Goal: Task Accomplishment & Management: Use online tool/utility

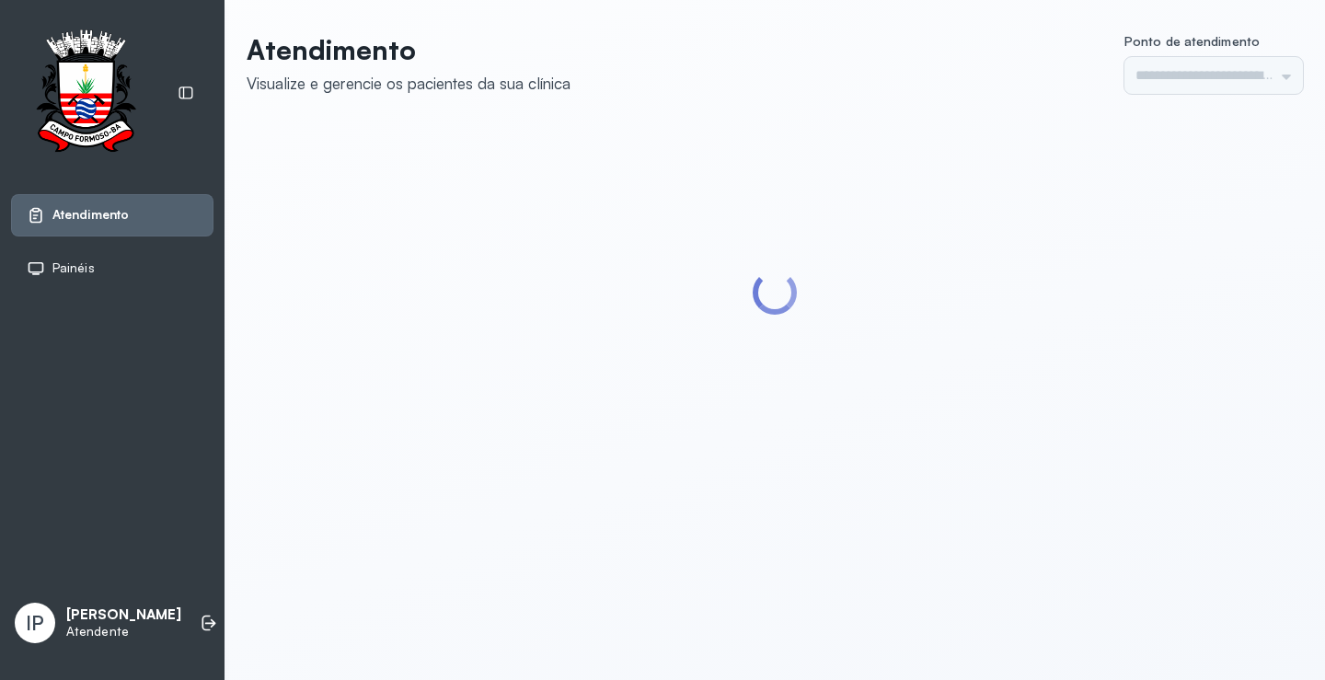
type input "*********"
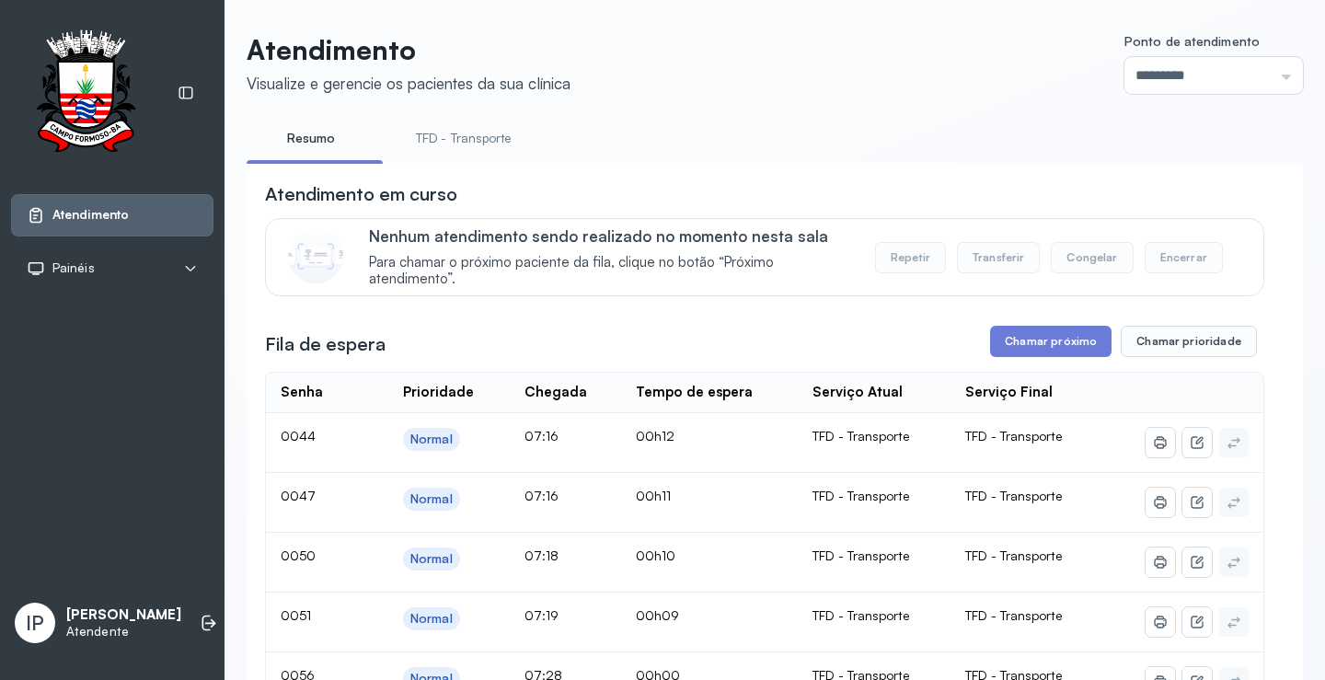
click at [455, 133] on link "TFD - Transporte" at bounding box center [464, 138] width 133 height 30
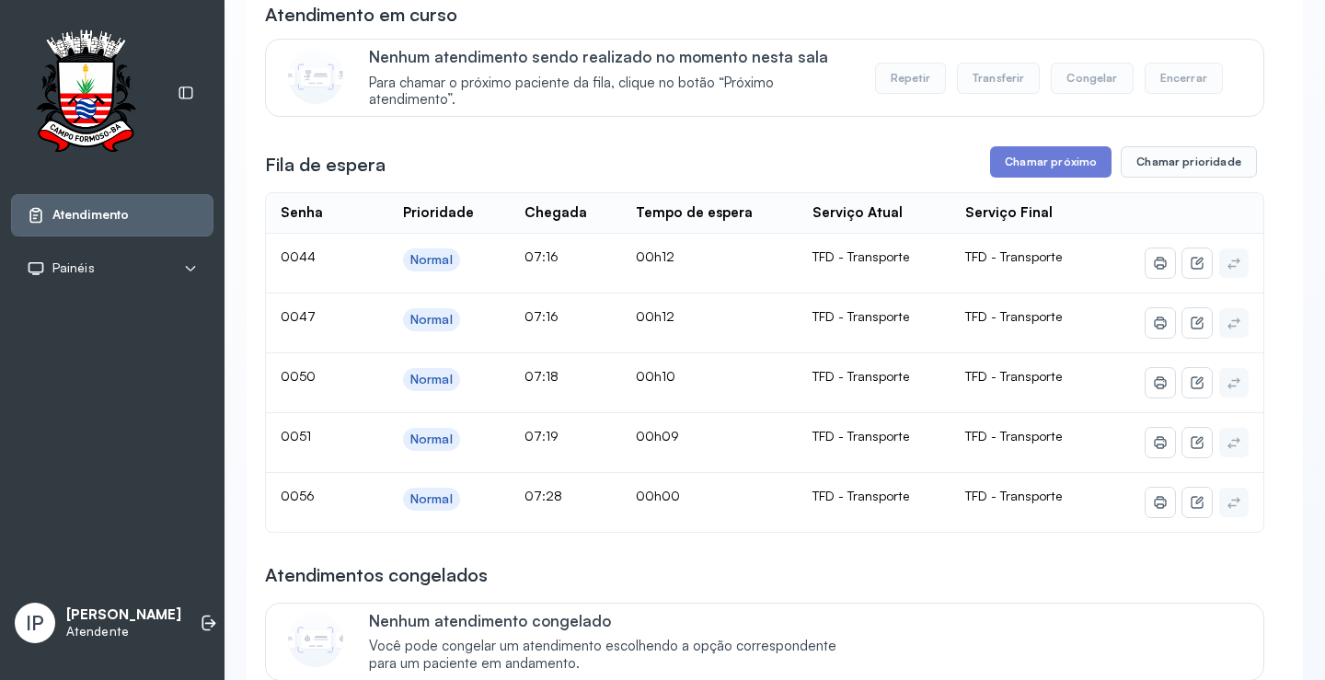
scroll to position [184, 0]
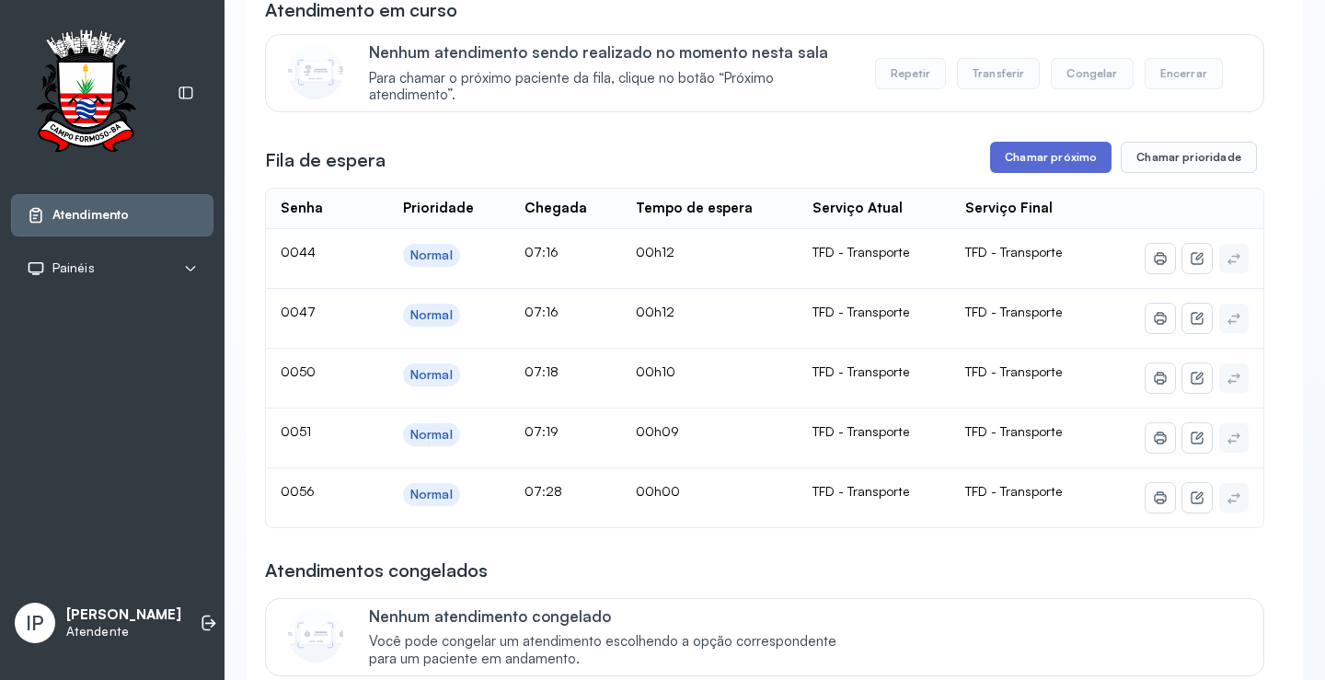
click at [996, 148] on button "Chamar próximo" at bounding box center [1050, 157] width 121 height 31
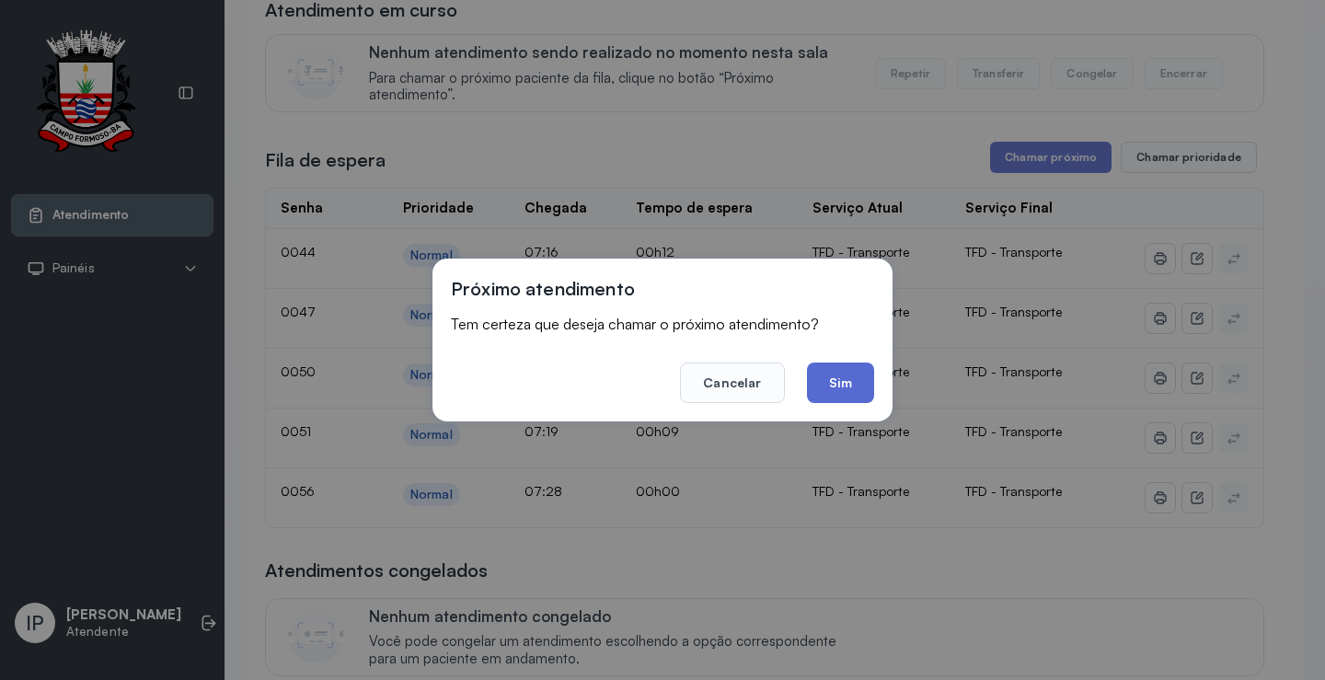
click at [847, 368] on button "Sim" at bounding box center [840, 383] width 67 height 40
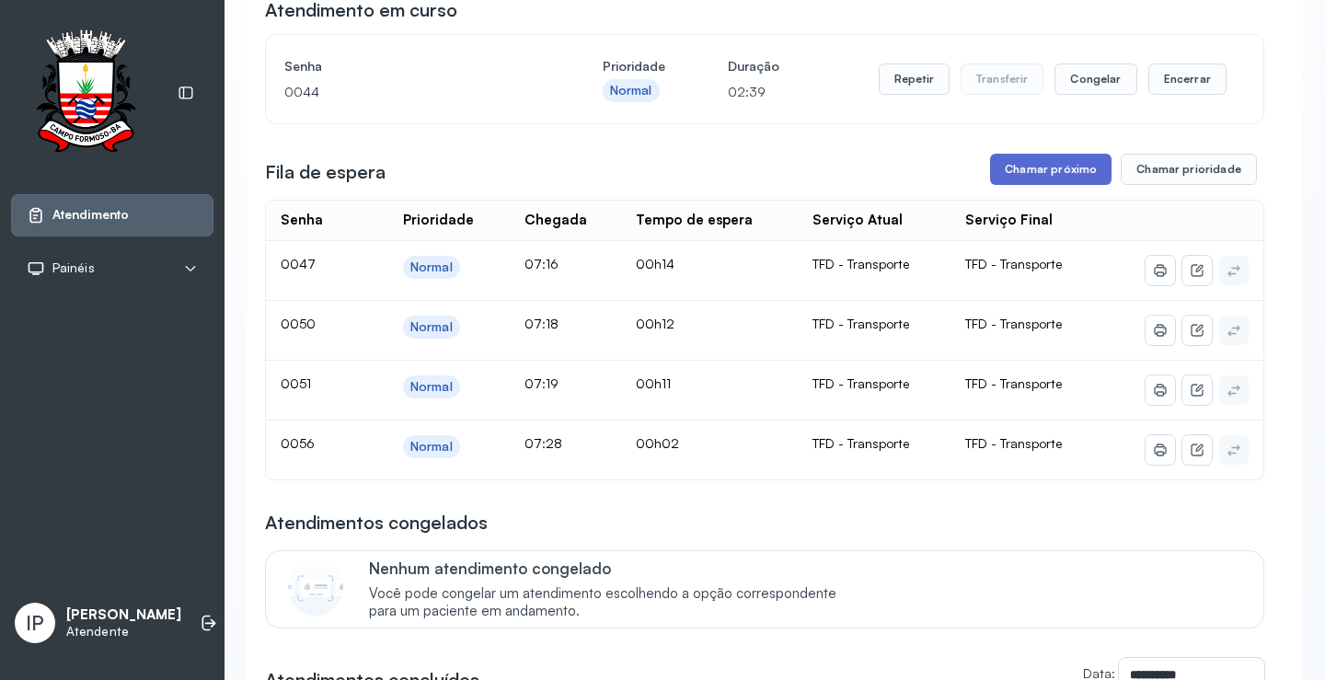
click at [1056, 172] on button "Chamar próximo" at bounding box center [1050, 169] width 121 height 31
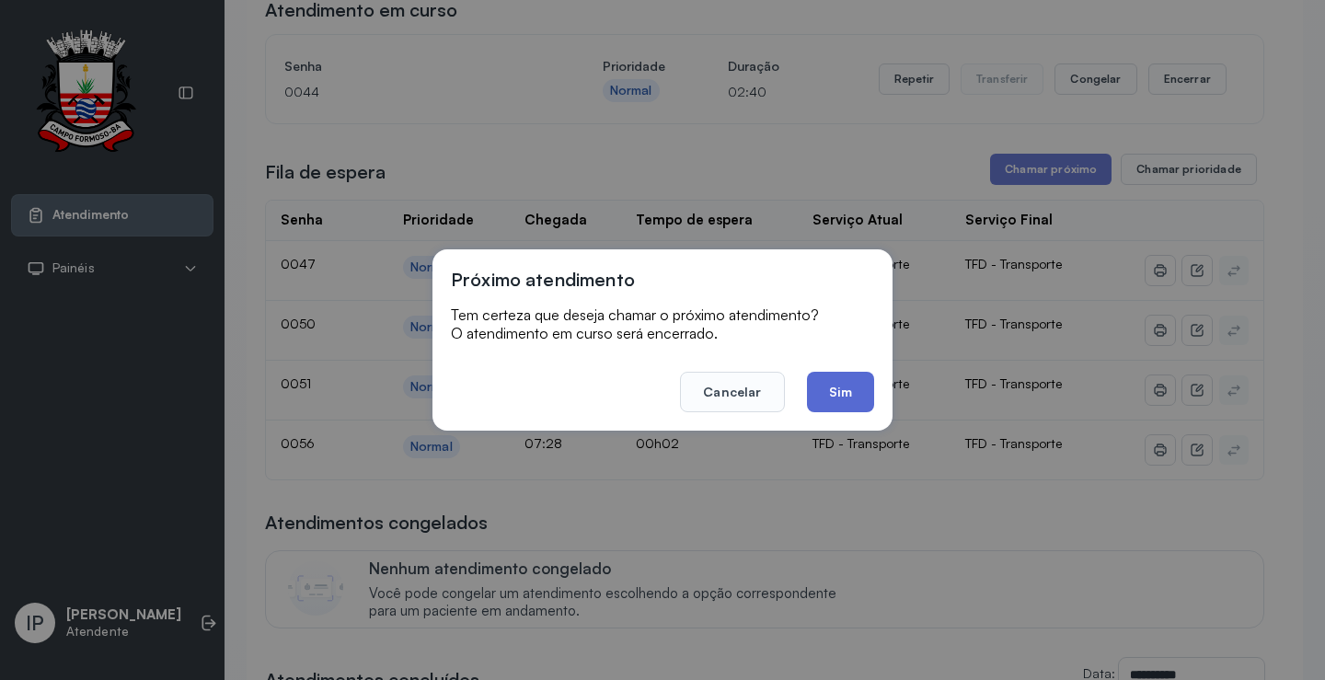
click at [837, 389] on button "Sim" at bounding box center [840, 392] width 67 height 40
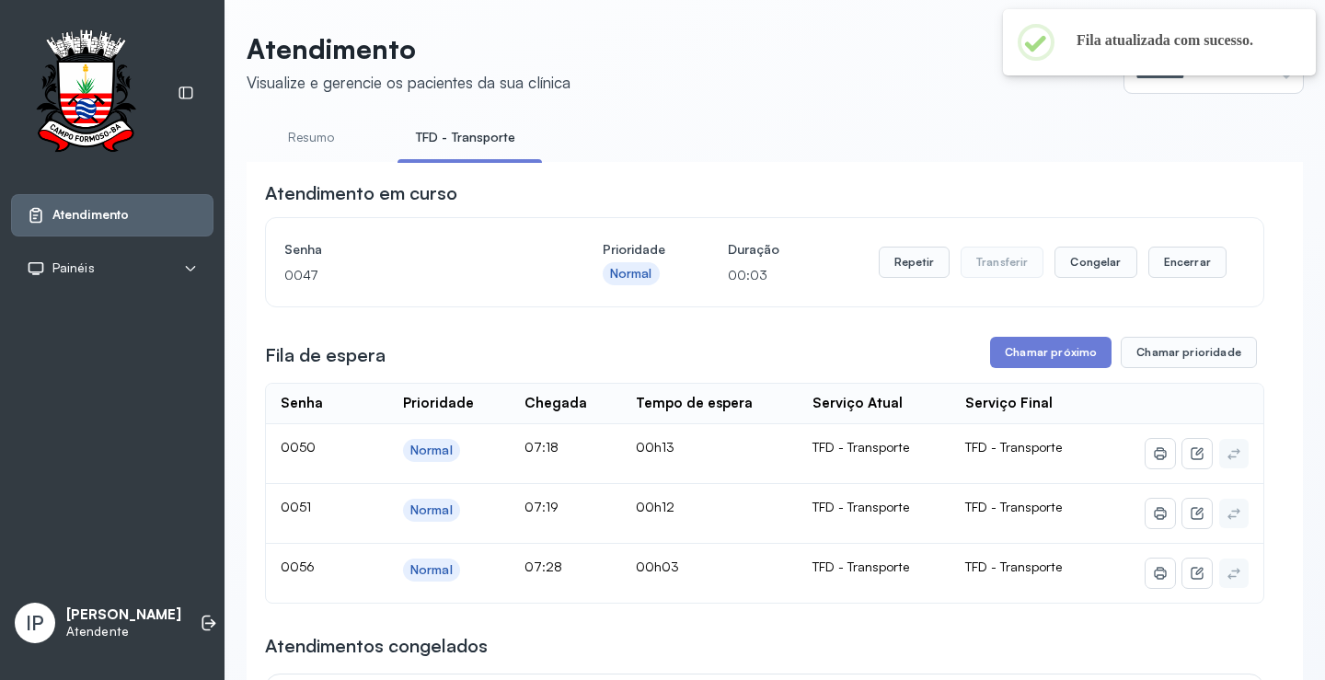
scroll to position [0, 0]
click at [903, 269] on button "Repetir" at bounding box center [914, 263] width 71 height 31
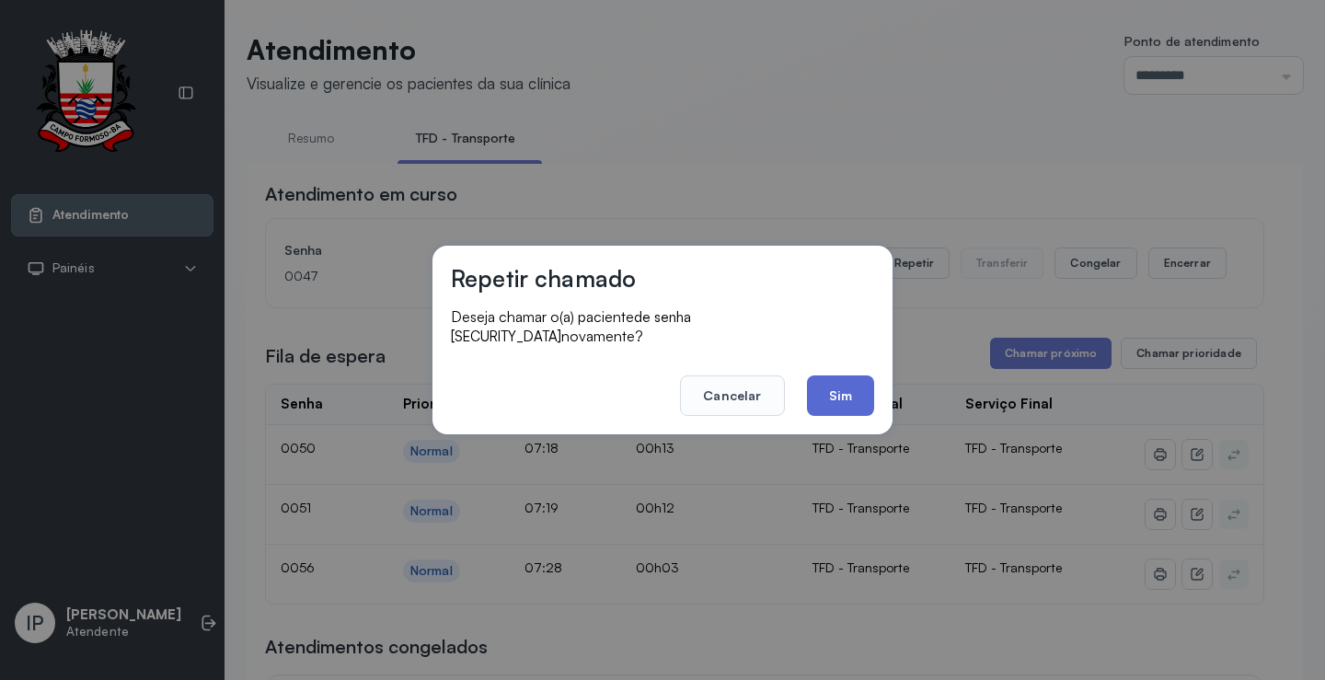
click at [815, 390] on button "Sim" at bounding box center [840, 395] width 67 height 40
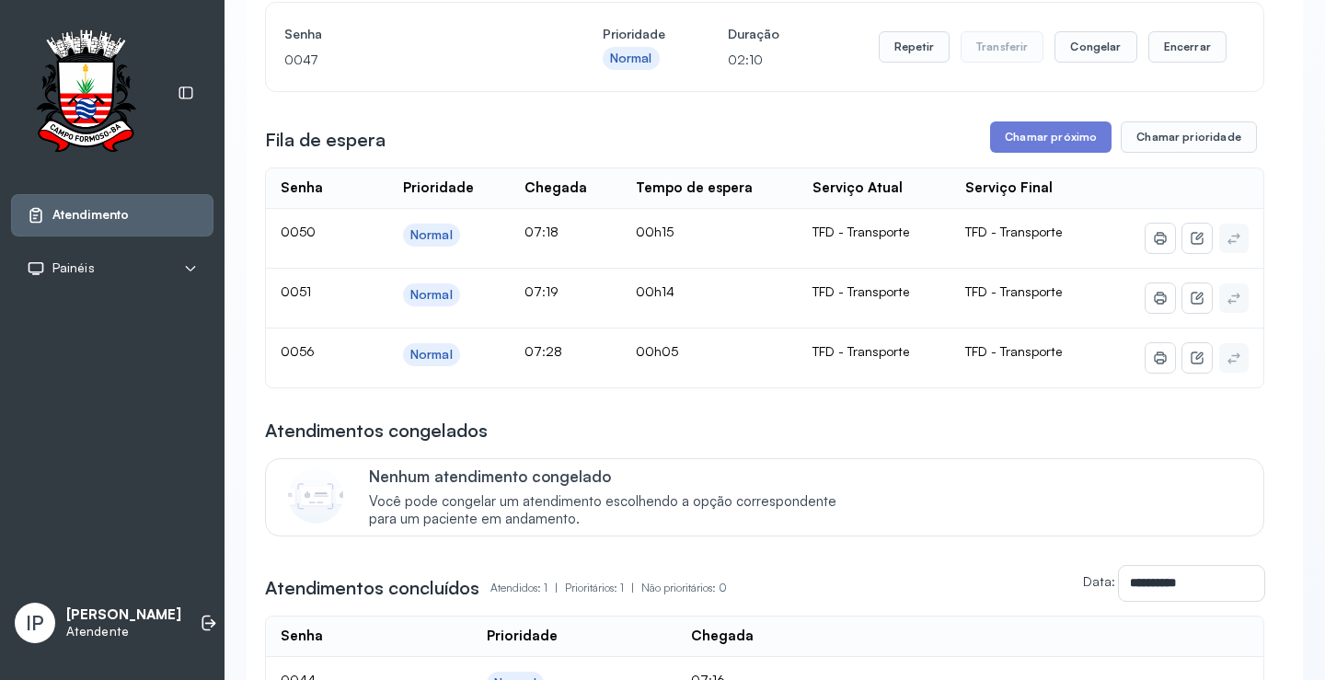
scroll to position [184, 0]
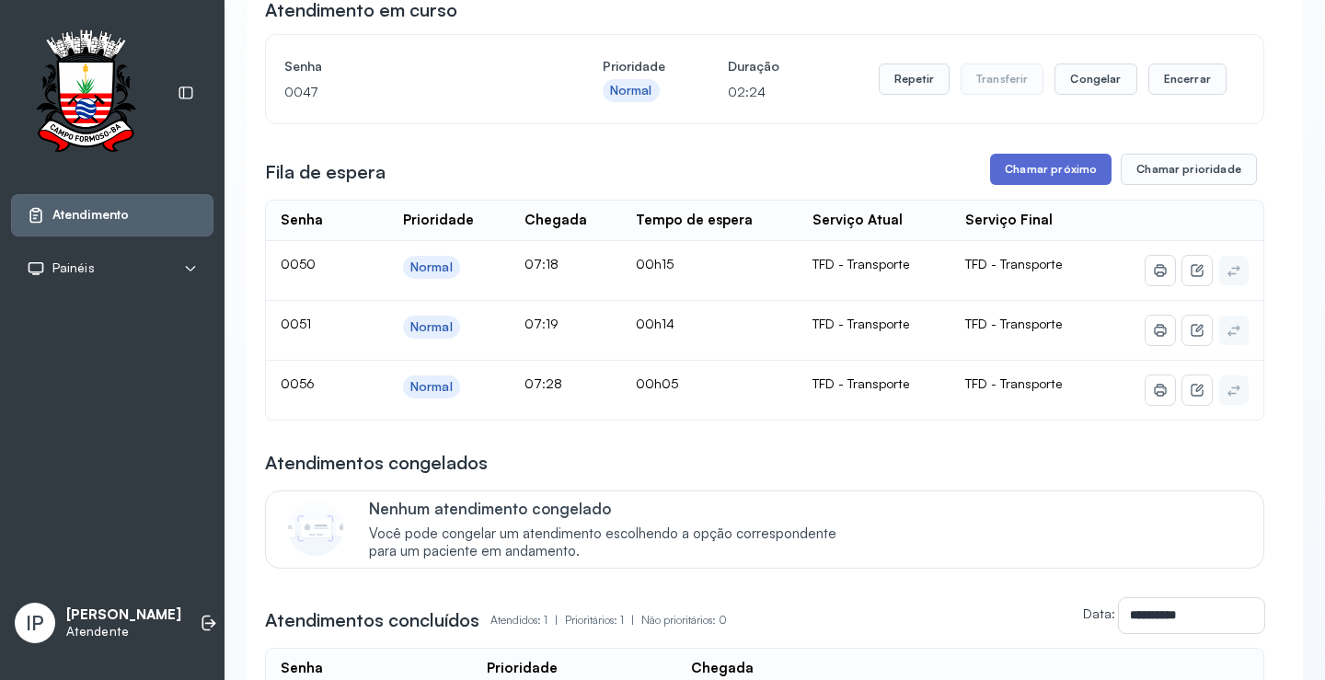
click at [1025, 170] on button "Chamar próximo" at bounding box center [1050, 169] width 121 height 31
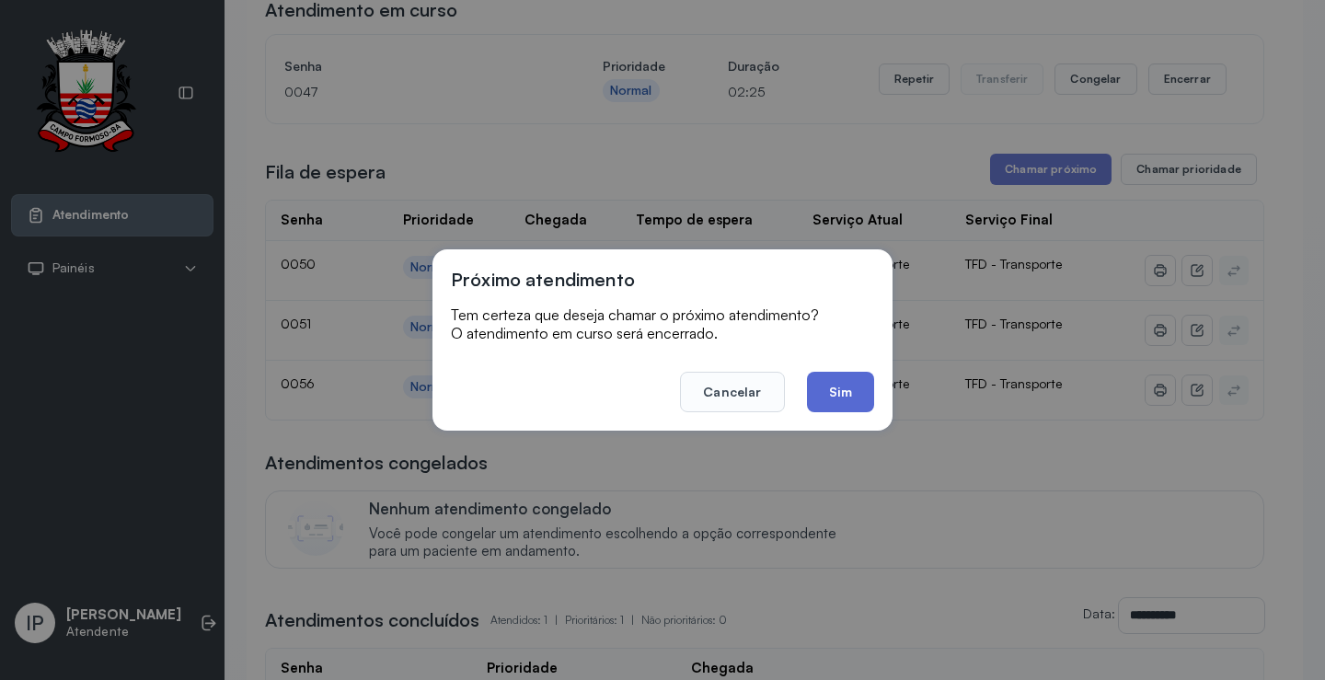
click at [861, 378] on button "Sim" at bounding box center [840, 392] width 67 height 40
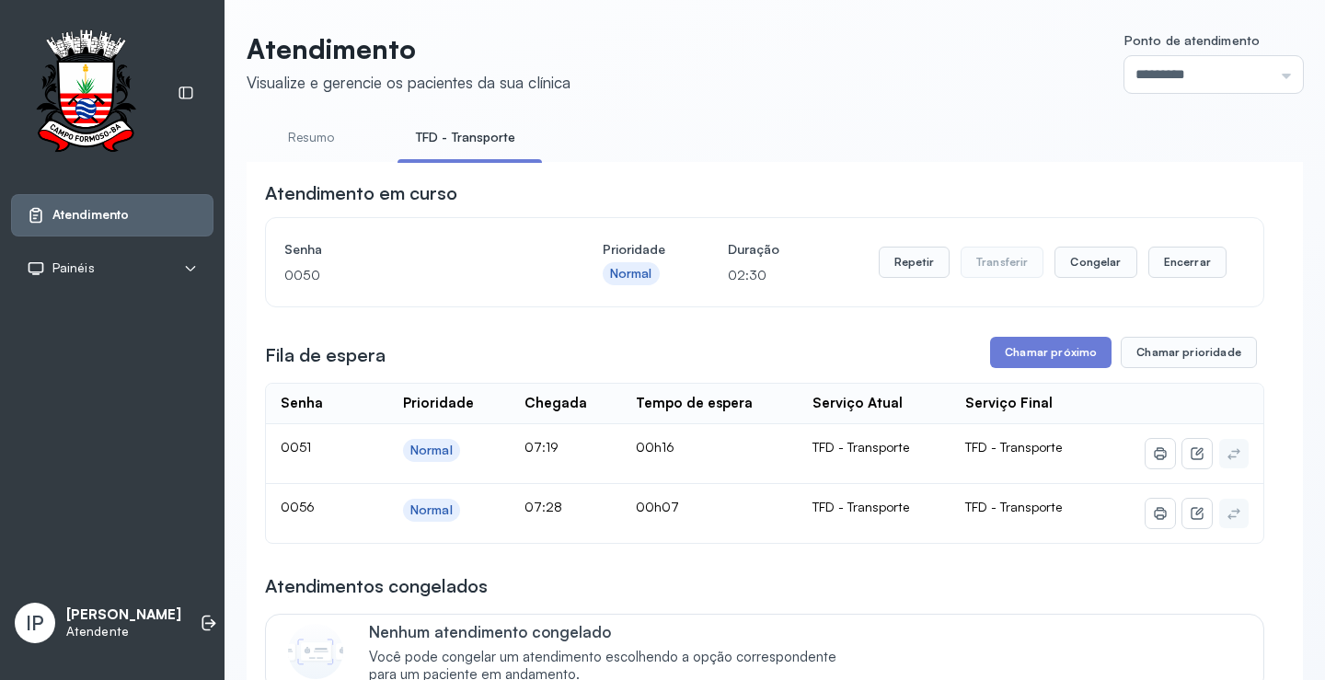
scroll to position [0, 0]
click at [1064, 348] on button "Chamar próximo" at bounding box center [1050, 353] width 121 height 31
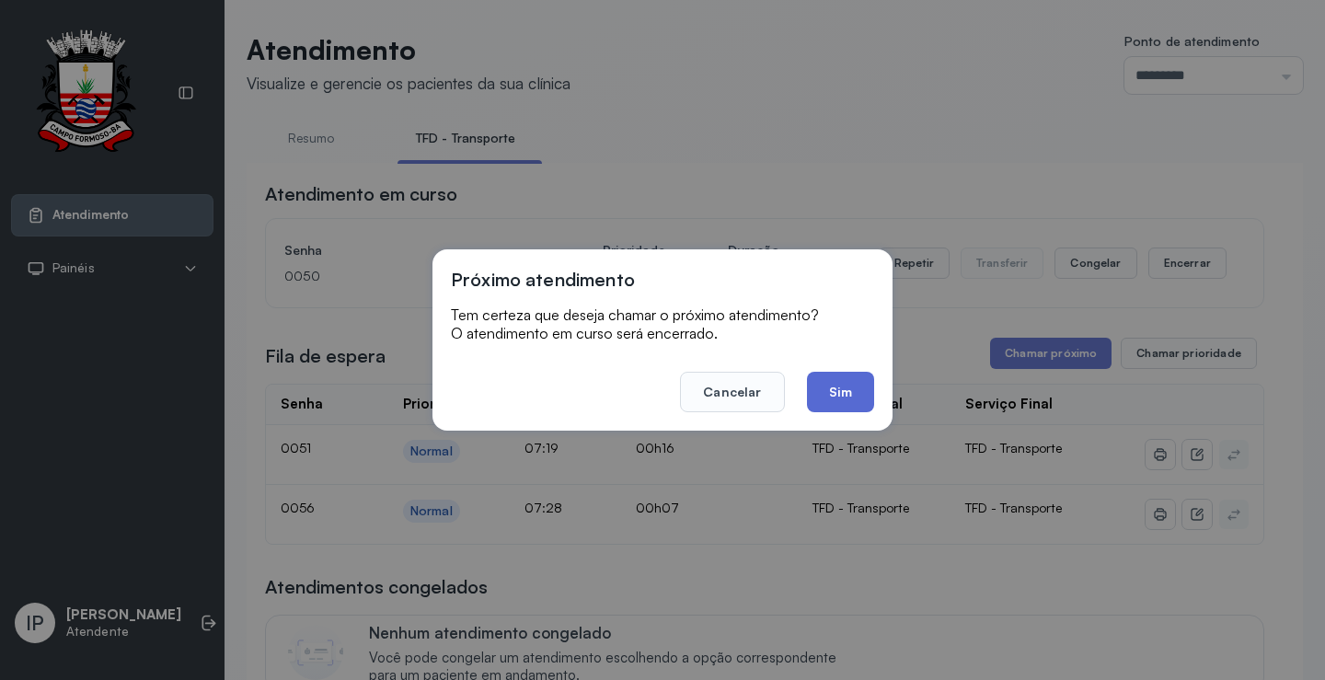
click at [836, 387] on button "Sim" at bounding box center [840, 392] width 67 height 40
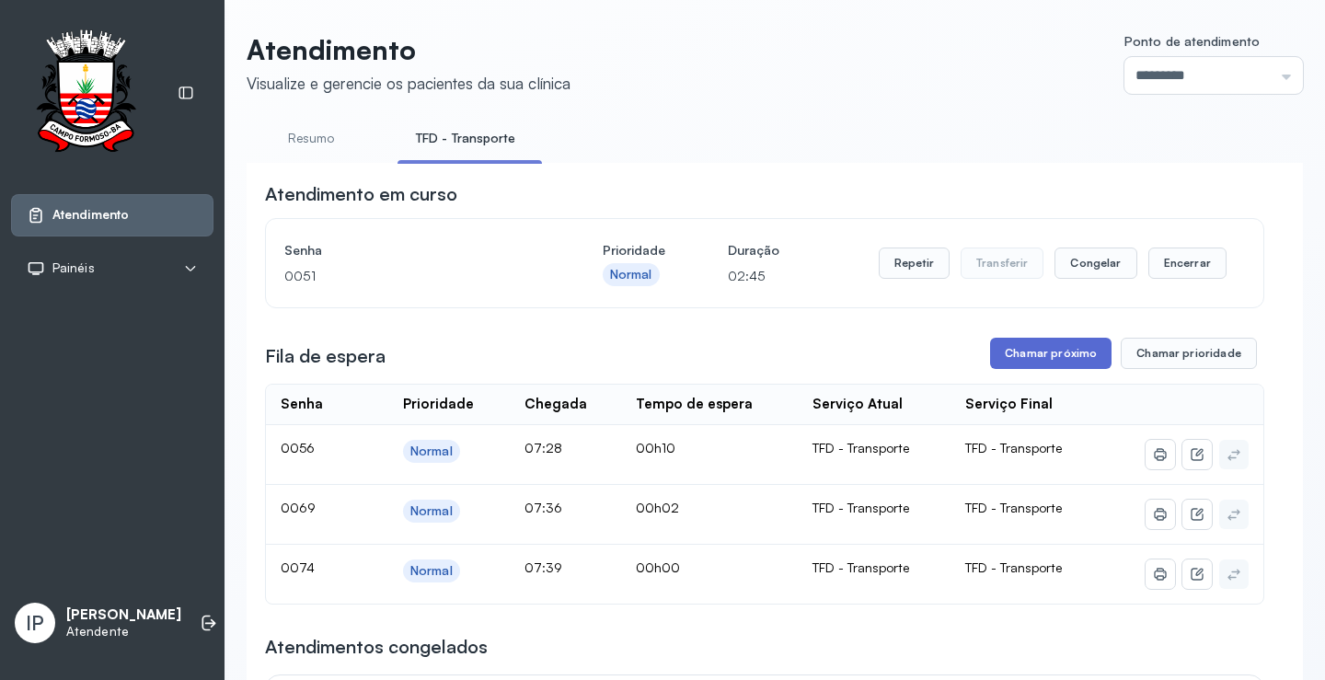
click at [1036, 349] on button "Chamar próximo" at bounding box center [1050, 353] width 121 height 31
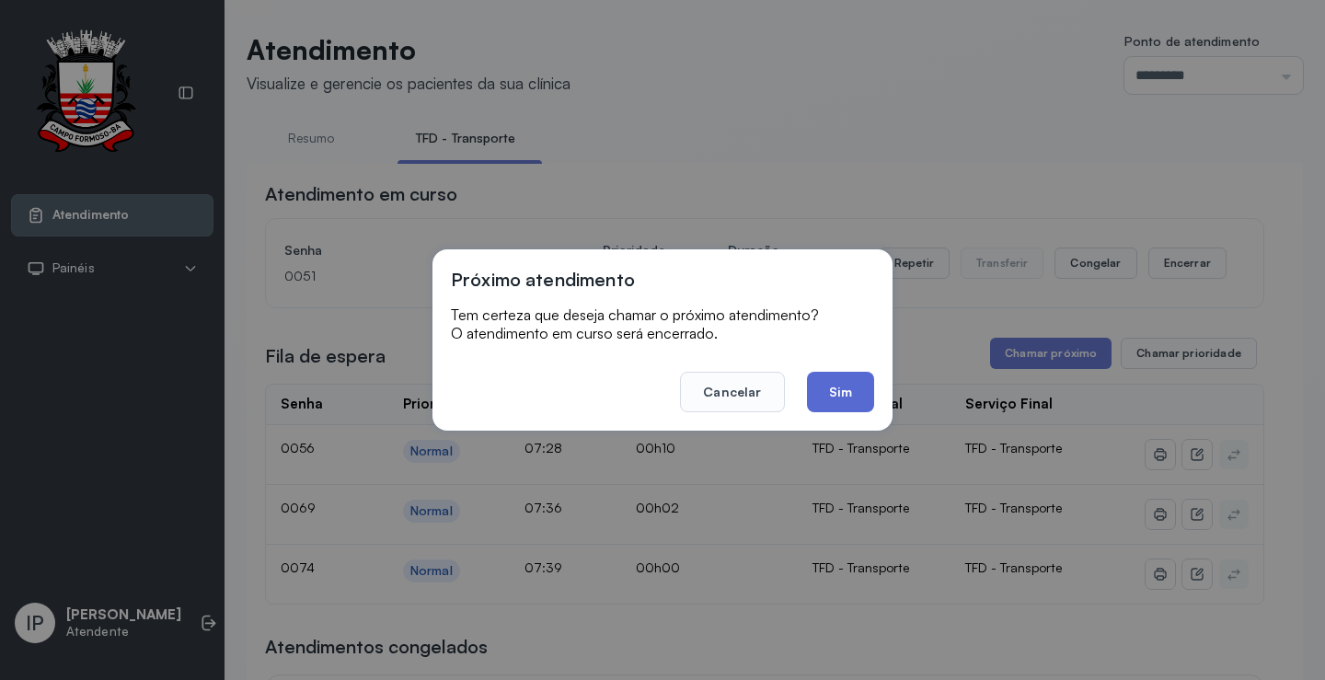
click at [849, 375] on button "Sim" at bounding box center [840, 392] width 67 height 40
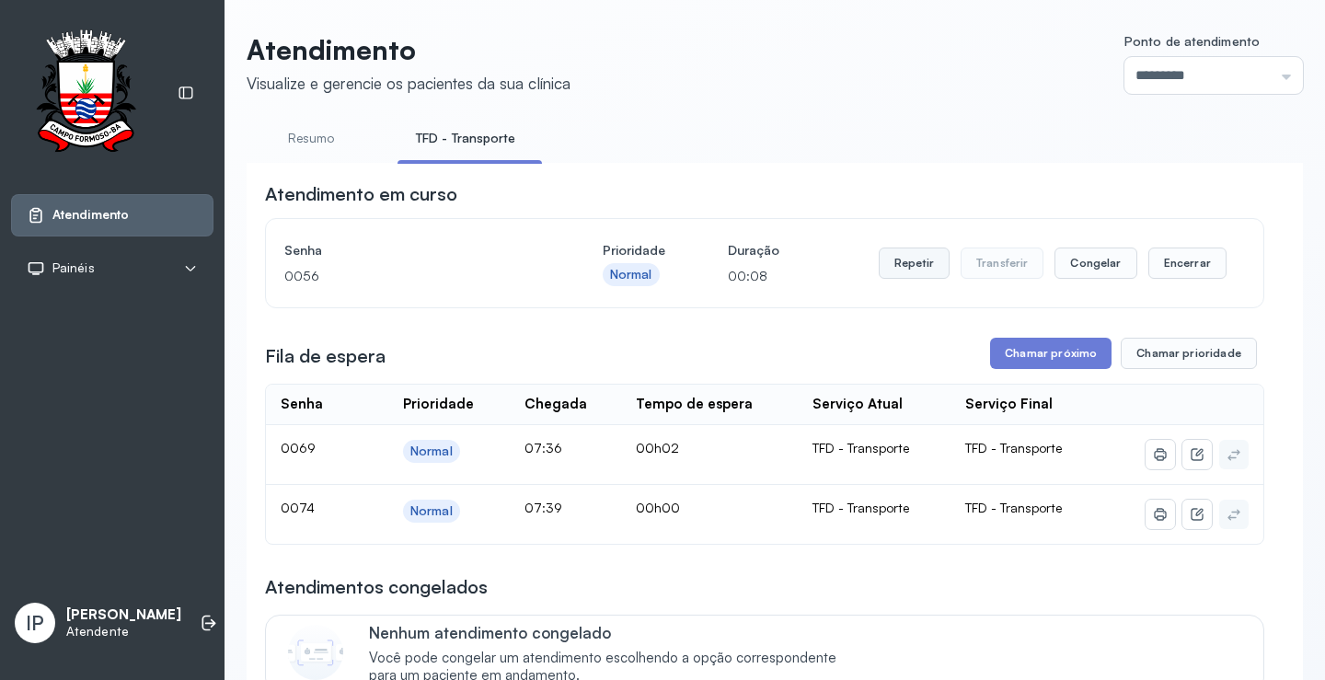
click at [905, 267] on button "Repetir" at bounding box center [914, 263] width 71 height 31
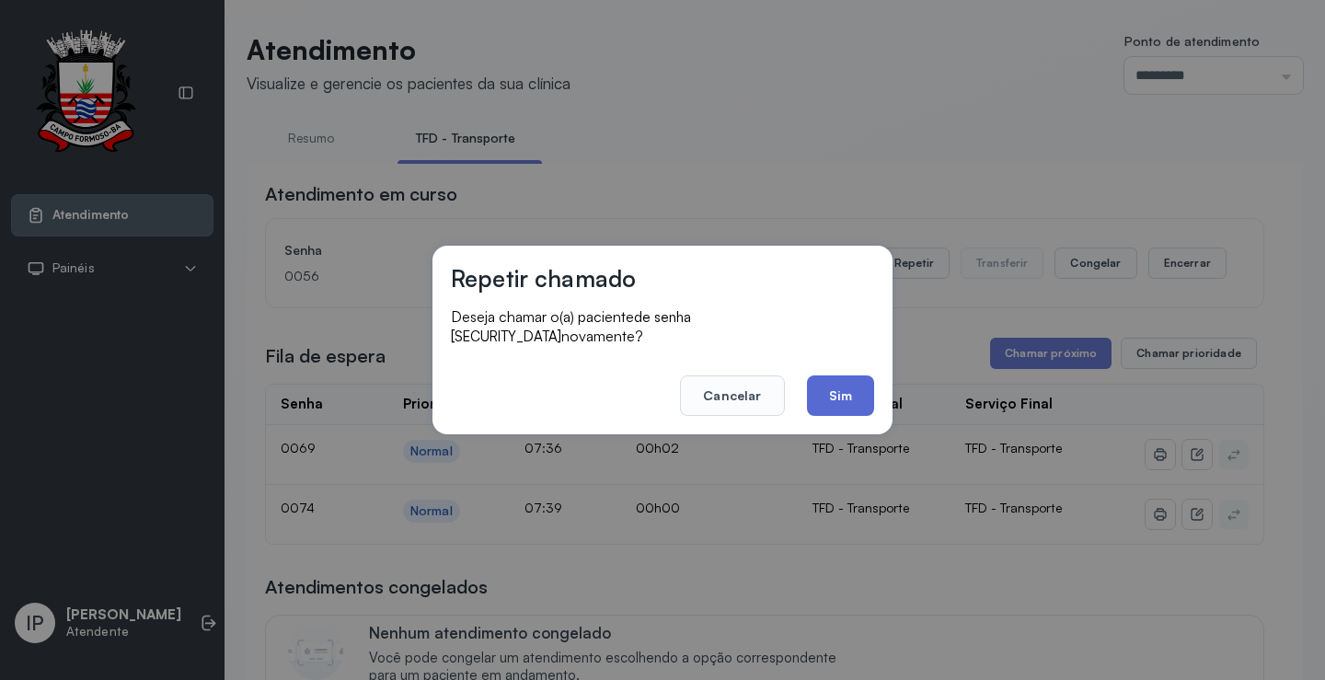
click at [828, 378] on button "Sim" at bounding box center [840, 395] width 67 height 40
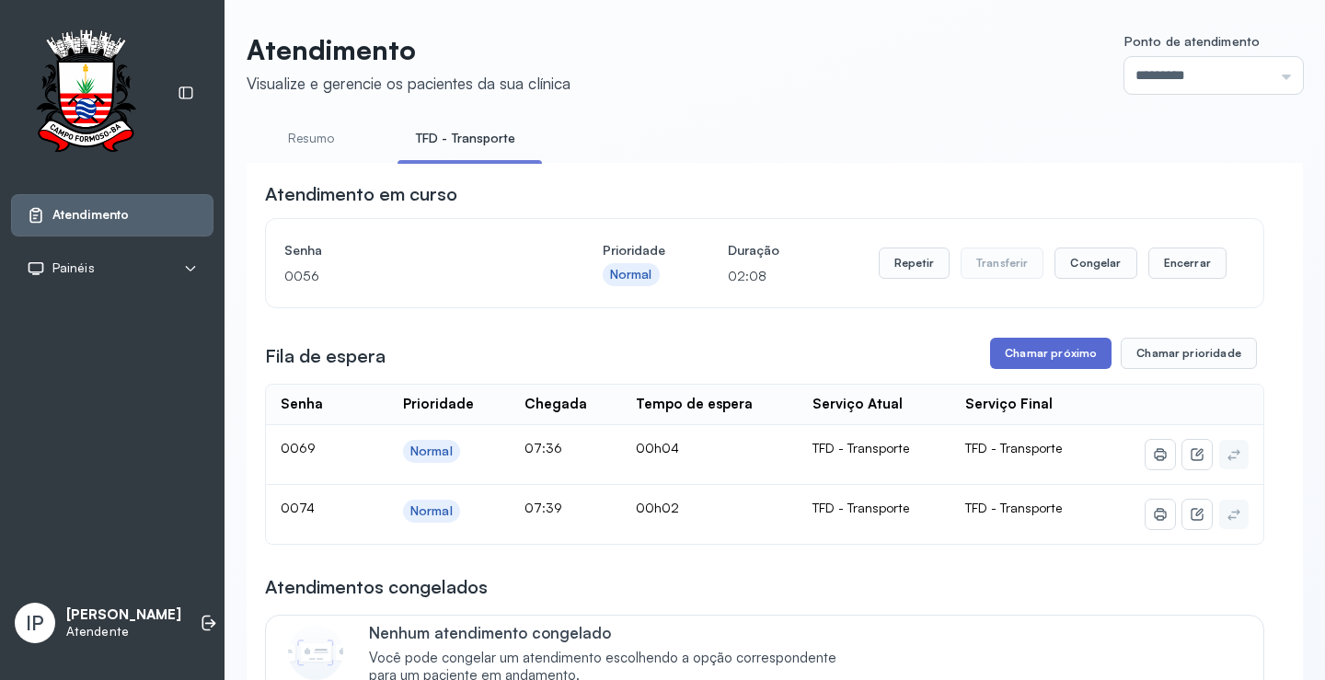
click at [1006, 364] on button "Chamar próximo" at bounding box center [1050, 353] width 121 height 31
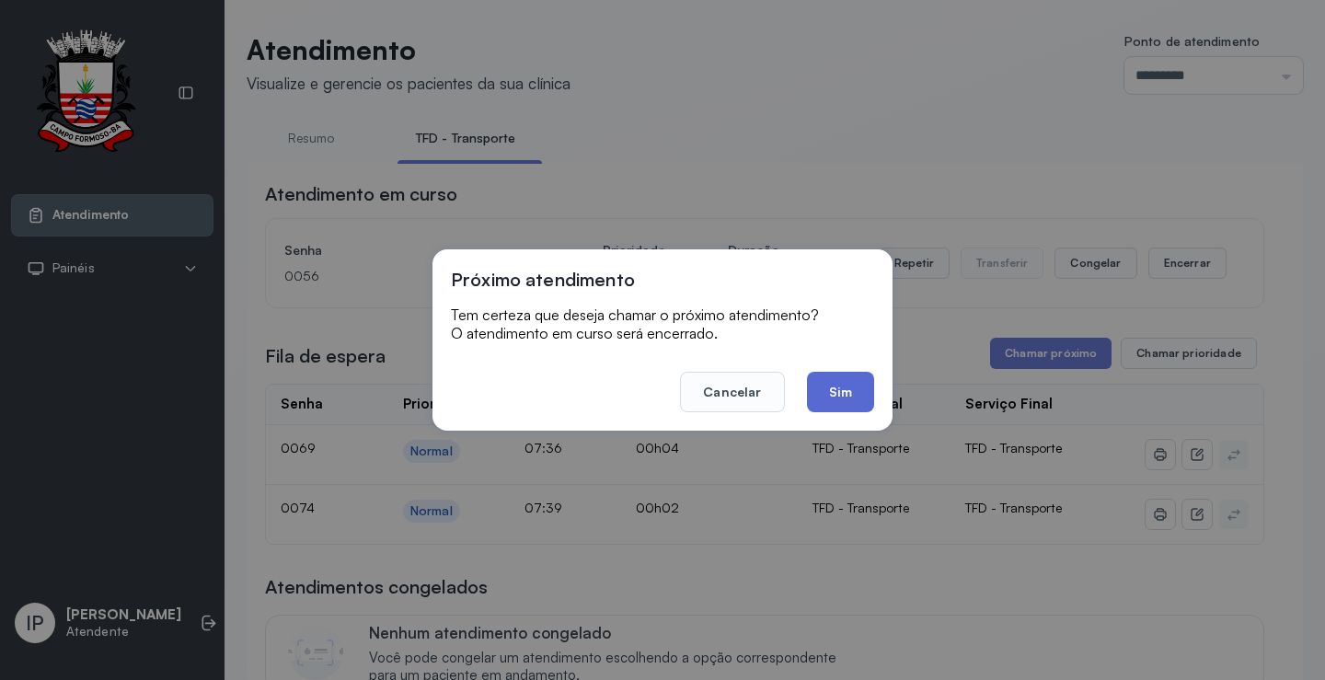
click at [851, 392] on button "Sim" at bounding box center [840, 392] width 67 height 40
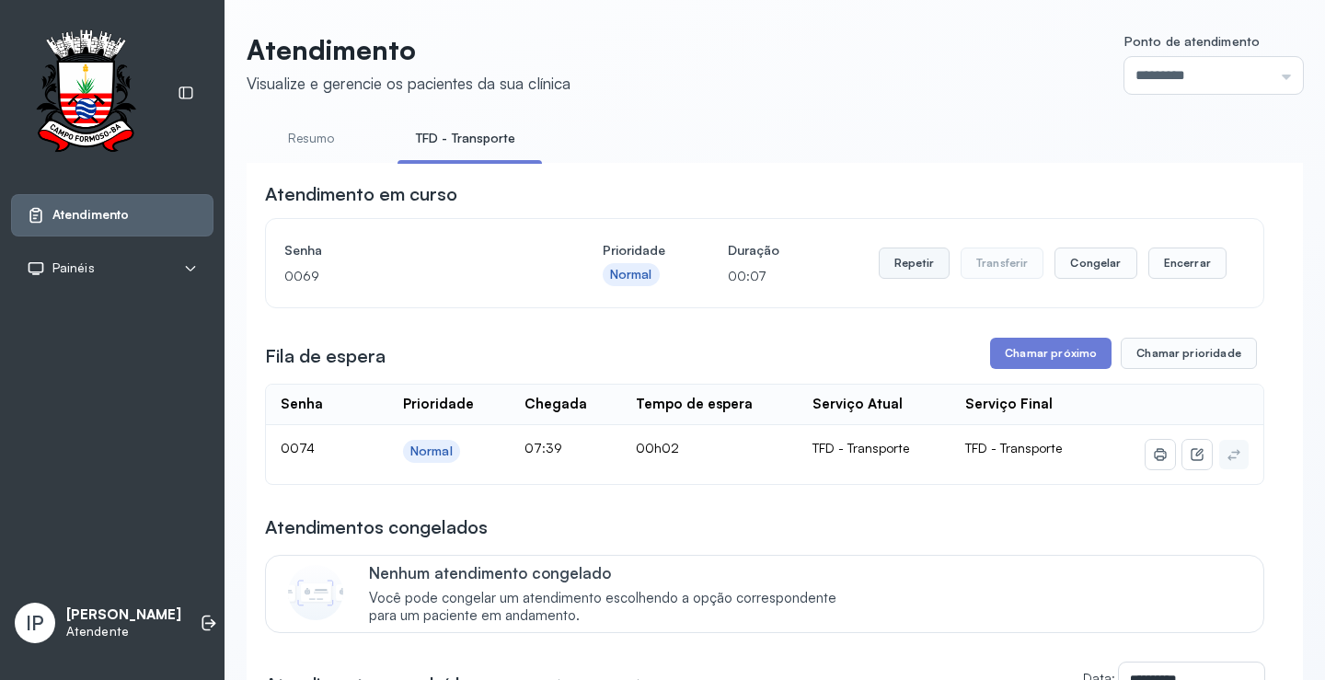
click at [899, 268] on button "Repetir" at bounding box center [914, 263] width 71 height 31
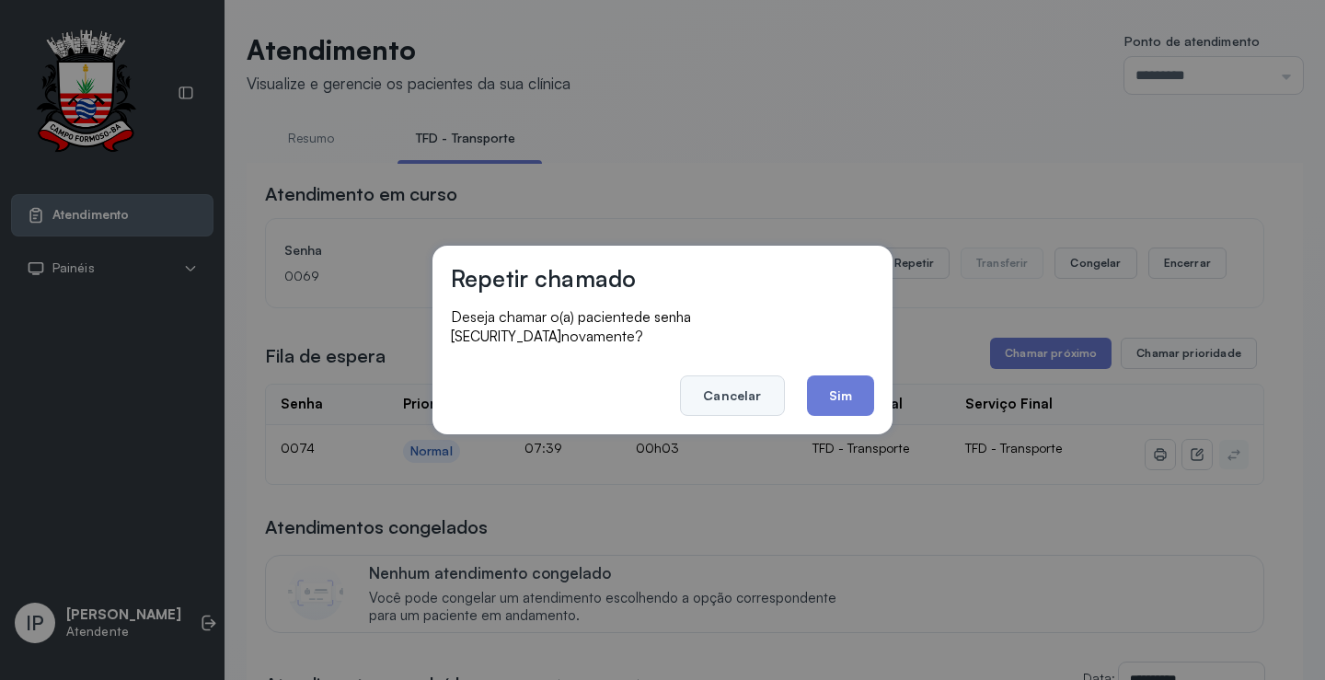
click at [736, 376] on button "Cancelar" at bounding box center [732, 395] width 104 height 40
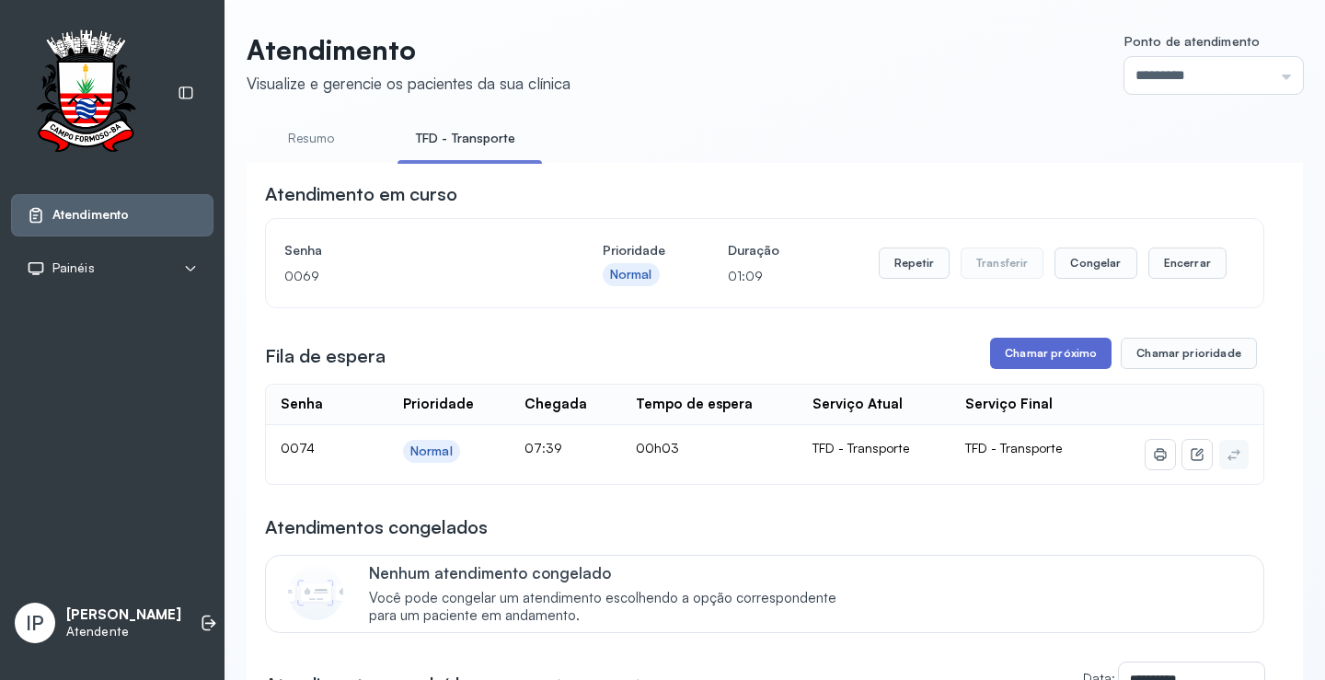
click at [1042, 343] on button "Chamar próximo" at bounding box center [1050, 353] width 121 height 31
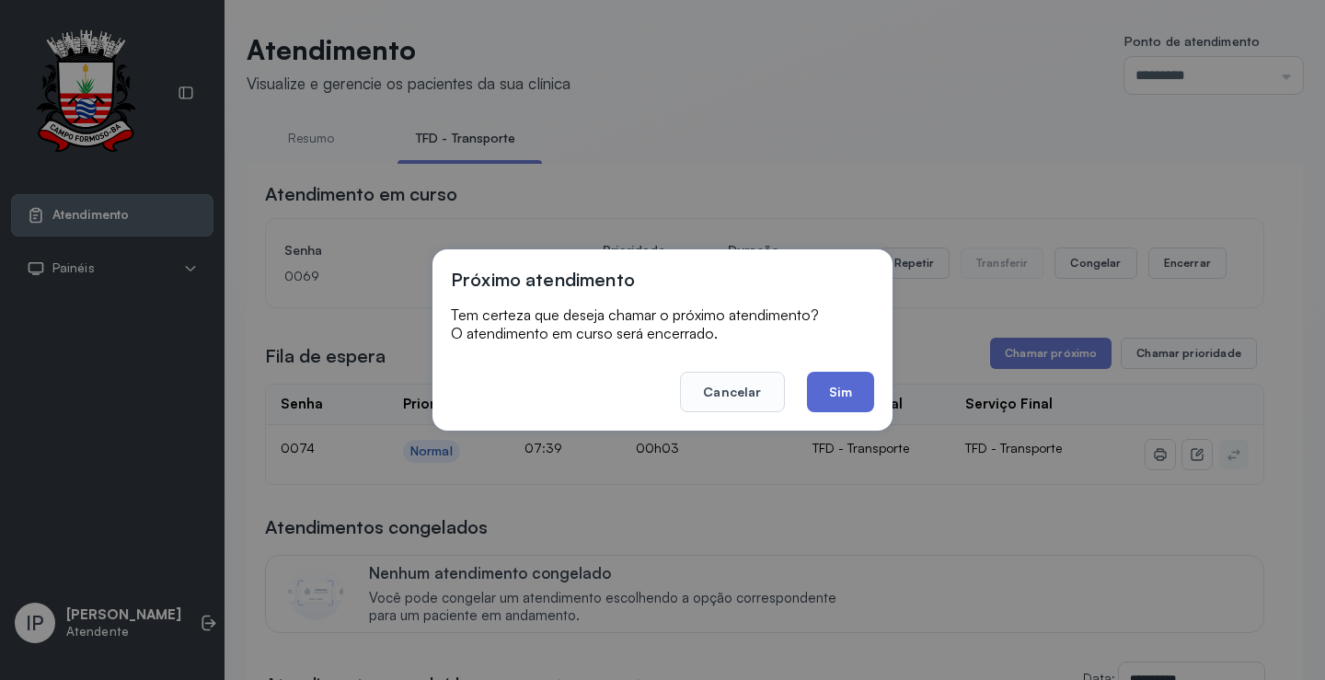
click at [828, 404] on button "Sim" at bounding box center [840, 392] width 67 height 40
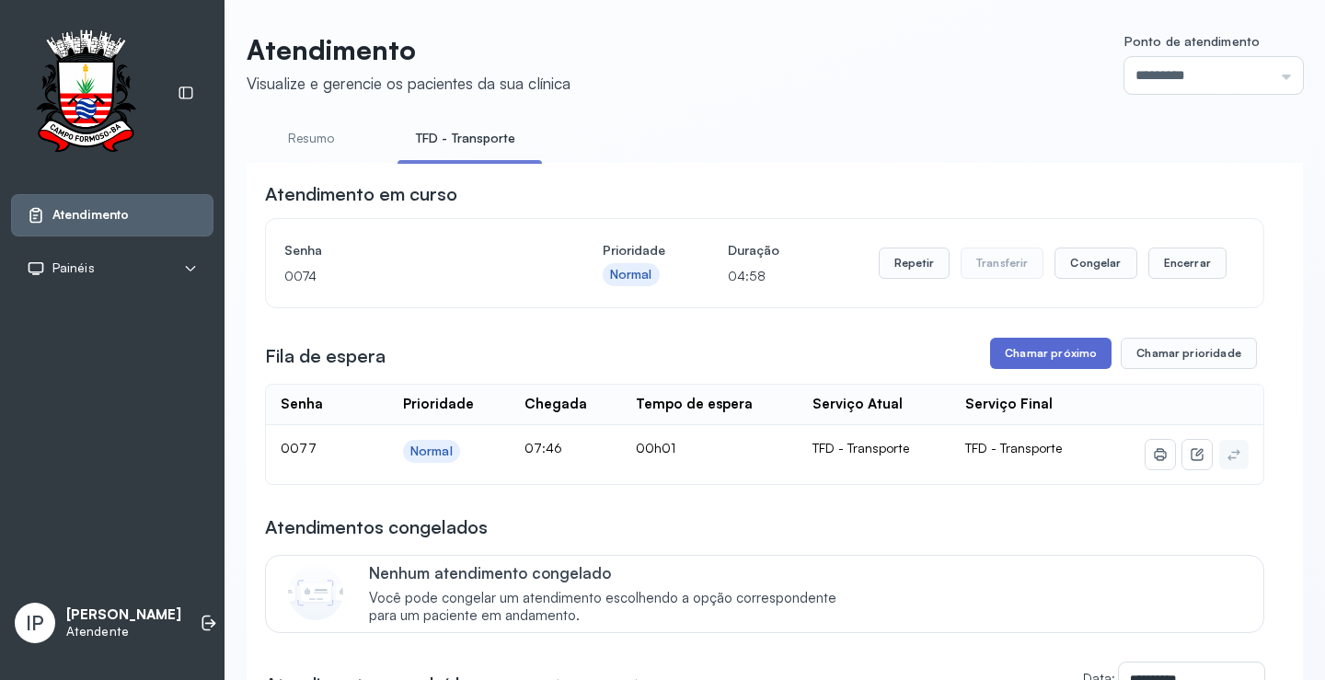
click at [1015, 360] on button "Chamar próximo" at bounding box center [1050, 353] width 121 height 31
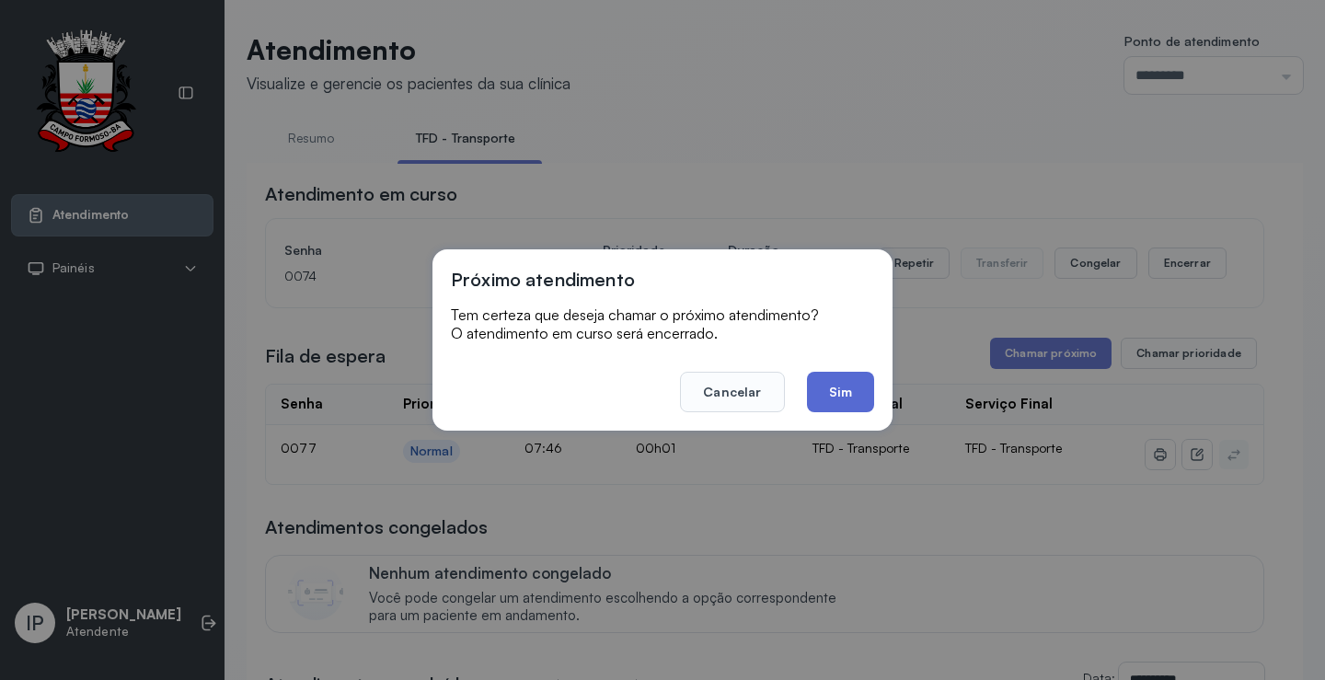
click at [858, 376] on button "Sim" at bounding box center [840, 392] width 67 height 40
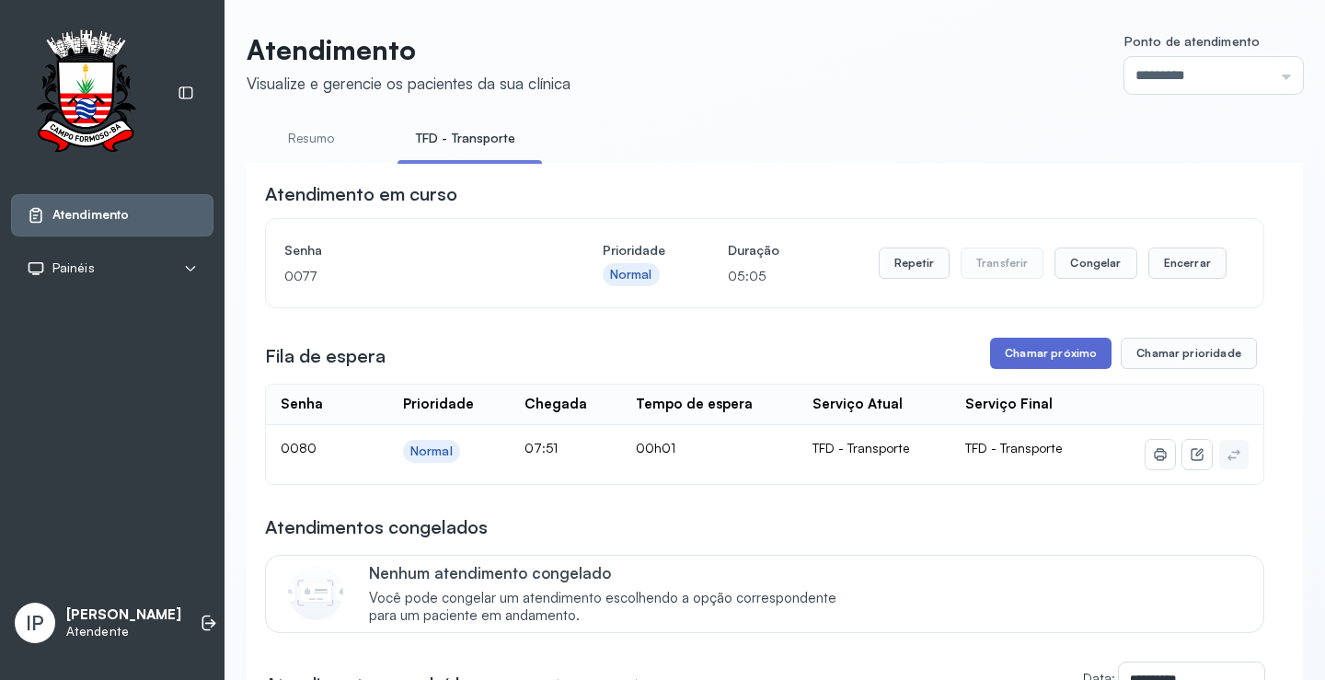
click at [1058, 364] on button "Chamar próximo" at bounding box center [1050, 353] width 121 height 31
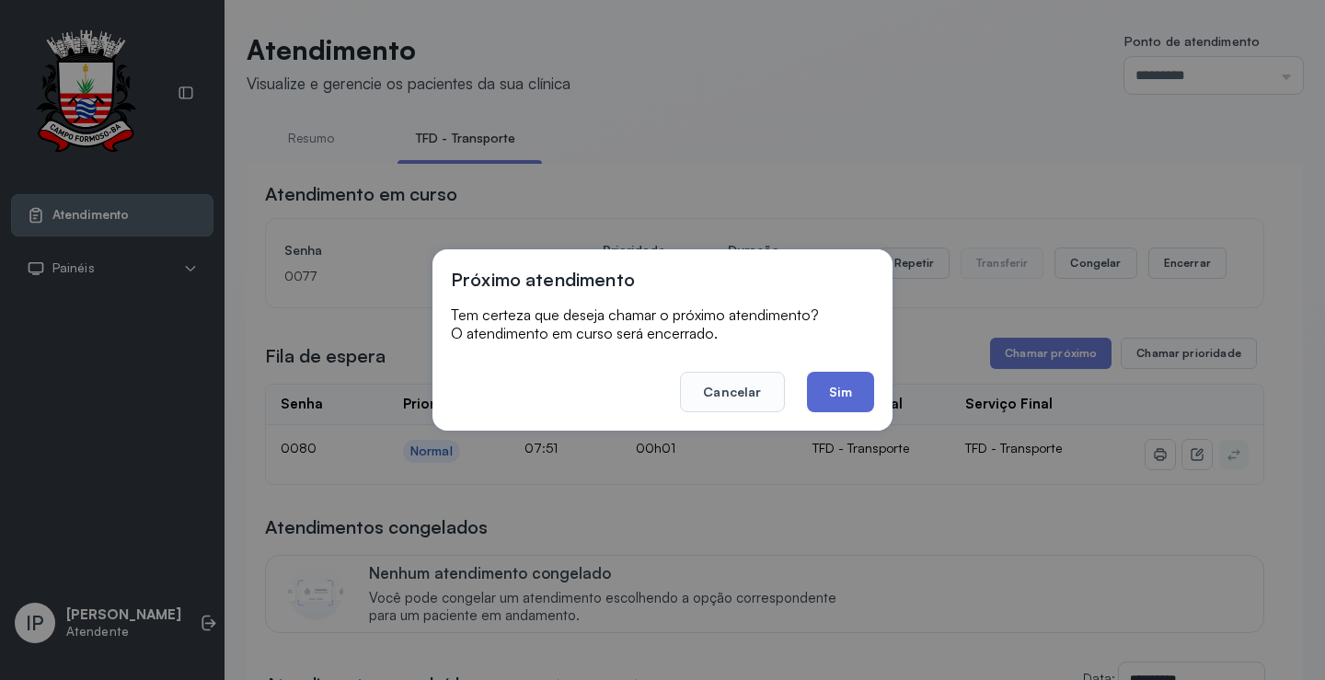
click at [858, 404] on button "Sim" at bounding box center [840, 392] width 67 height 40
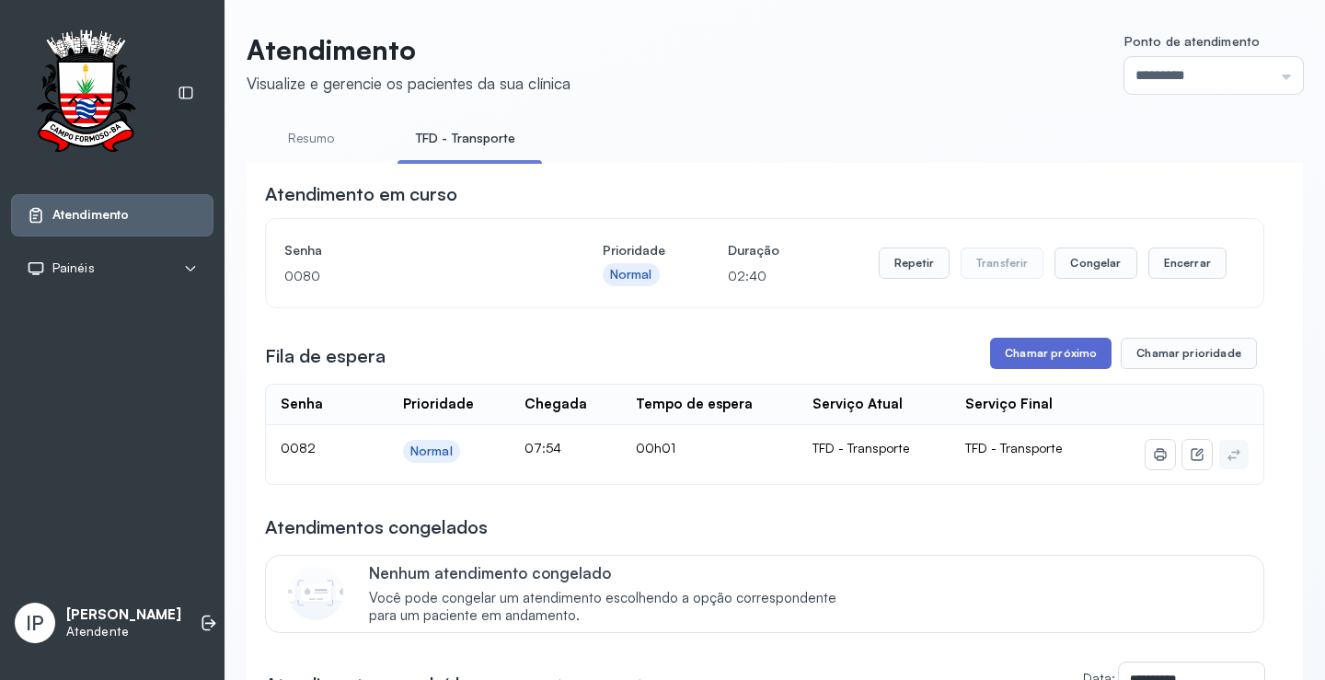
click at [1071, 346] on button "Chamar próximo" at bounding box center [1050, 353] width 121 height 31
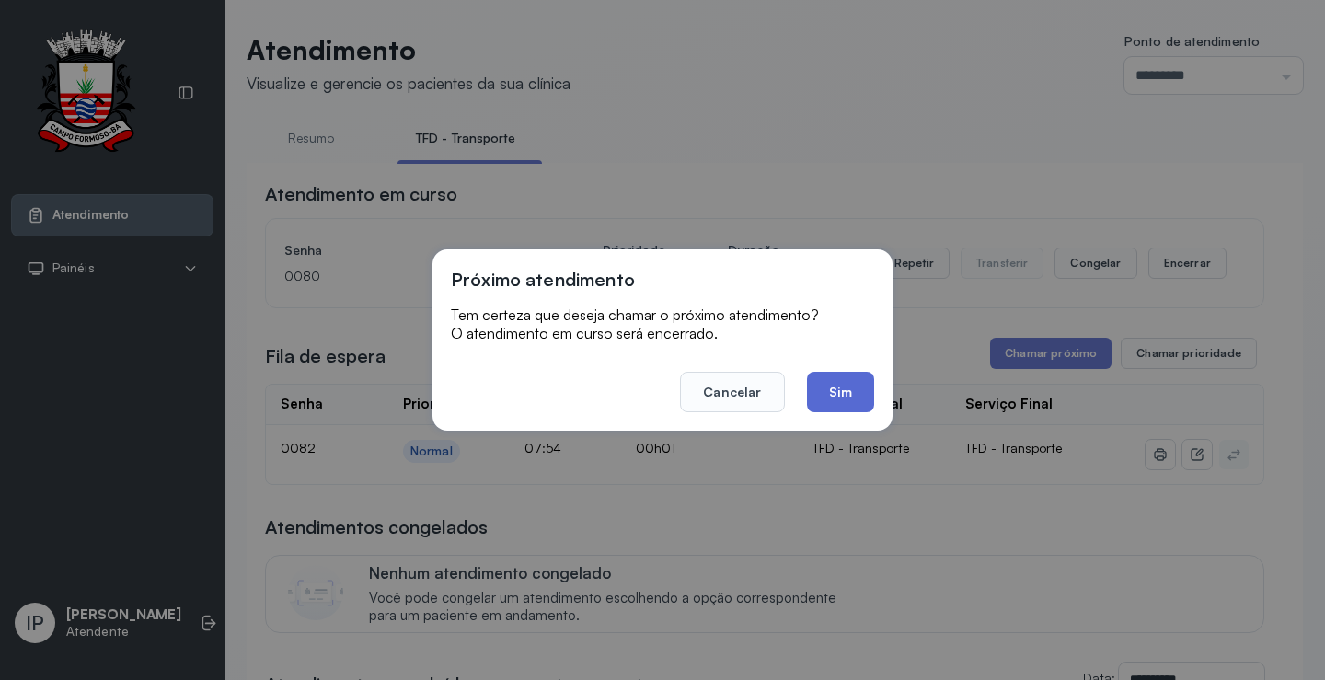
click at [849, 395] on button "Sim" at bounding box center [840, 392] width 67 height 40
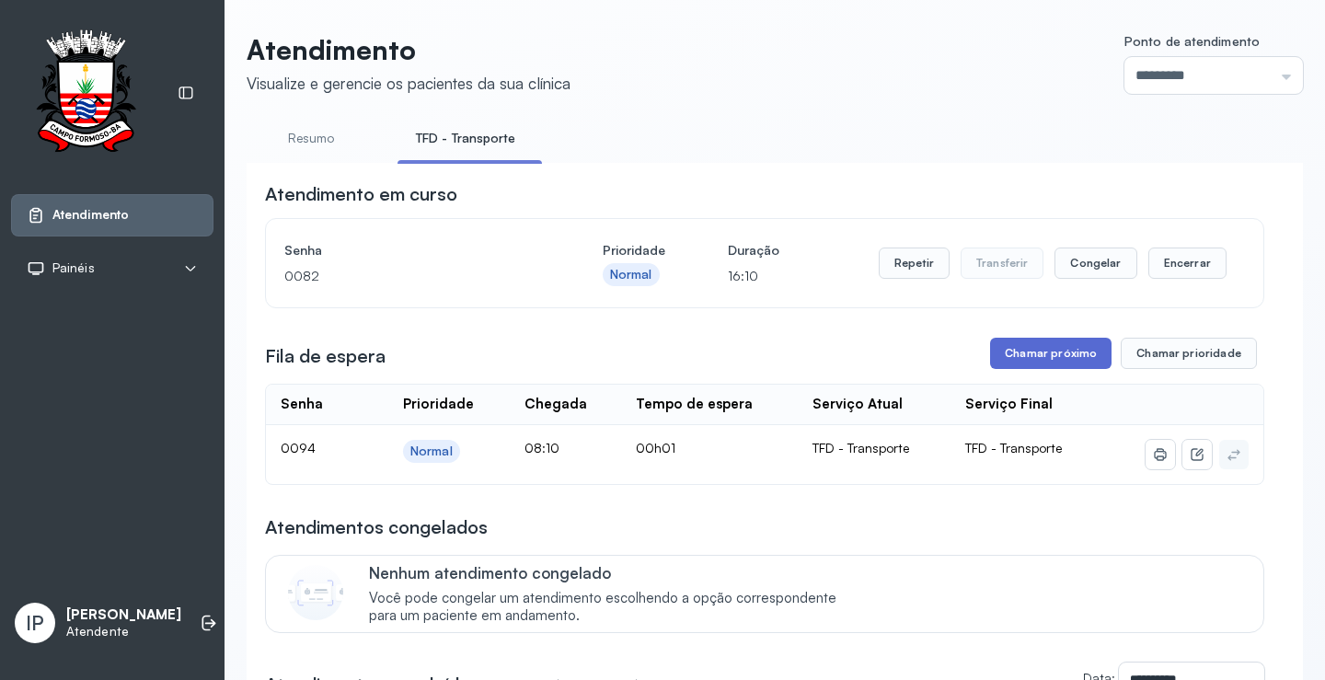
click at [1034, 356] on button "Chamar próximo" at bounding box center [1050, 353] width 121 height 31
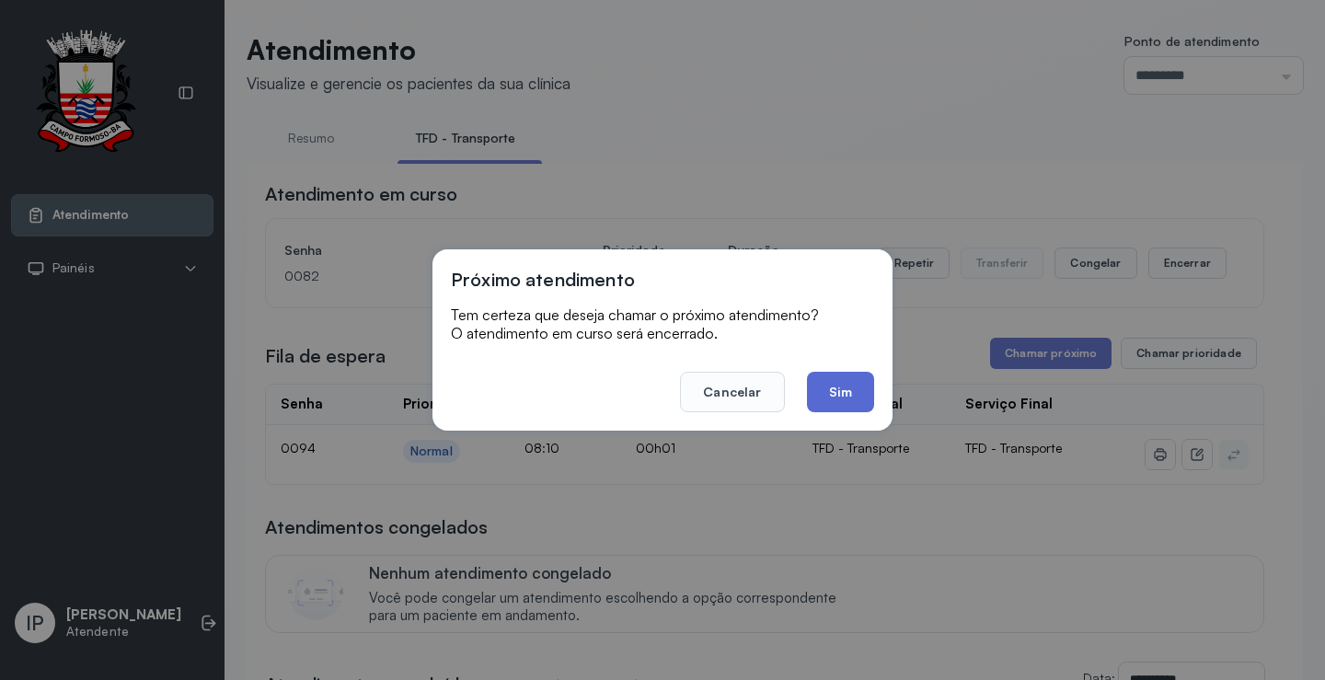
click at [822, 401] on button "Sim" at bounding box center [840, 392] width 67 height 40
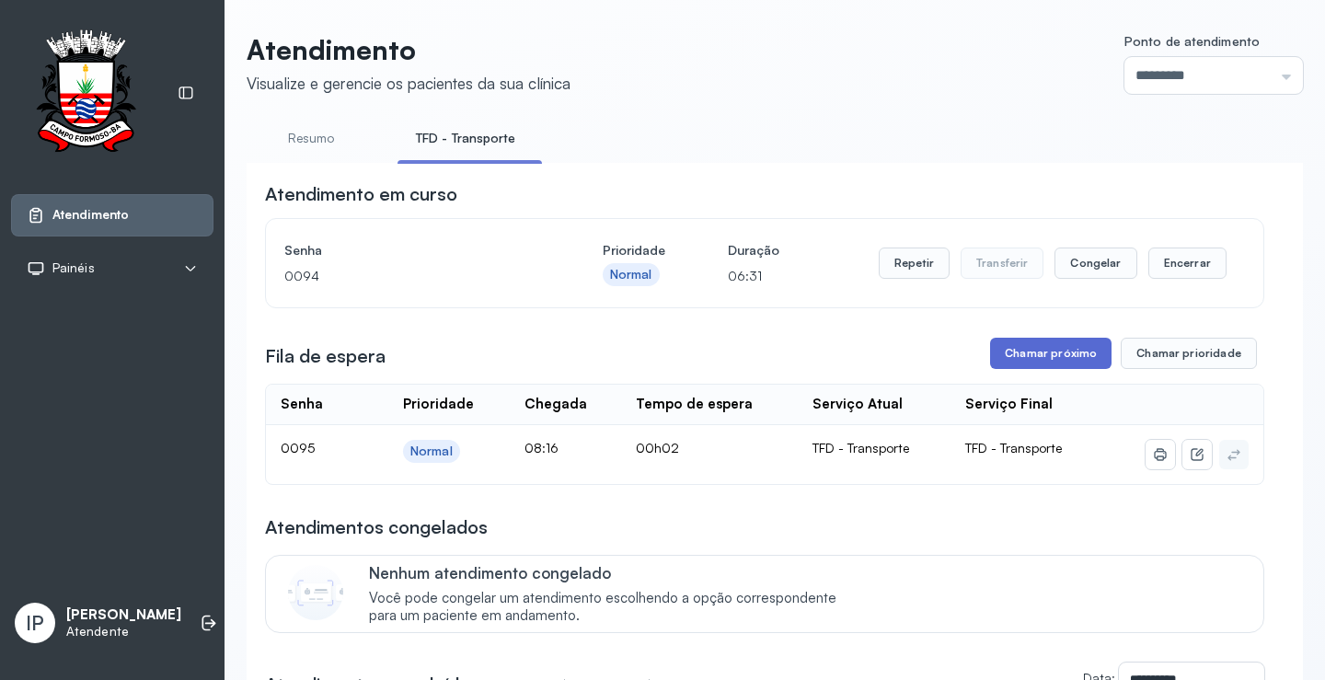
click at [997, 351] on button "Chamar próximo" at bounding box center [1050, 353] width 121 height 31
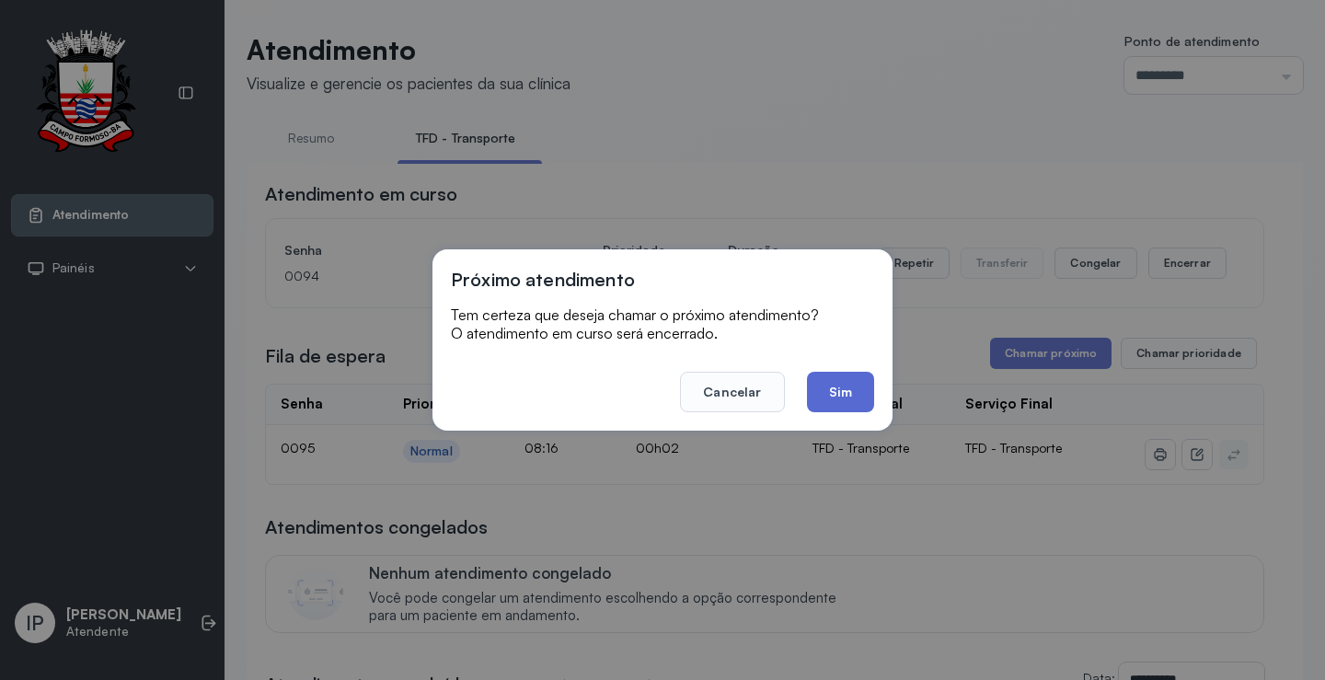
click at [807, 393] on footer "Cancelar Sim" at bounding box center [662, 379] width 423 height 66
click at [816, 397] on button "Sim" at bounding box center [840, 392] width 67 height 40
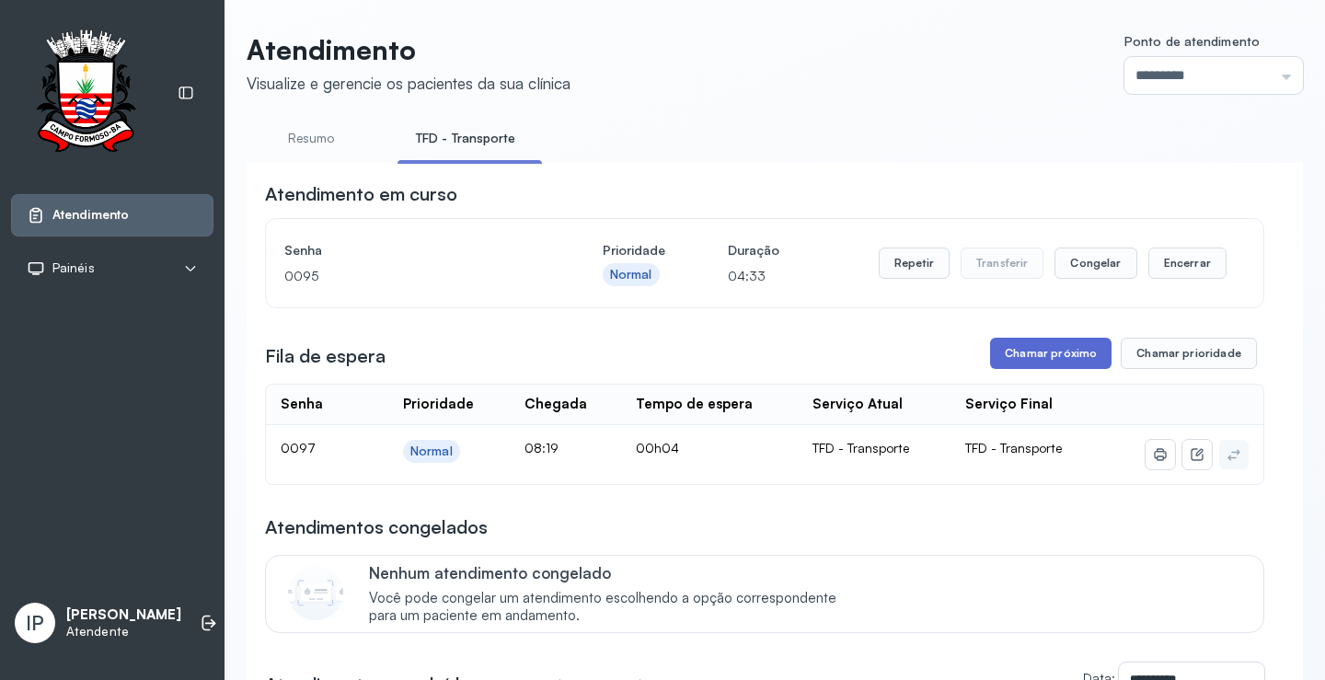
click at [1041, 369] on button "Chamar próximo" at bounding box center [1050, 353] width 121 height 31
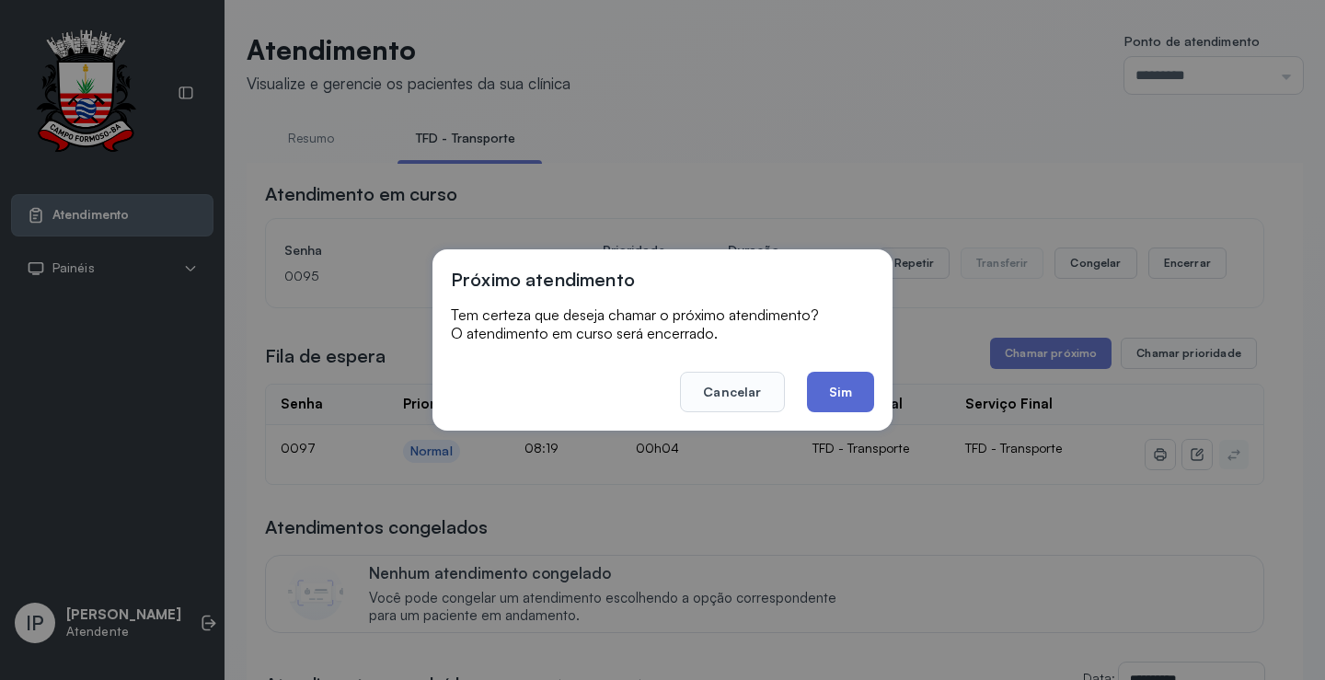
click at [833, 383] on button "Sim" at bounding box center [840, 392] width 67 height 40
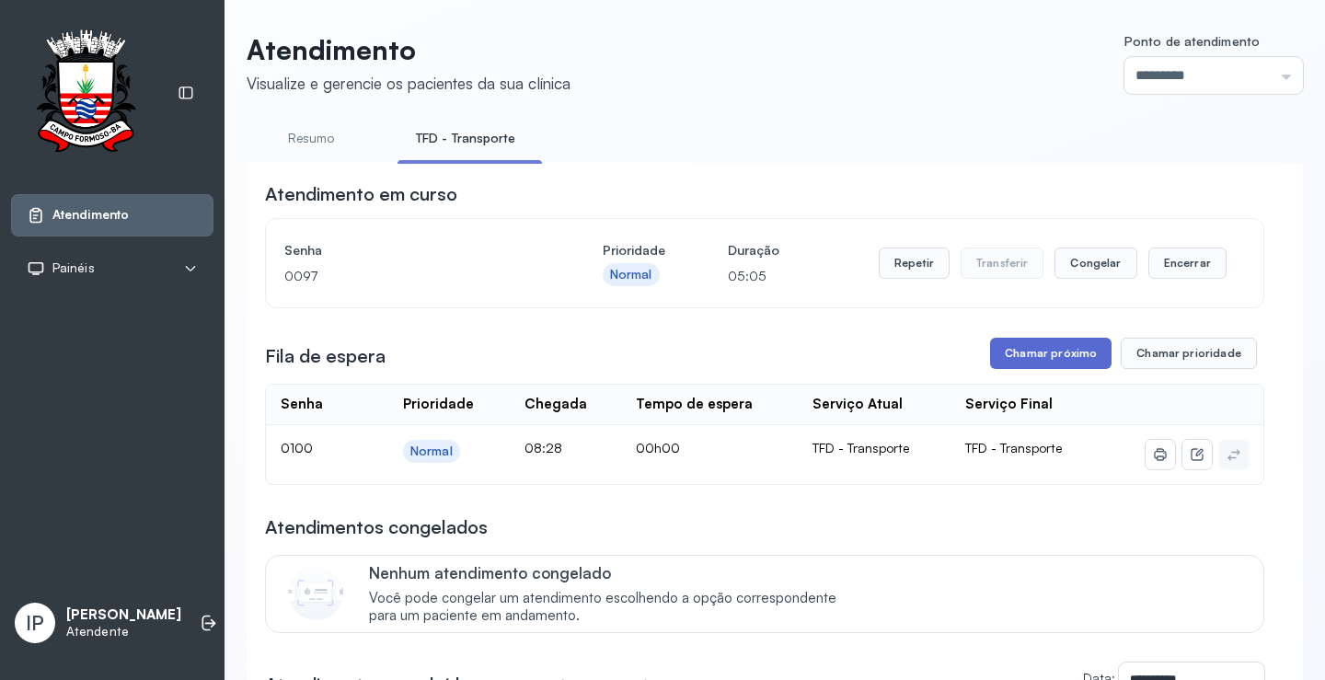
click at [1066, 355] on button "Chamar próximo" at bounding box center [1050, 353] width 121 height 31
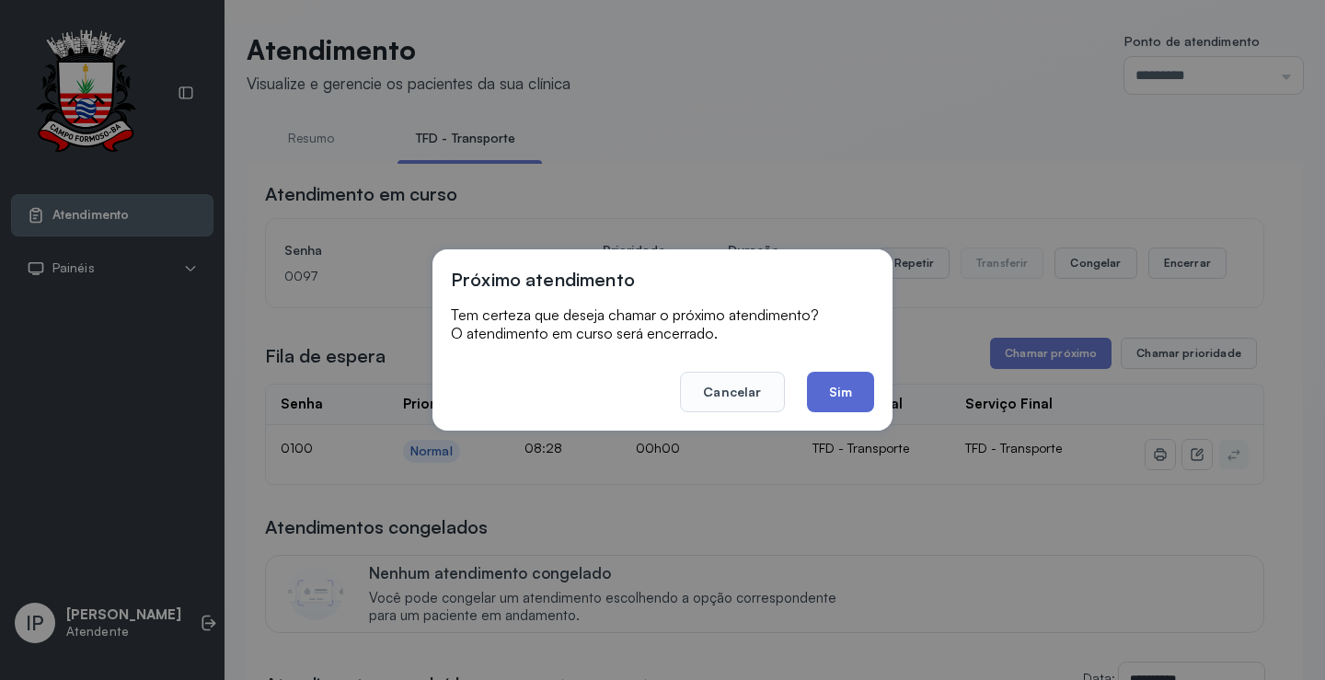
click at [822, 385] on button "Sim" at bounding box center [840, 392] width 67 height 40
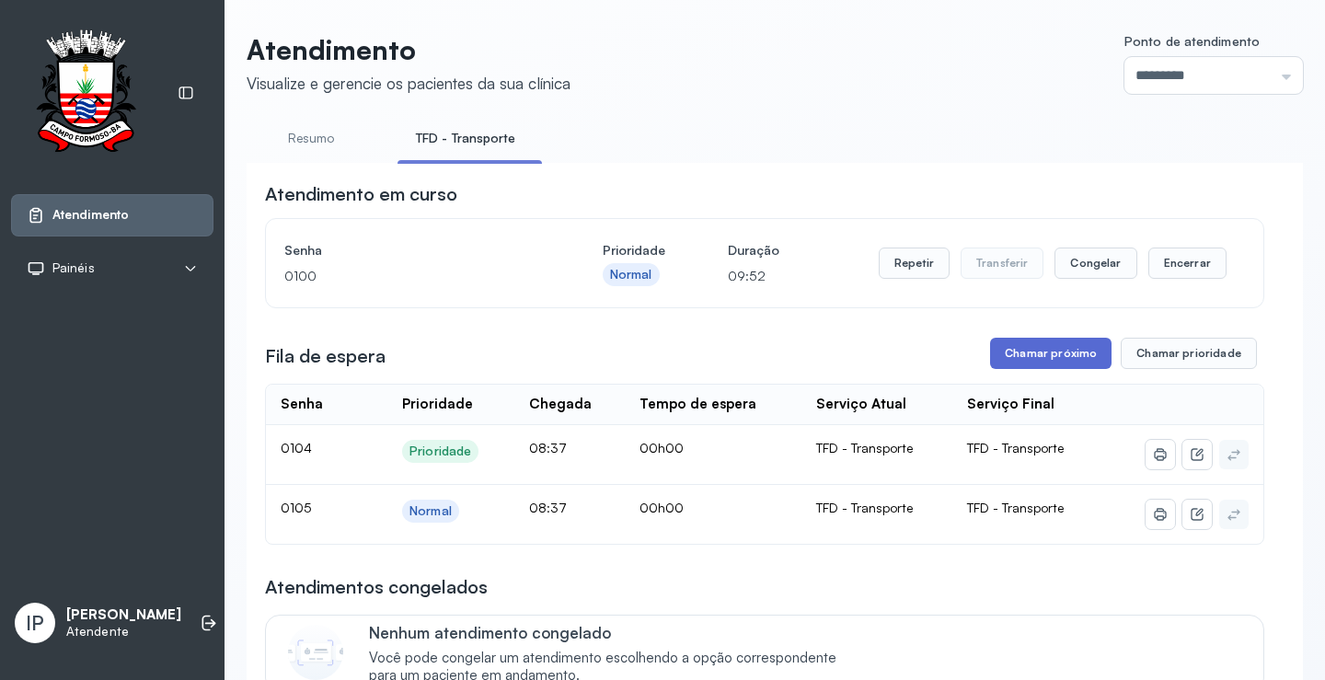
click at [1020, 350] on button "Chamar próximo" at bounding box center [1050, 353] width 121 height 31
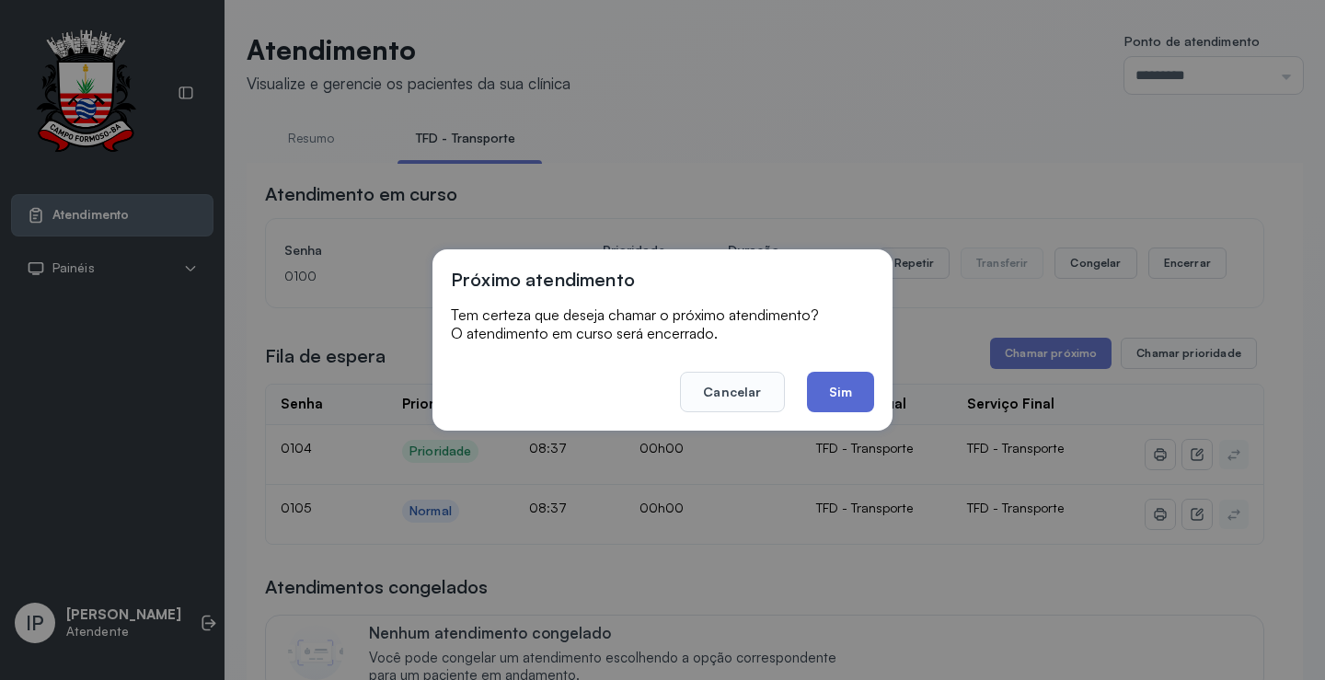
click at [844, 385] on button "Sim" at bounding box center [840, 392] width 67 height 40
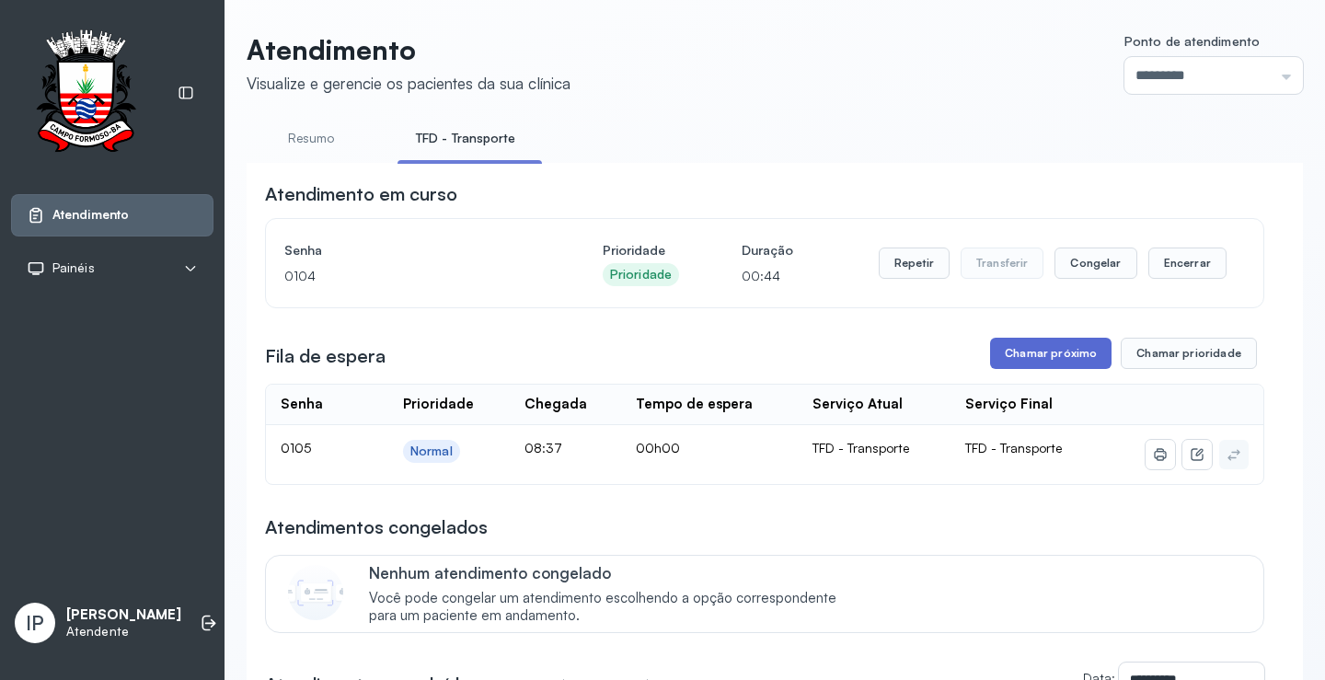
click at [1075, 359] on button "Chamar próximo" at bounding box center [1050, 353] width 121 height 31
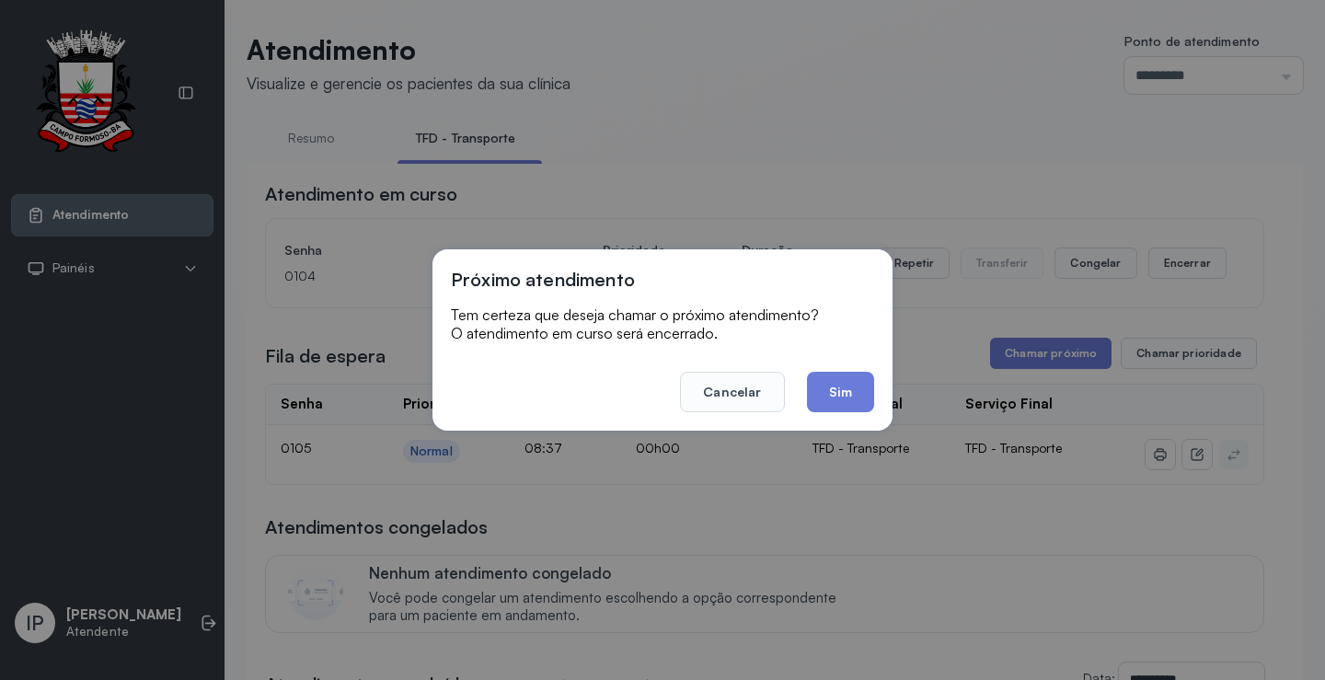
click at [873, 387] on button "Sim" at bounding box center [840, 392] width 67 height 40
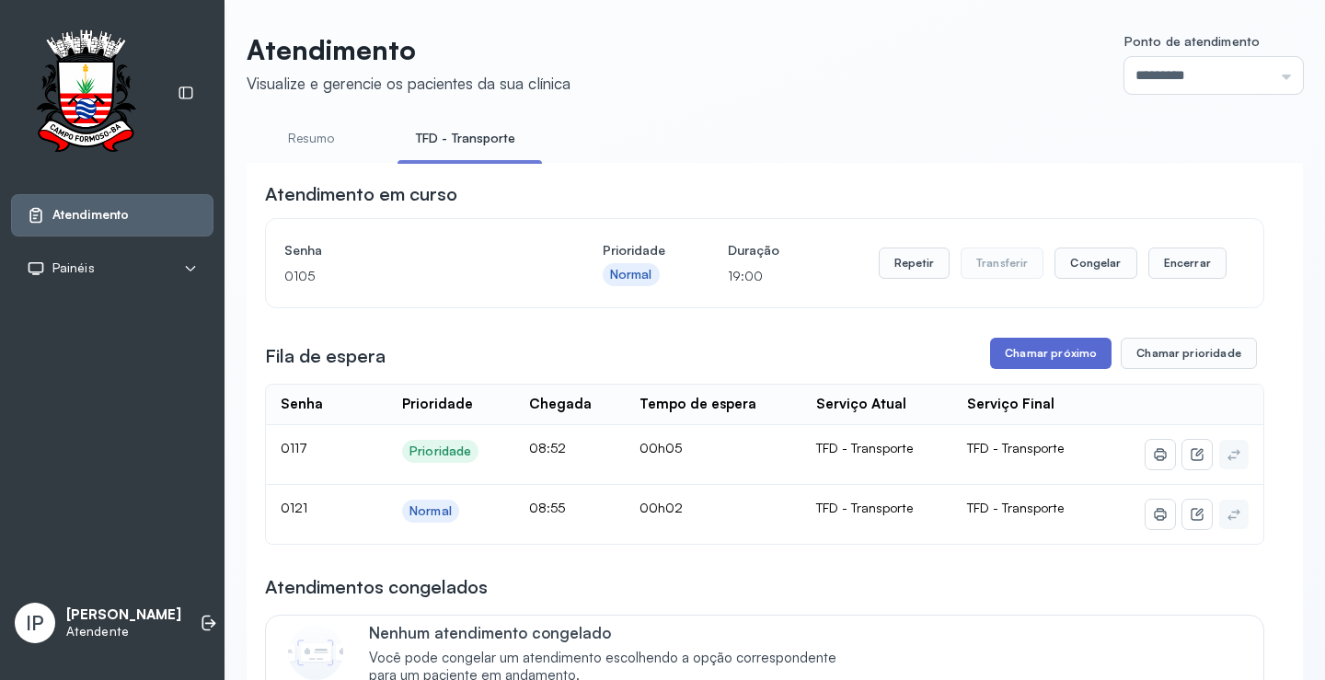
click at [1041, 361] on button "Chamar próximo" at bounding box center [1050, 353] width 121 height 31
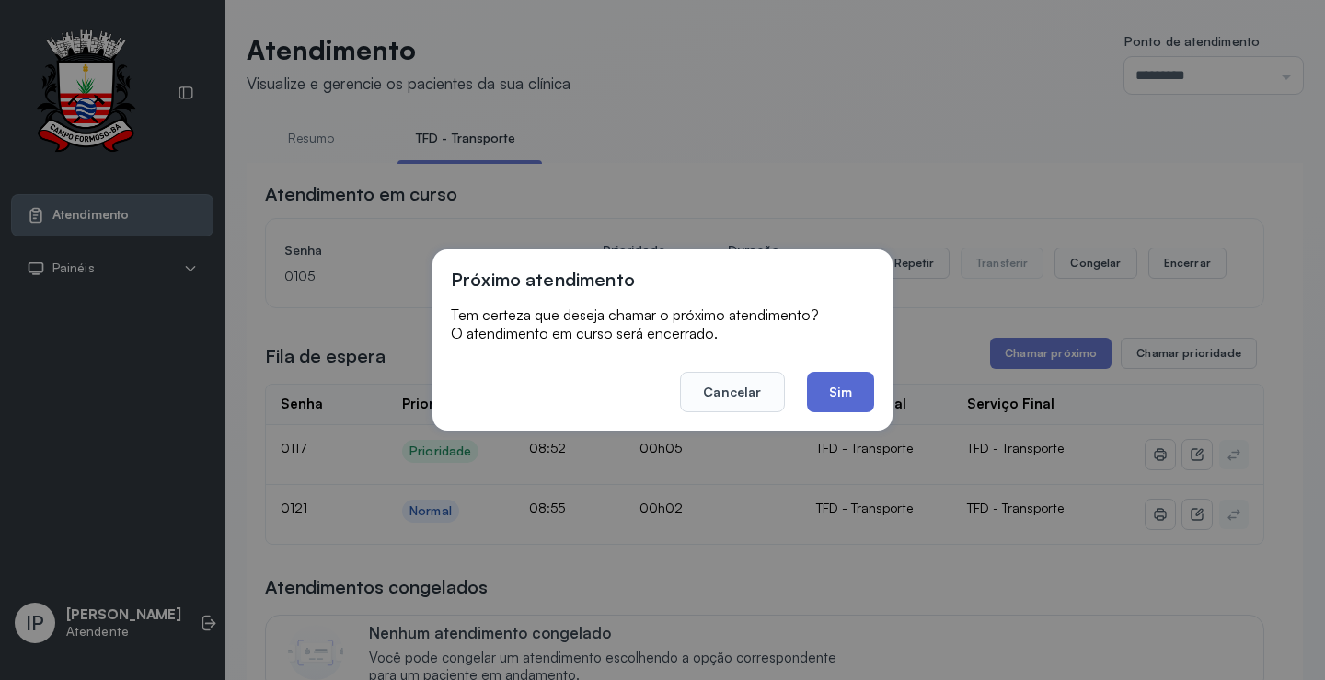
click at [835, 387] on button "Sim" at bounding box center [840, 392] width 67 height 40
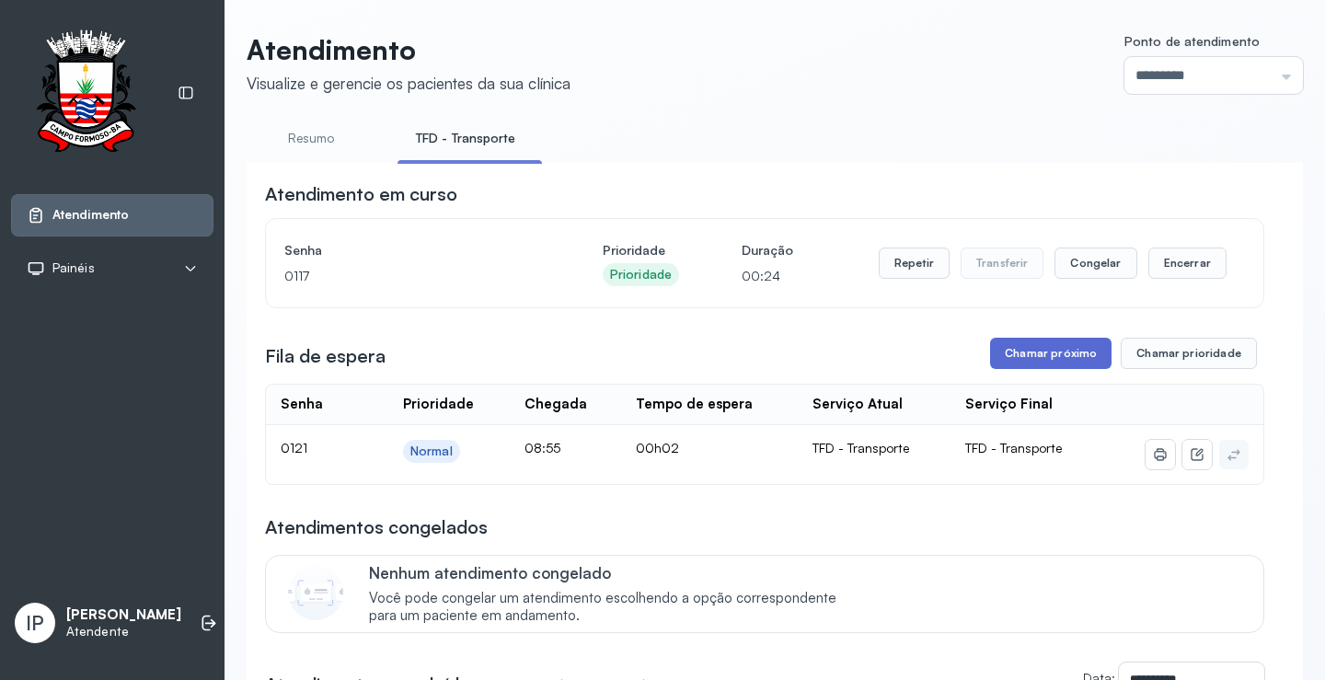
click at [1014, 359] on button "Chamar próximo" at bounding box center [1050, 353] width 121 height 31
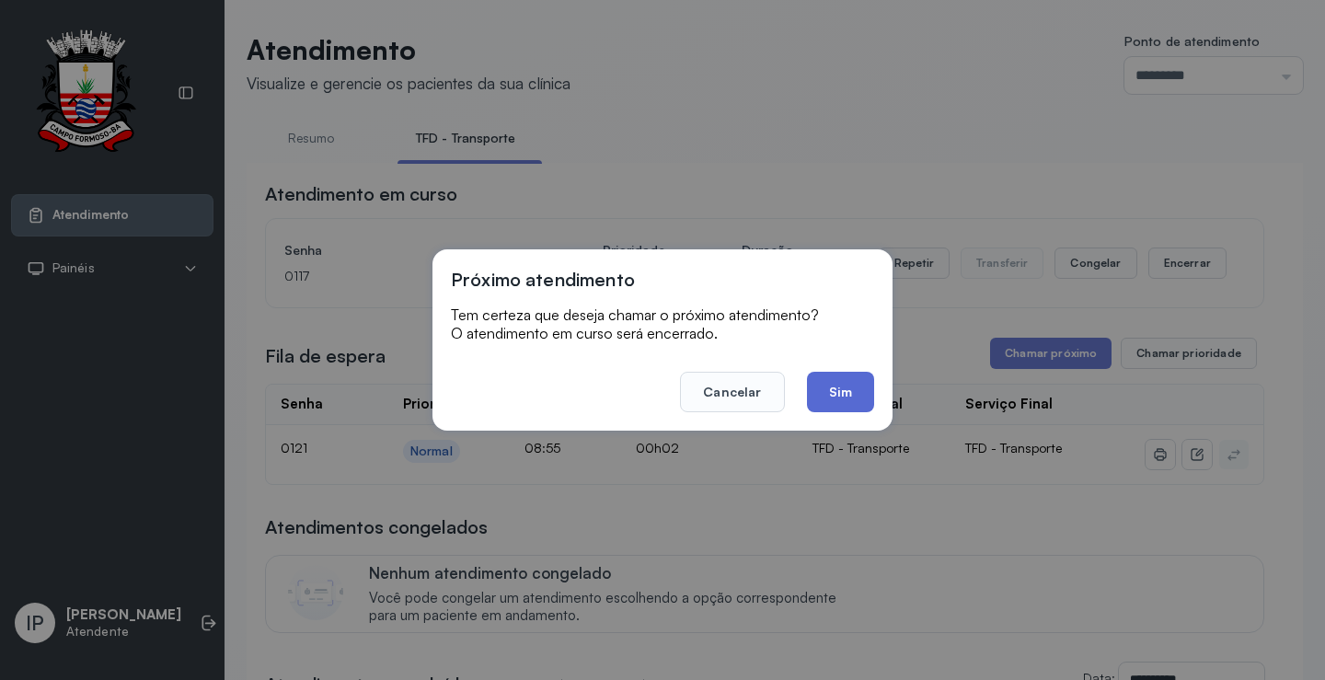
click at [852, 380] on button "Sim" at bounding box center [840, 392] width 67 height 40
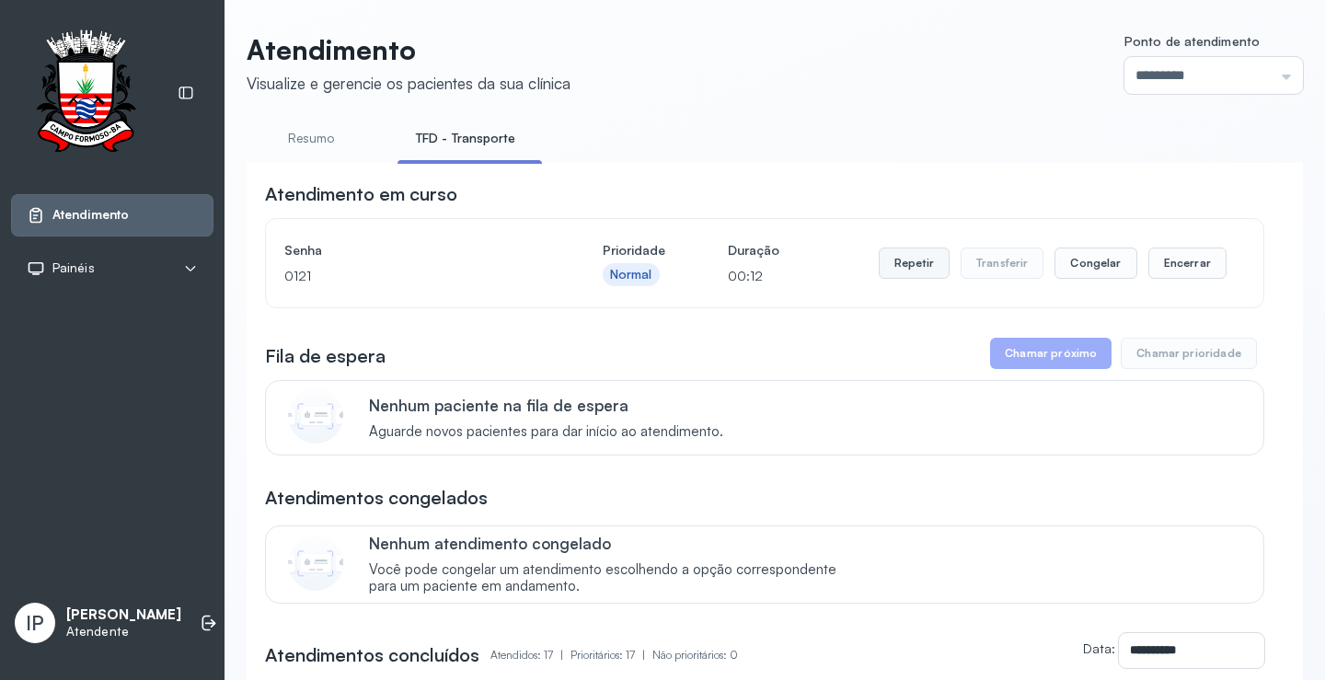
click at [902, 256] on button "Repetir" at bounding box center [914, 263] width 71 height 31
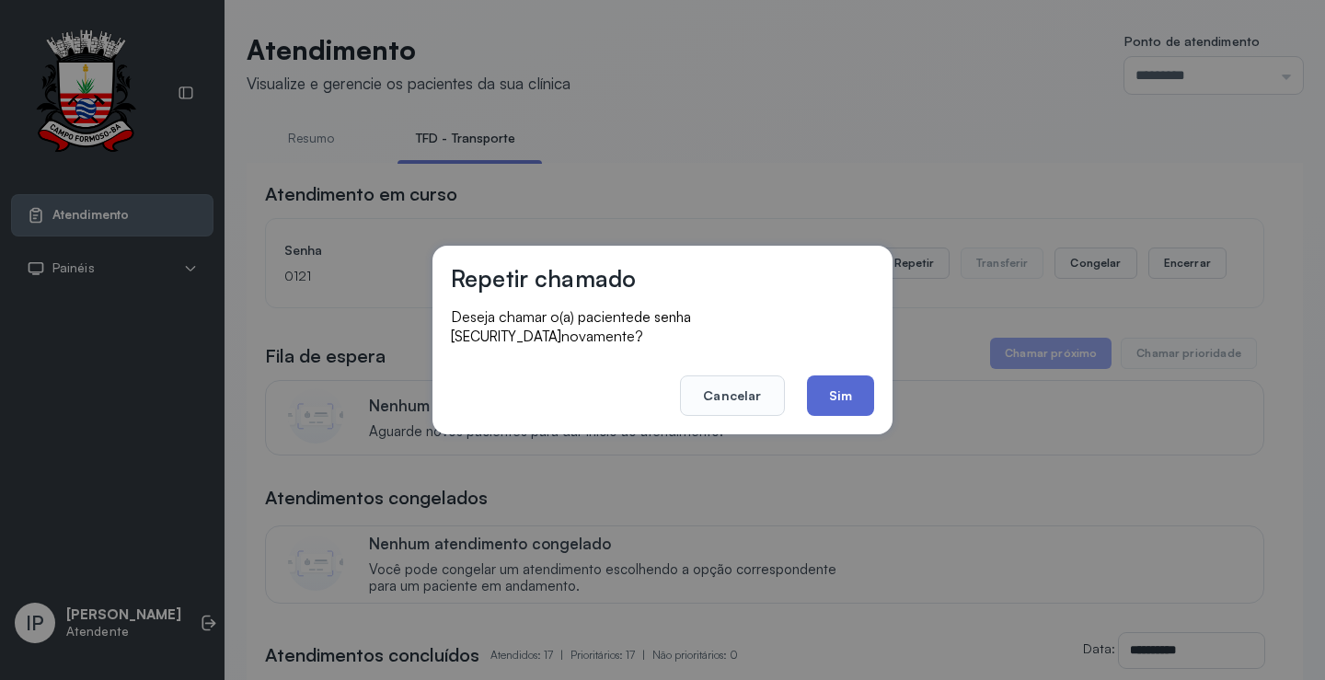
click at [841, 377] on button "Sim" at bounding box center [840, 395] width 67 height 40
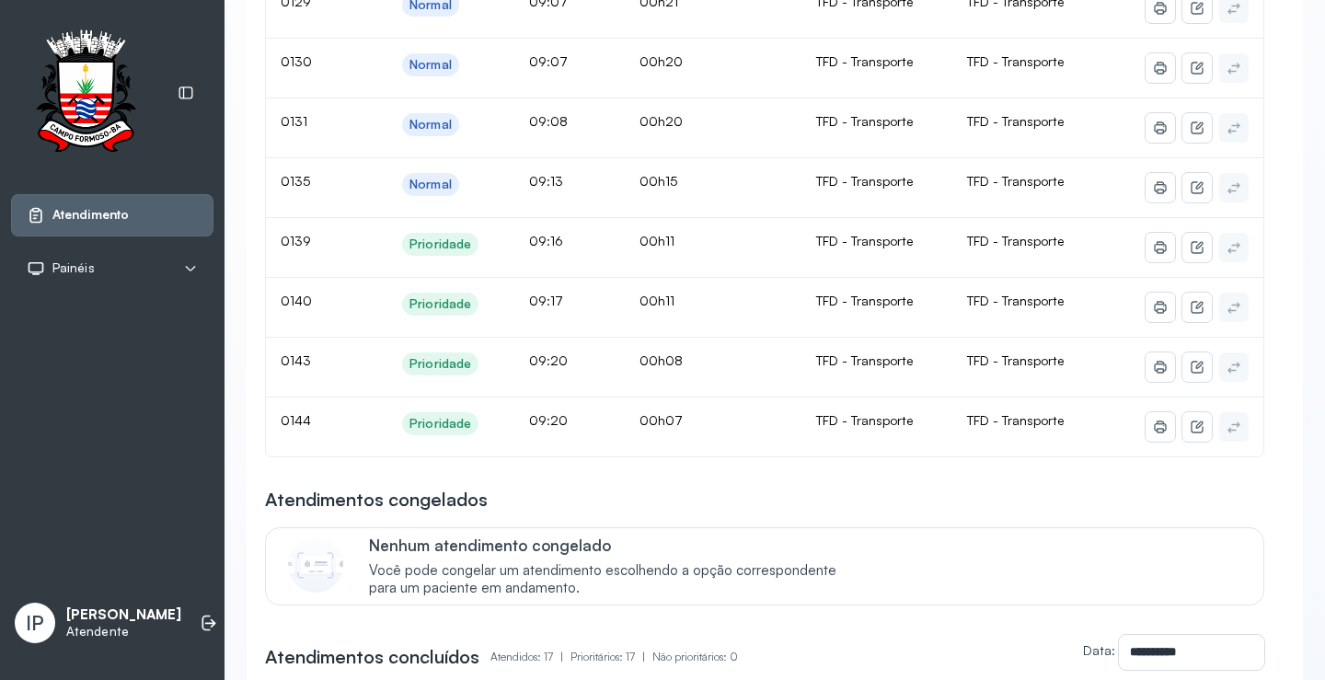
scroll to position [276, 0]
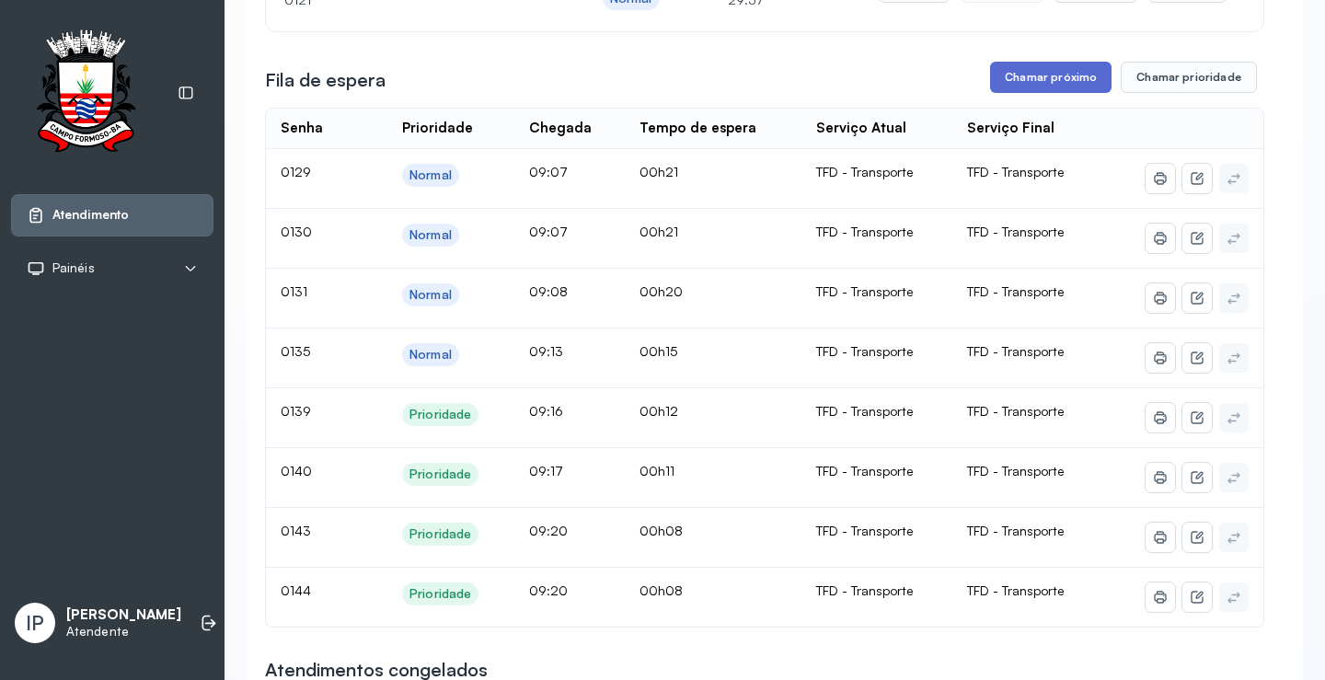
click at [1024, 66] on button "Chamar próximo" at bounding box center [1050, 77] width 121 height 31
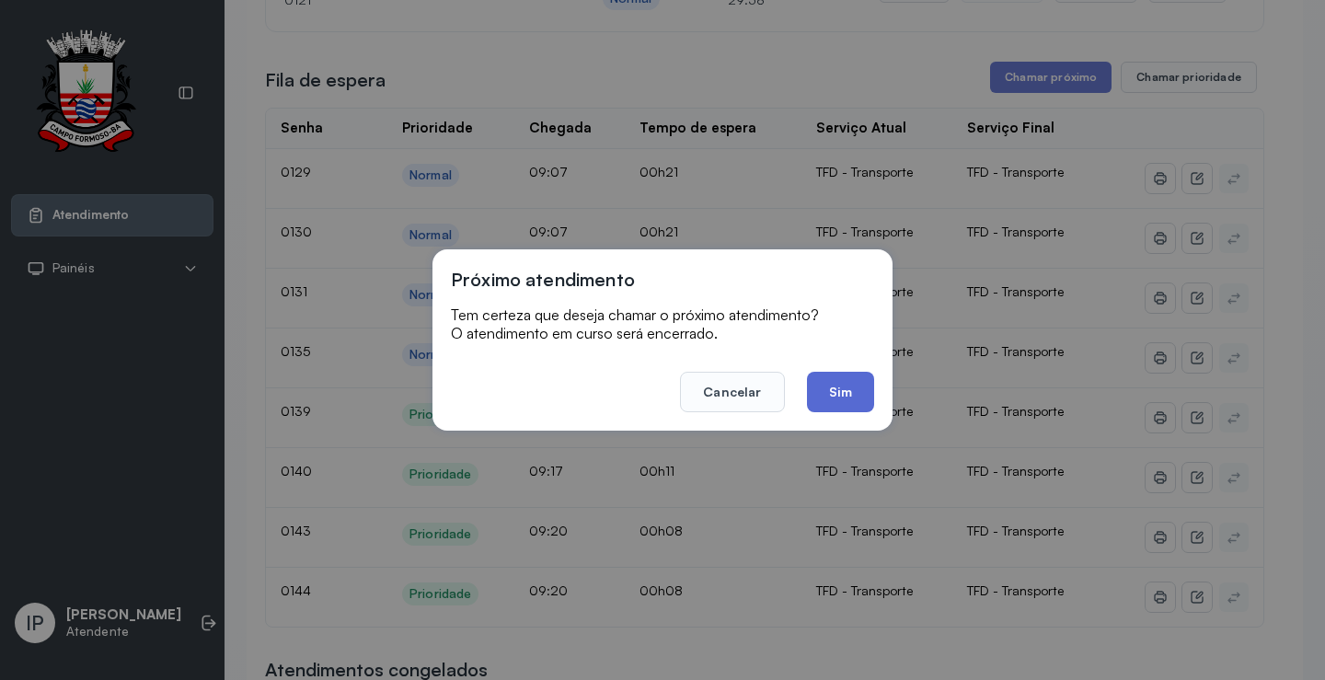
click at [843, 382] on button "Sim" at bounding box center [840, 392] width 67 height 40
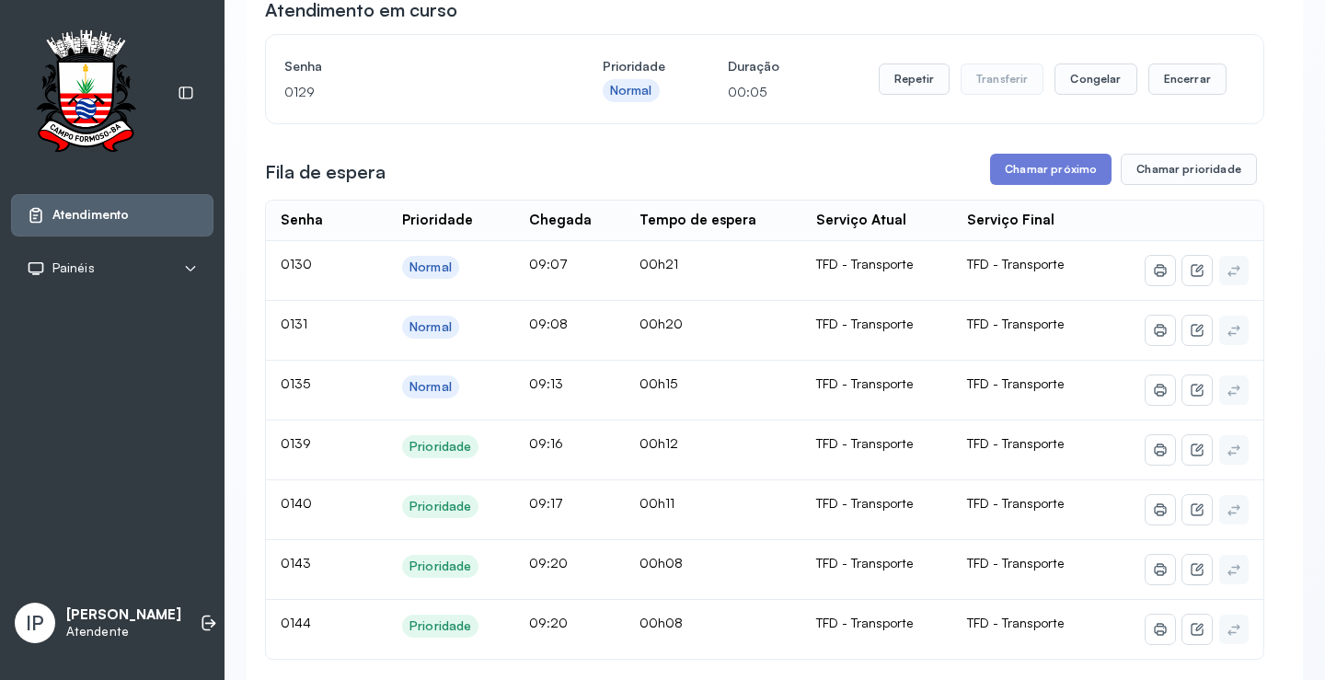
scroll to position [0, 0]
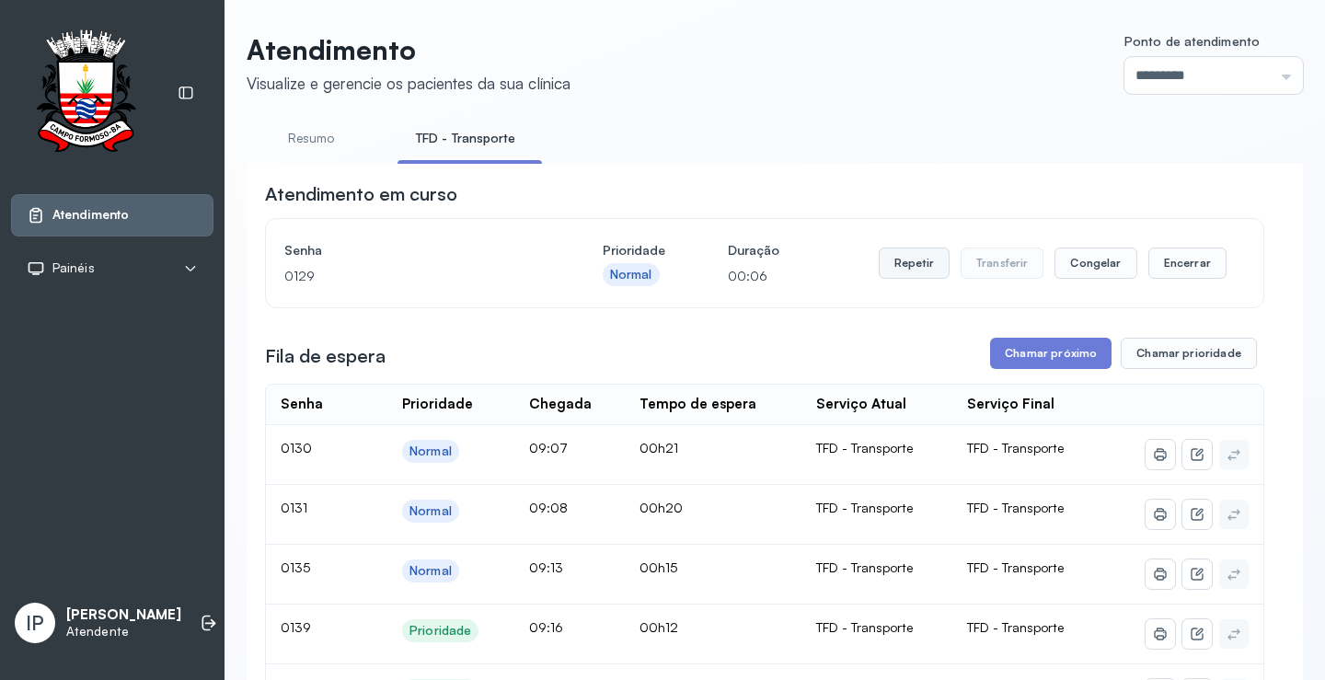
click at [914, 272] on button "Repetir" at bounding box center [914, 263] width 71 height 31
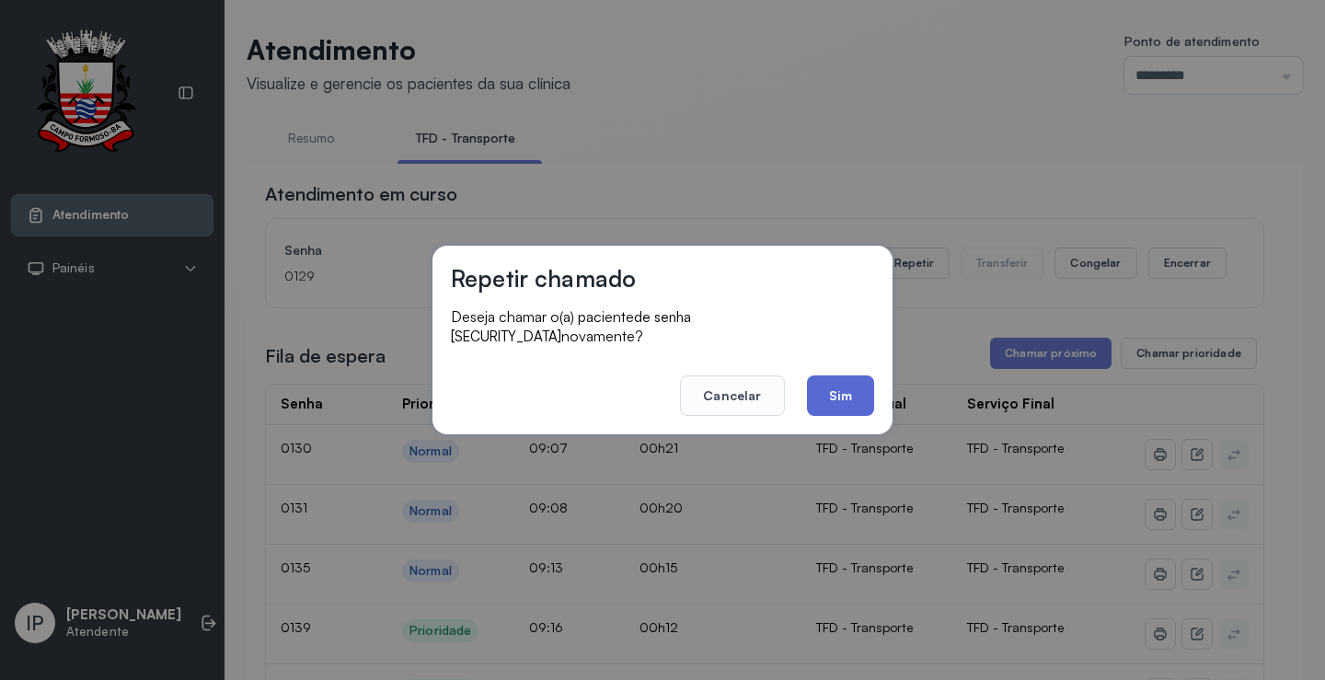
click at [820, 377] on button "Sim" at bounding box center [840, 395] width 67 height 40
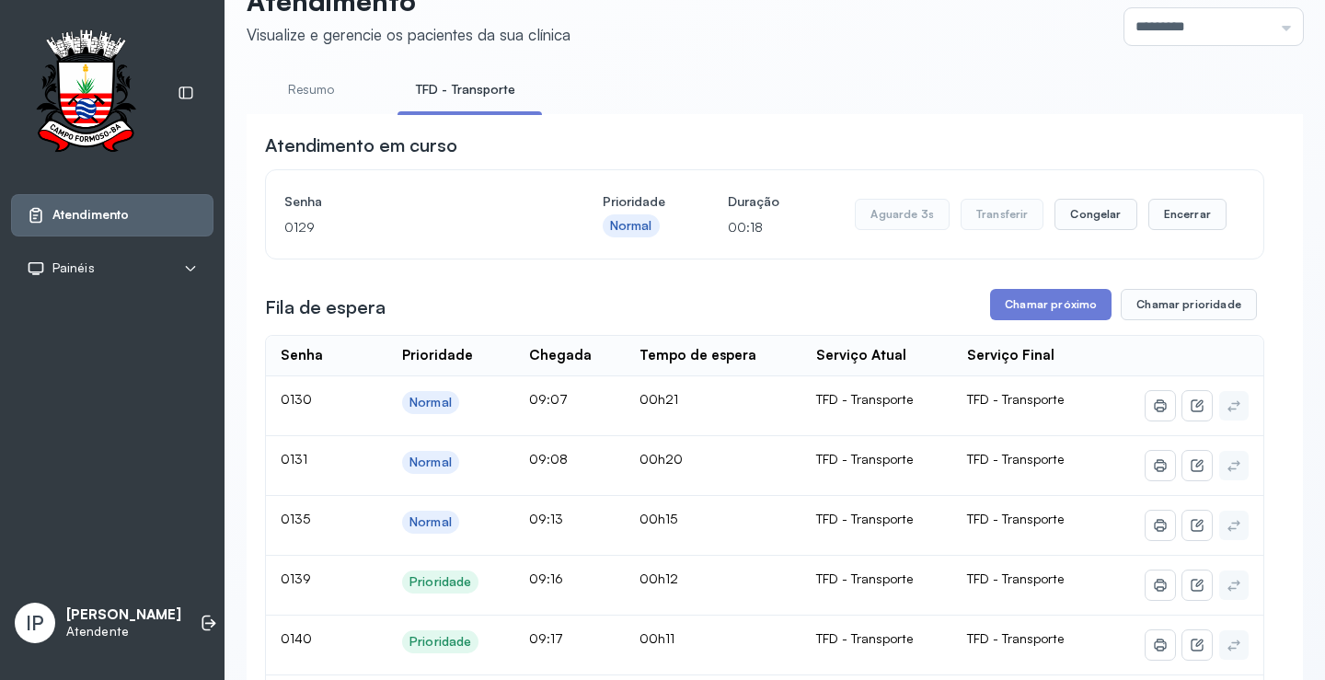
scroll to position [92, 0]
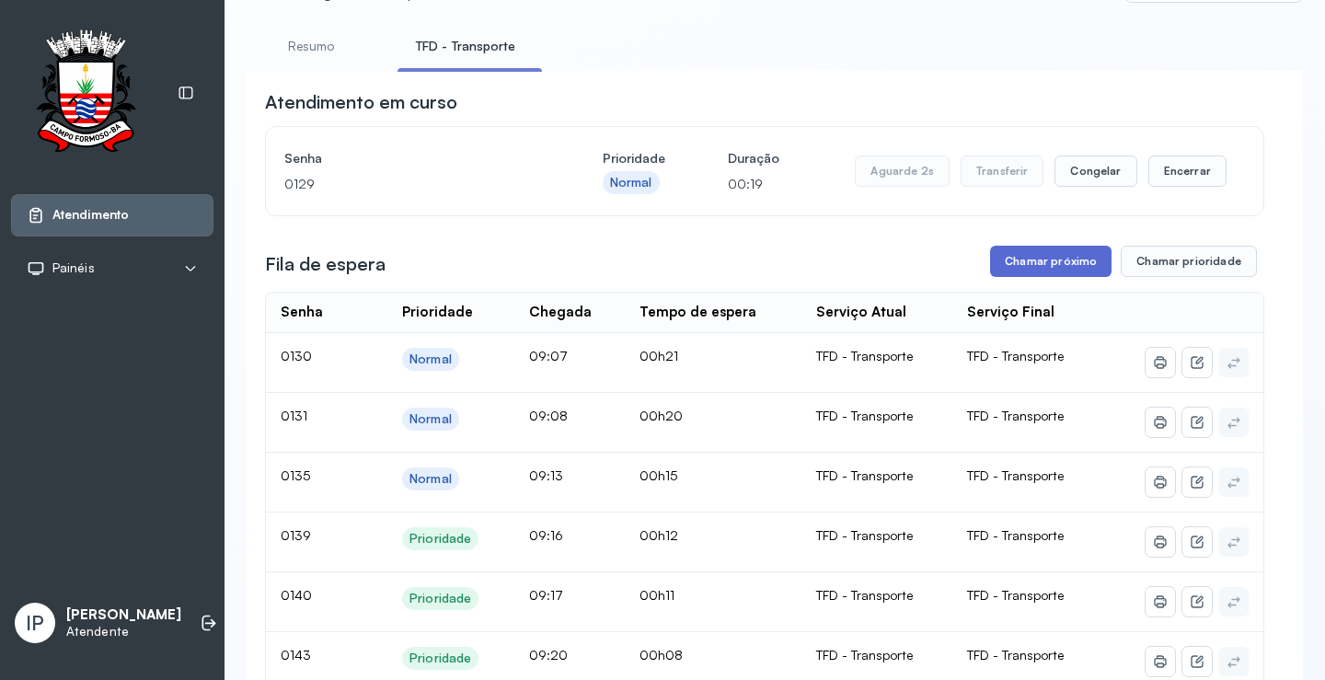
click at [1002, 265] on button "Chamar próximo" at bounding box center [1050, 261] width 121 height 31
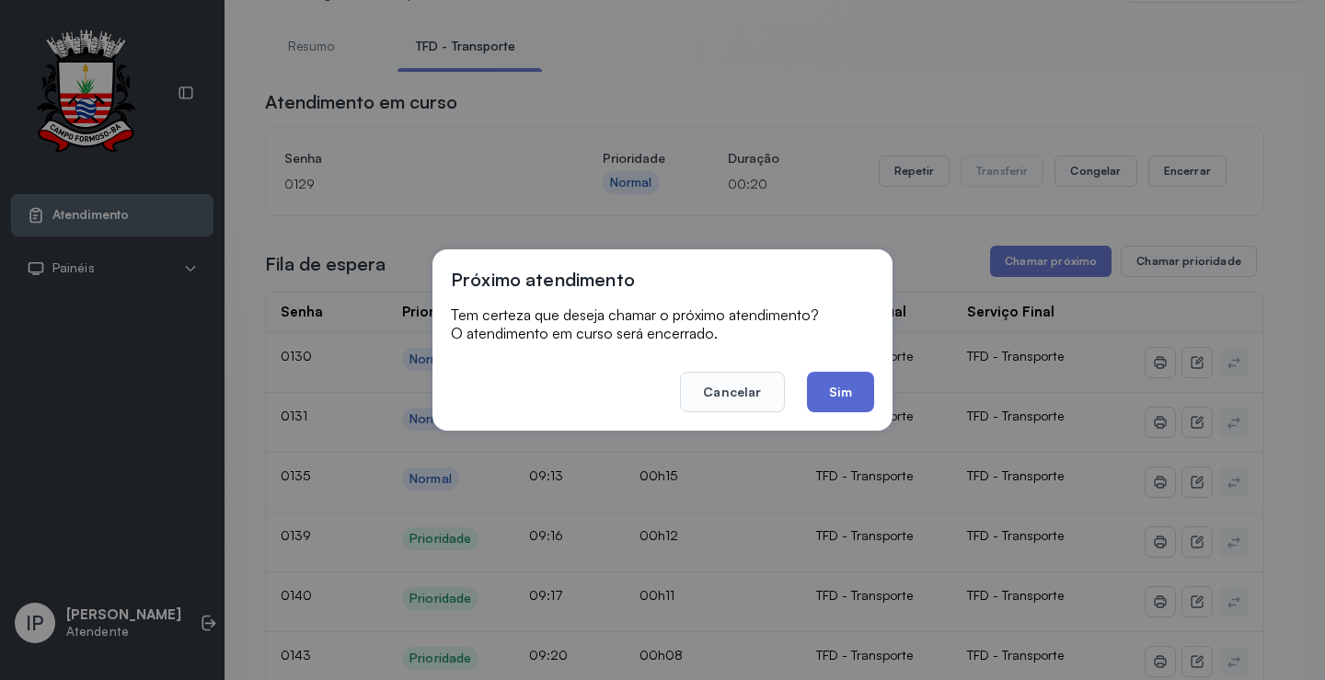
click at [821, 399] on button "Sim" at bounding box center [840, 392] width 67 height 40
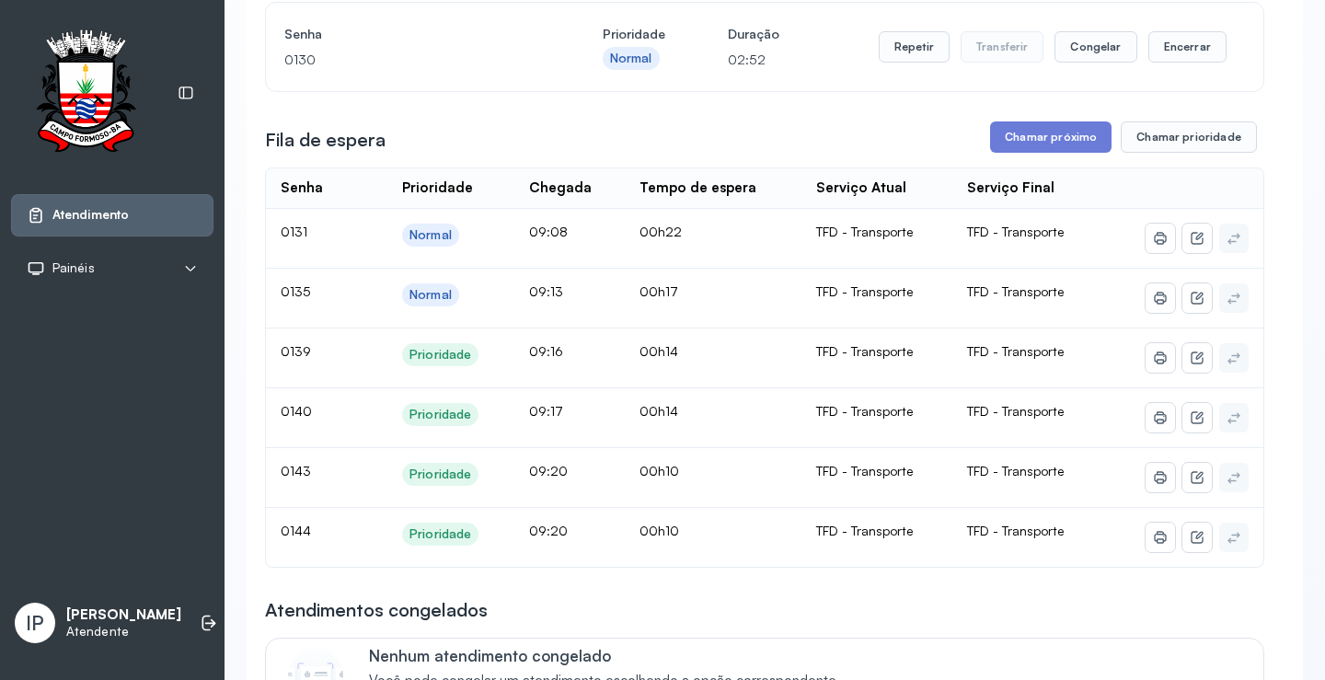
scroll to position [184, 0]
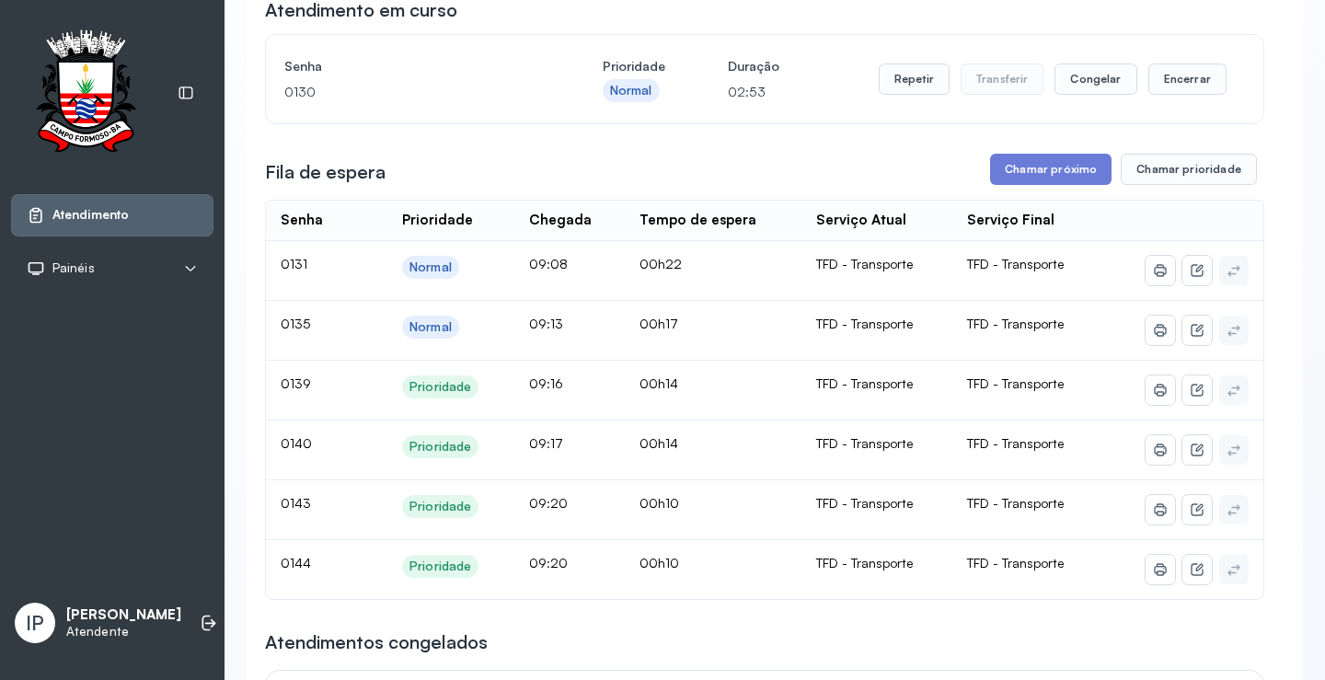
click at [1022, 163] on button "Chamar próximo" at bounding box center [1050, 169] width 121 height 31
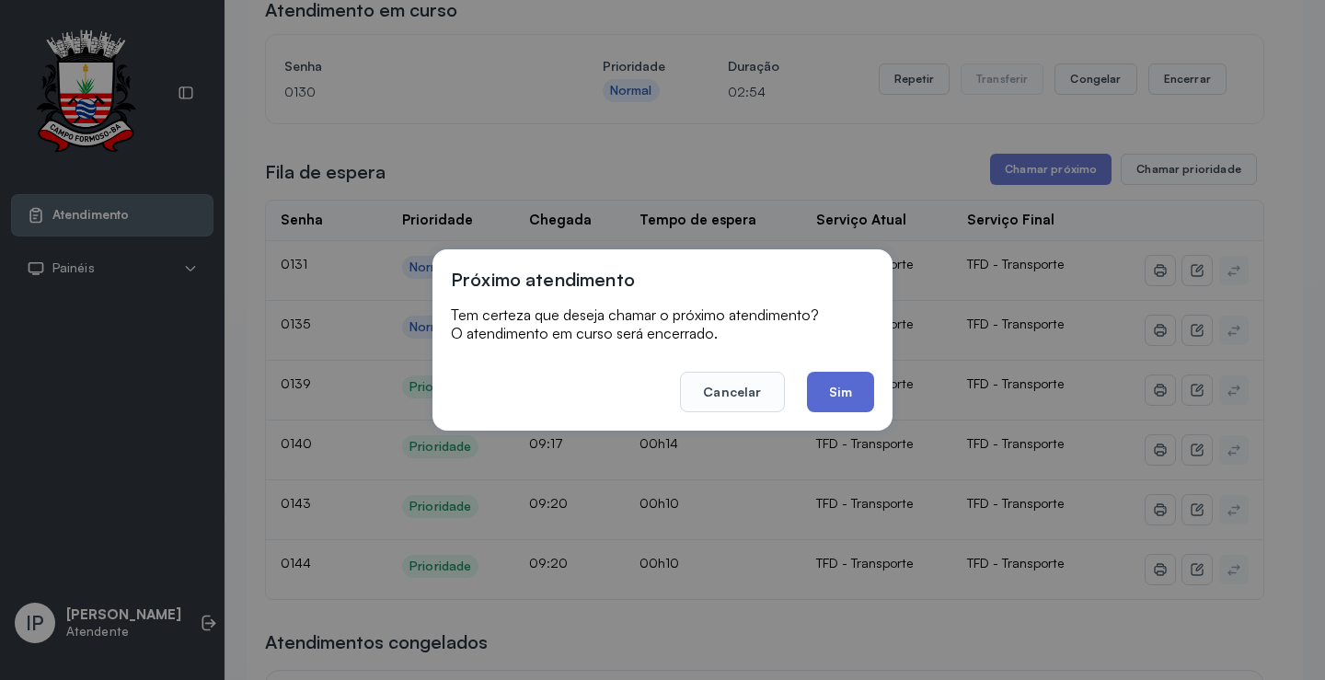
click at [818, 393] on button "Sim" at bounding box center [840, 392] width 67 height 40
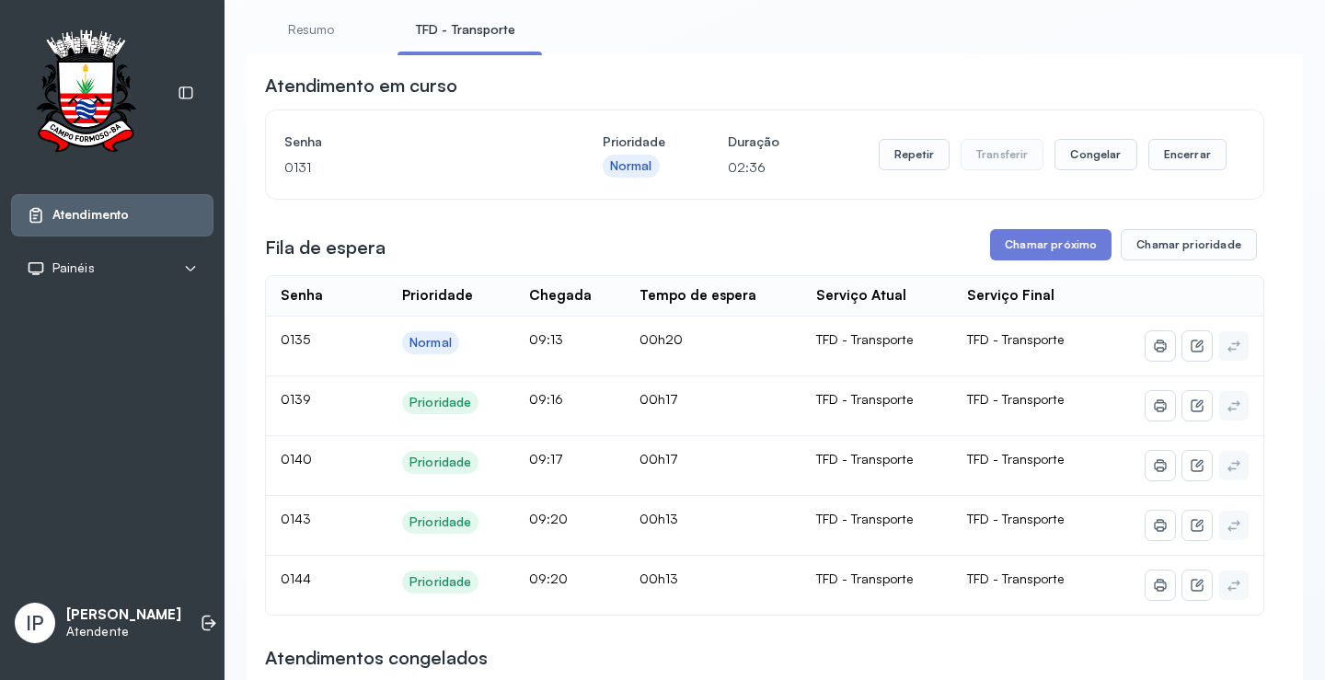
scroll to position [276, 0]
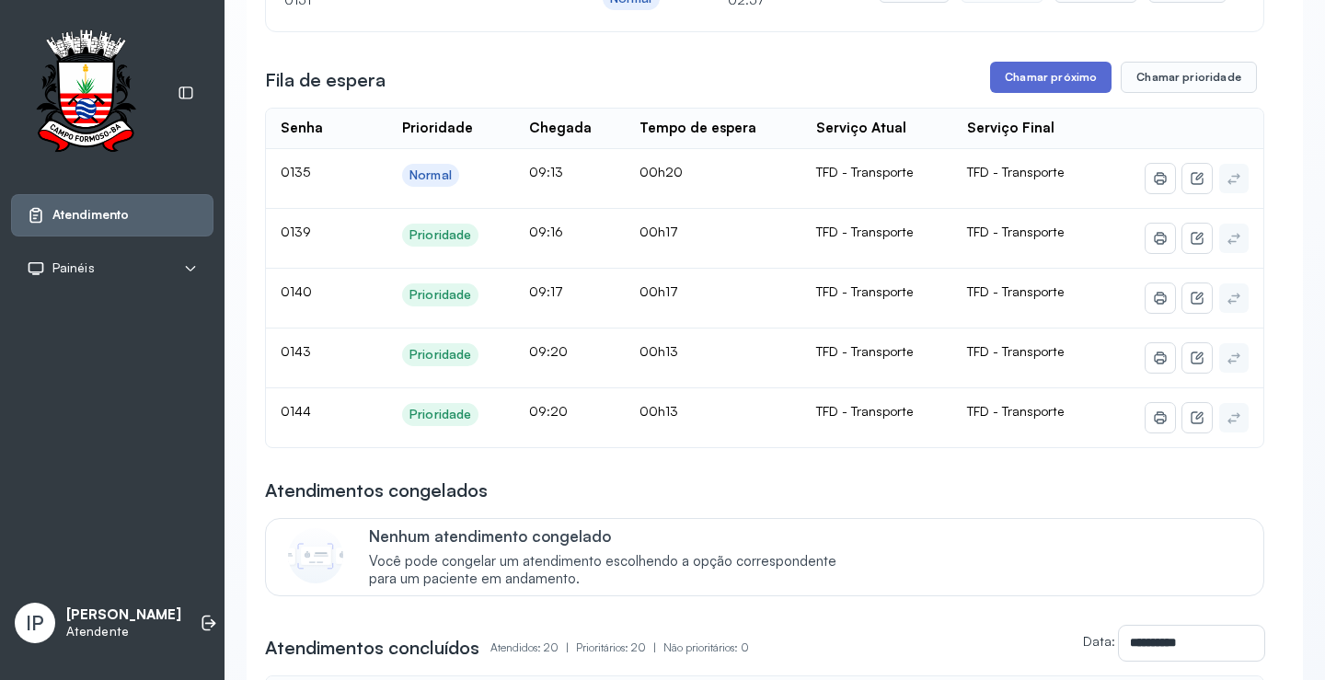
click at [1072, 90] on button "Chamar próximo" at bounding box center [1050, 77] width 121 height 31
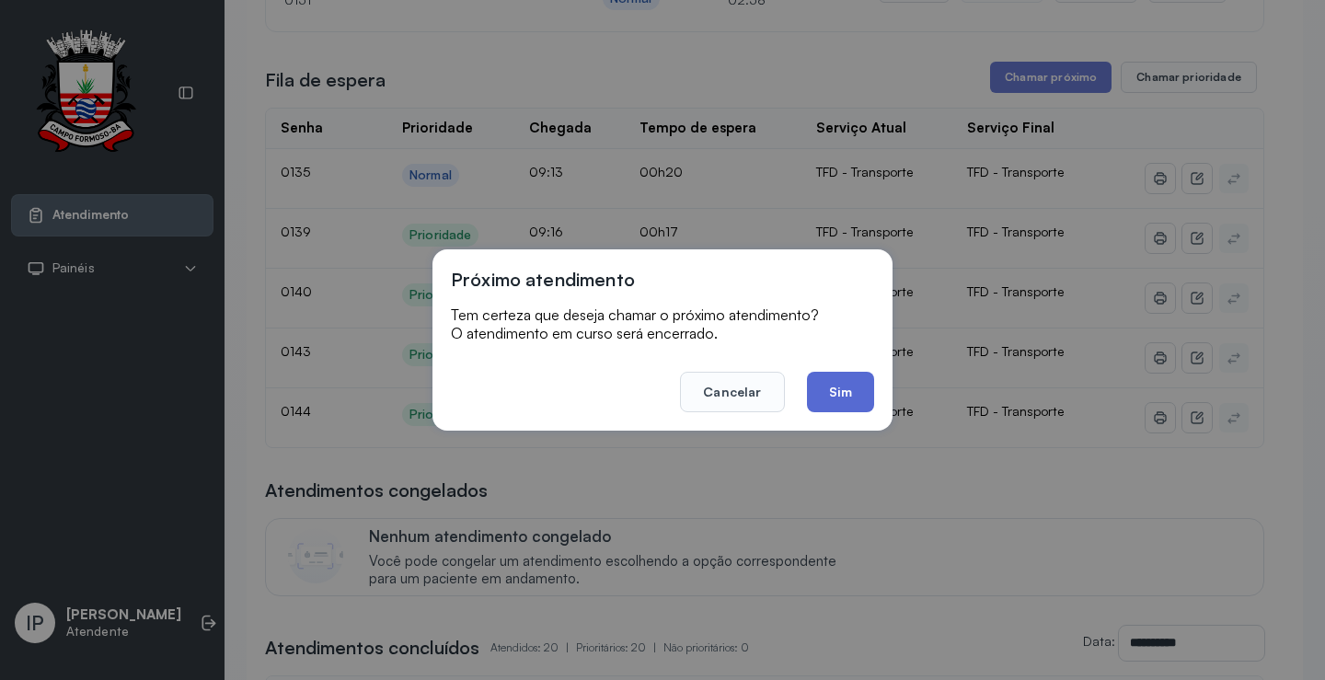
click at [833, 400] on button "Sim" at bounding box center [840, 392] width 67 height 40
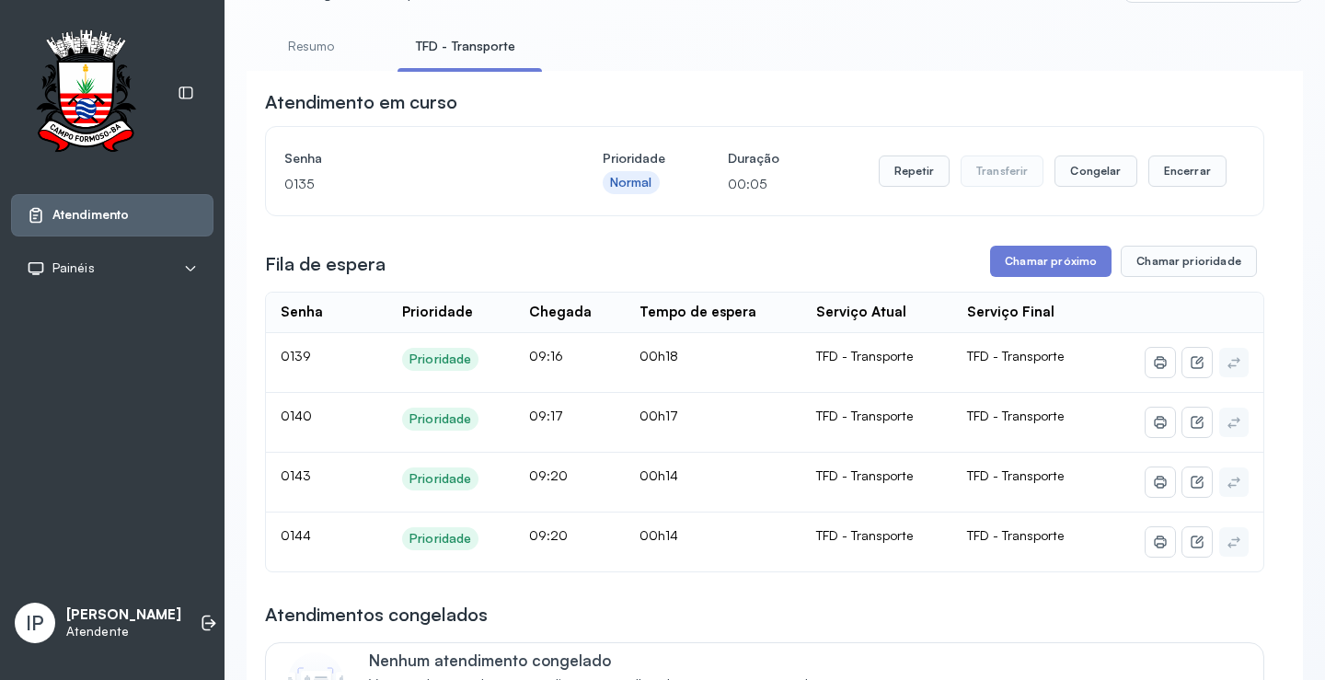
scroll to position [0, 0]
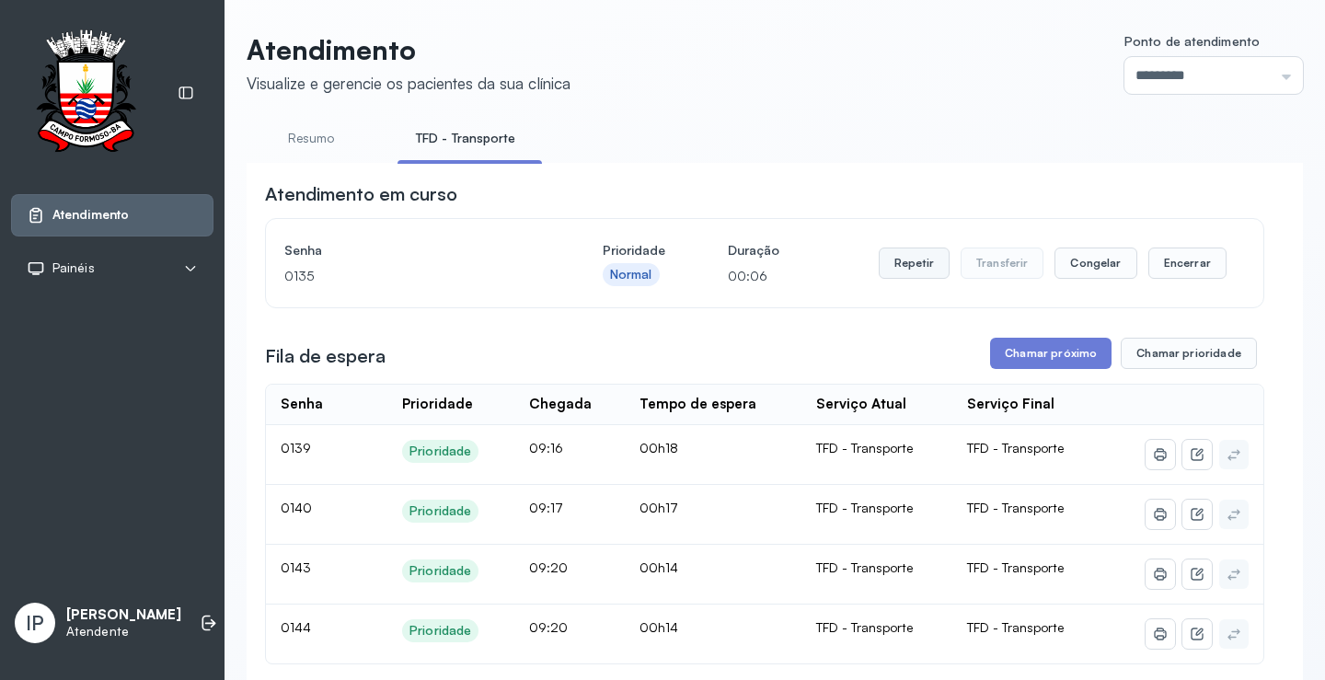
click at [917, 260] on button "Repetir" at bounding box center [914, 263] width 71 height 31
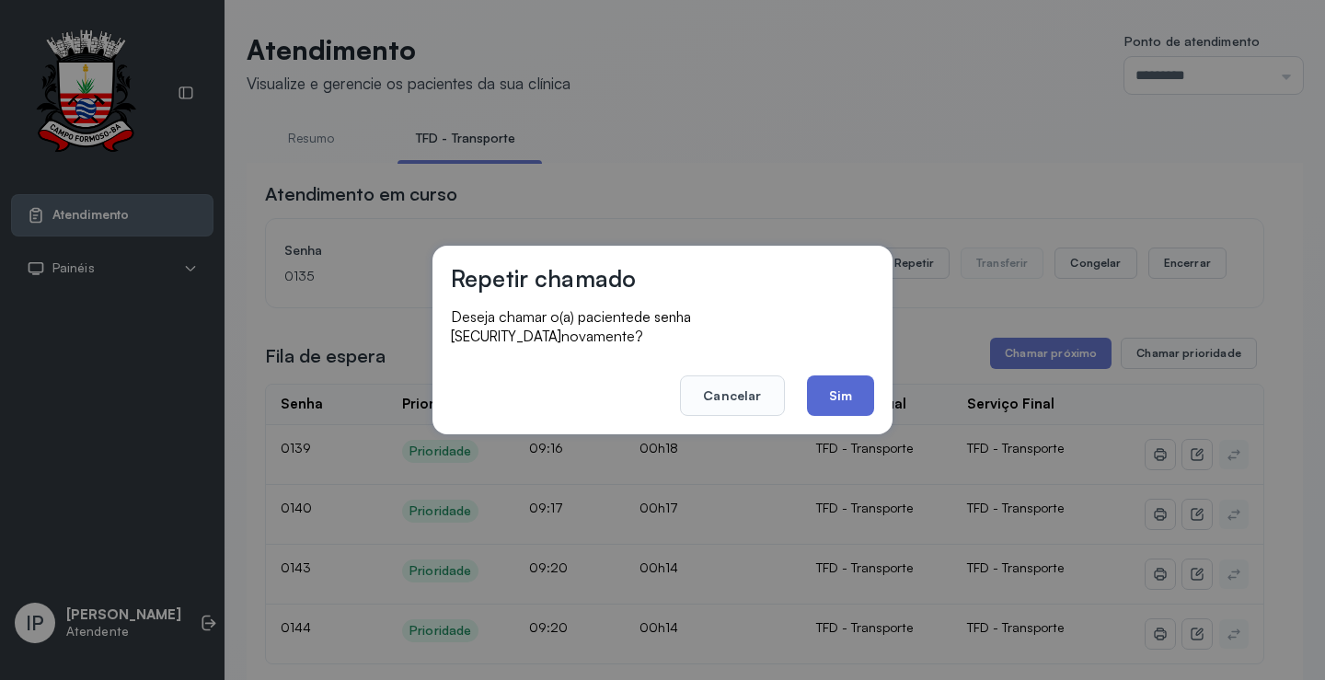
click at [842, 381] on button "Sim" at bounding box center [840, 395] width 67 height 40
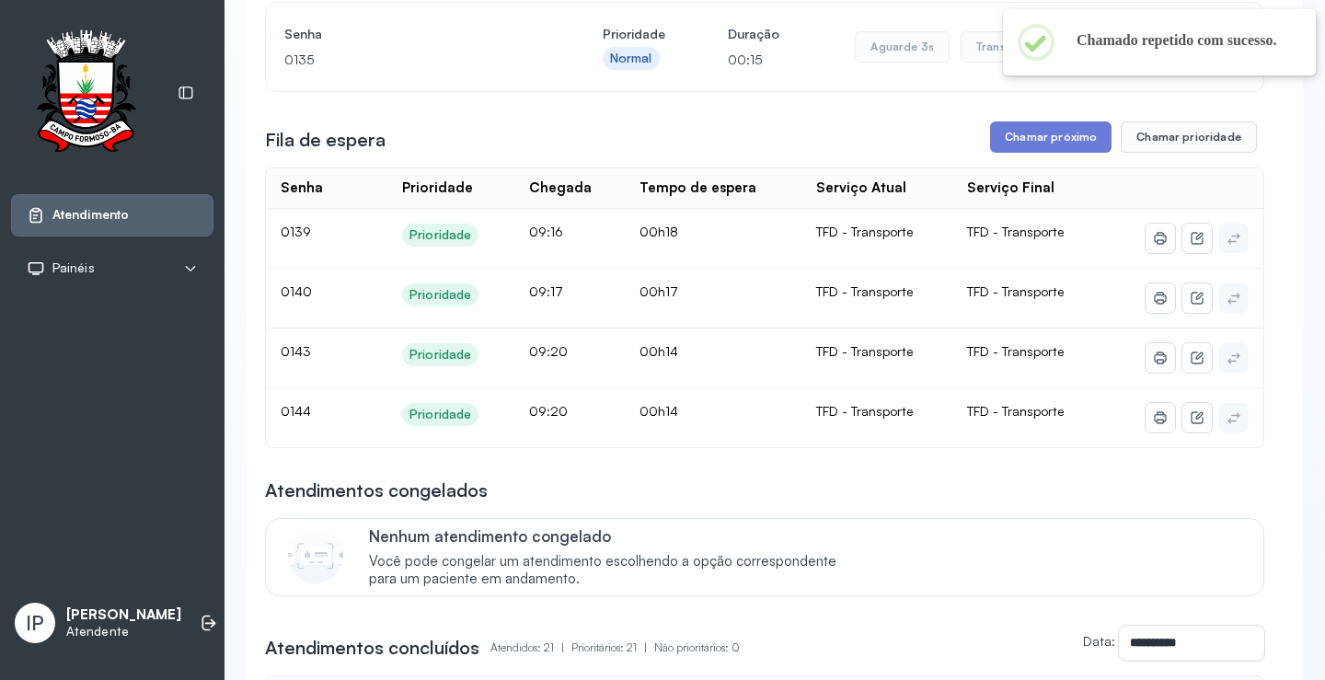
scroll to position [184, 0]
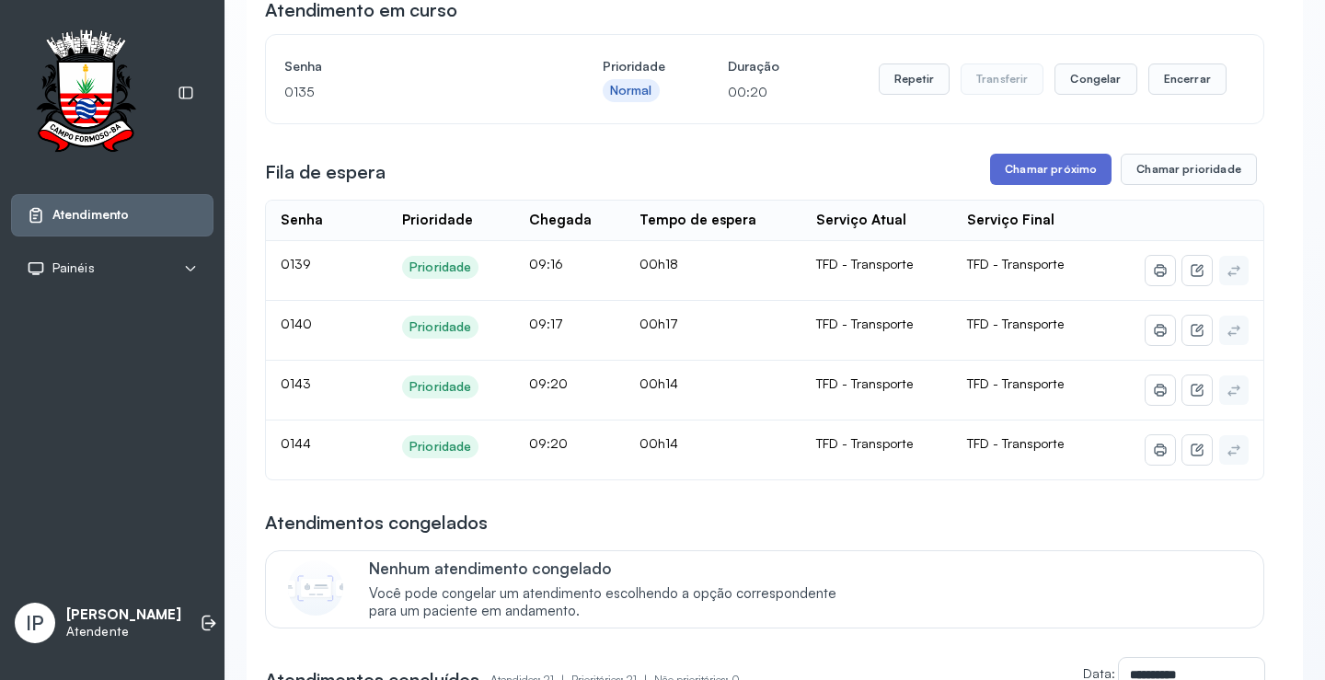
click at [1031, 168] on button "Chamar próximo" at bounding box center [1050, 169] width 121 height 31
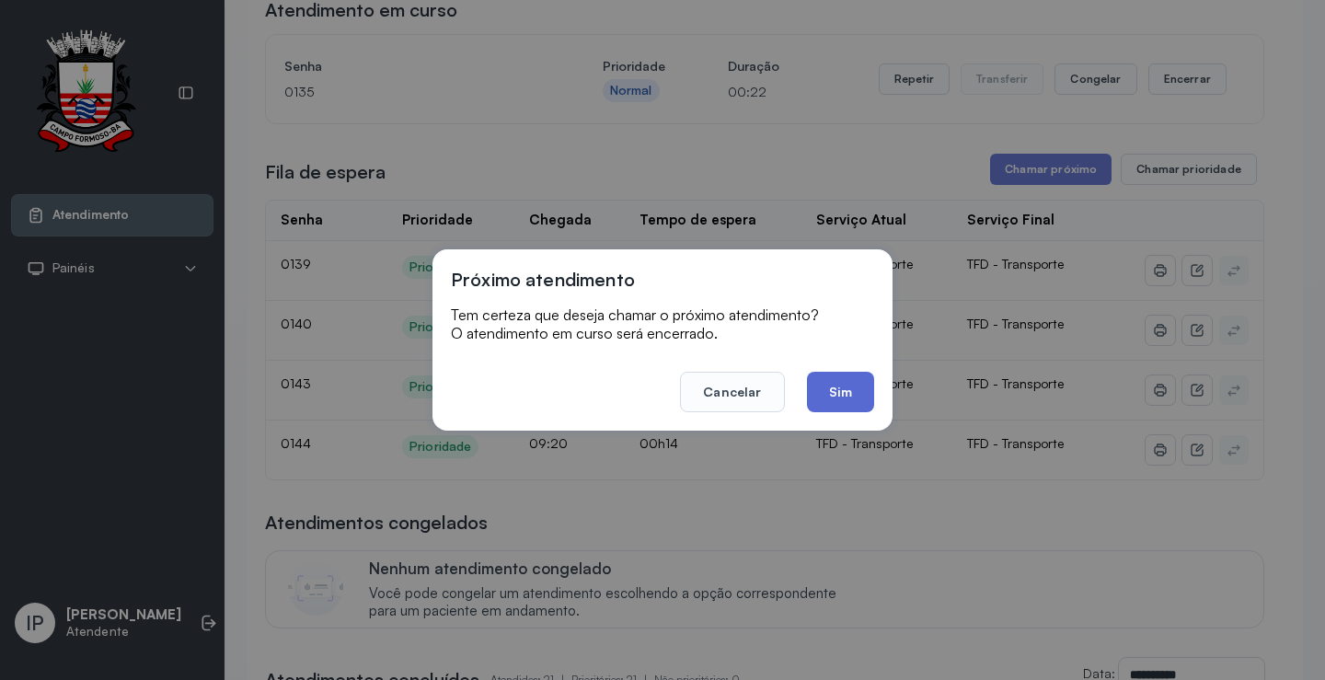
click at [835, 396] on button "Sim" at bounding box center [840, 392] width 67 height 40
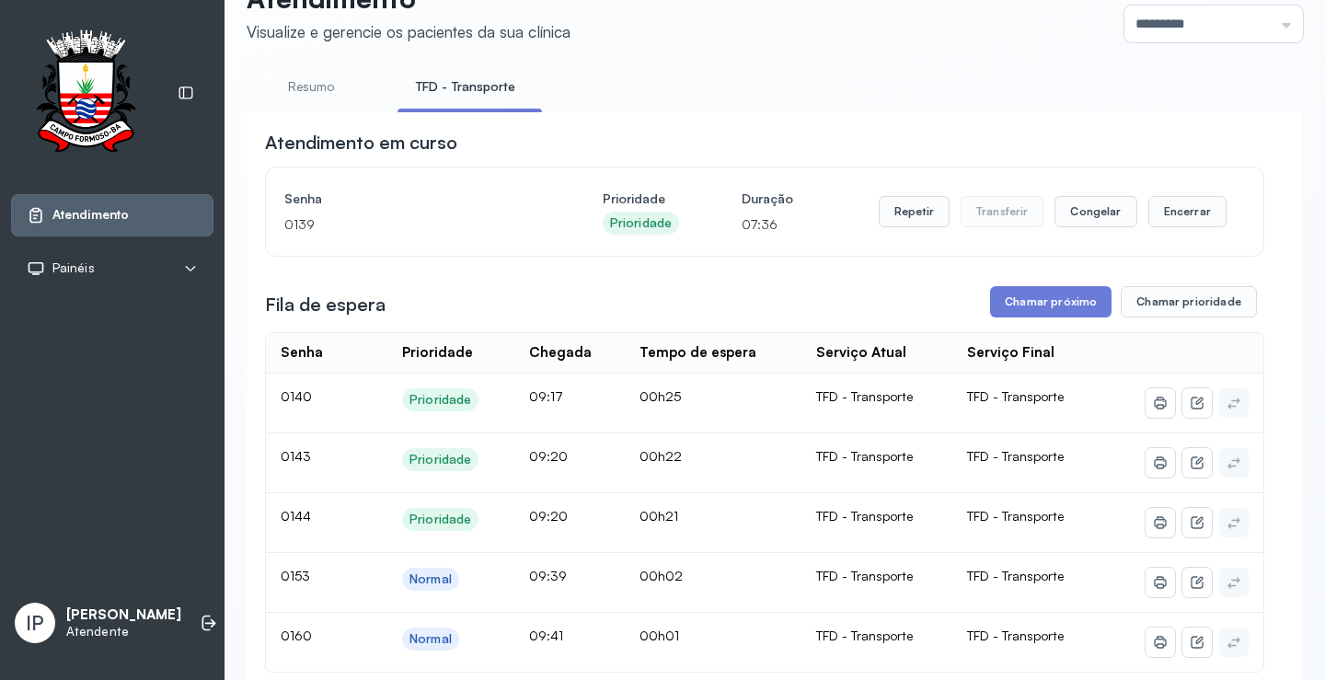
scroll to position [92, 0]
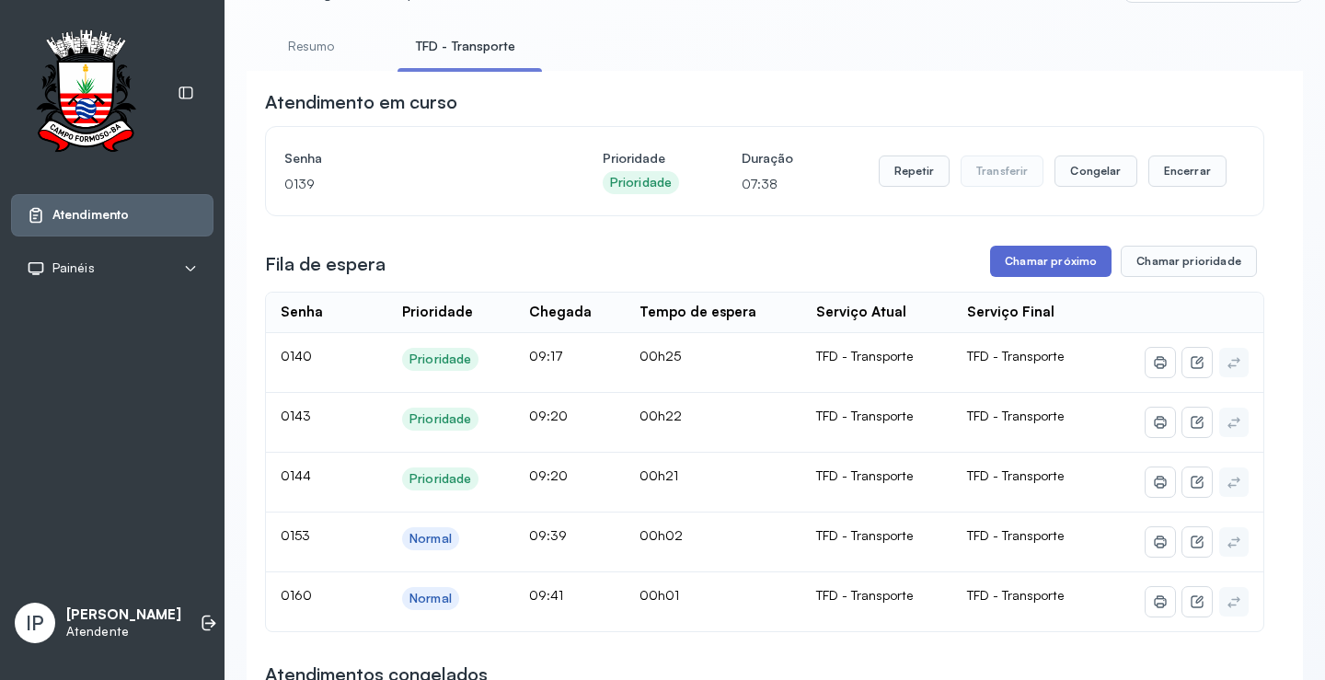
click at [1064, 258] on button "Chamar próximo" at bounding box center [1050, 261] width 121 height 31
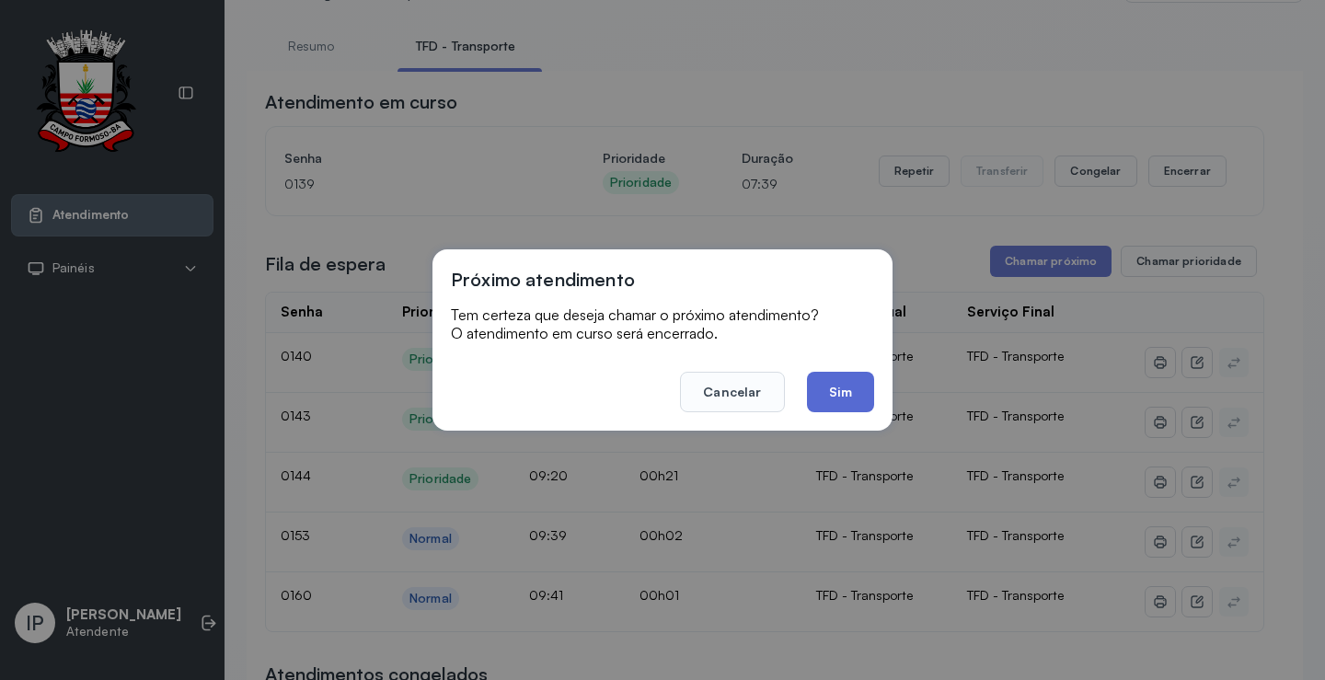
click at [838, 401] on button "Sim" at bounding box center [840, 392] width 67 height 40
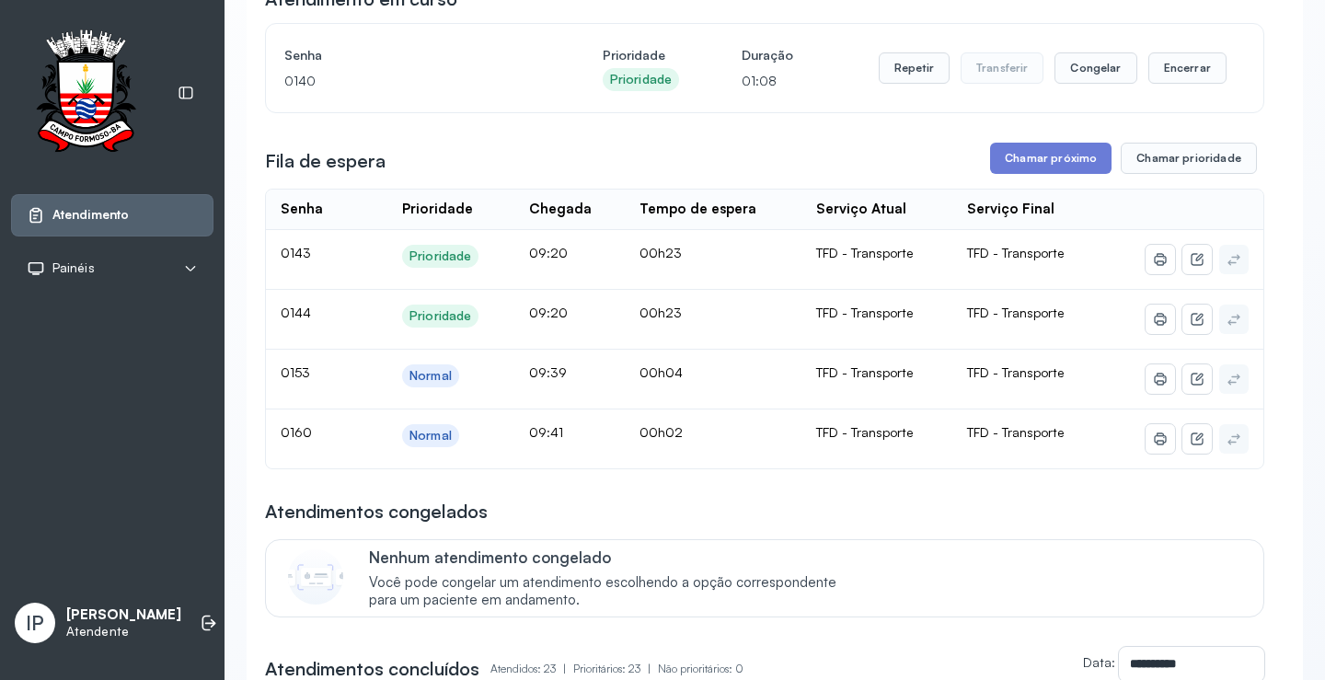
scroll to position [184, 0]
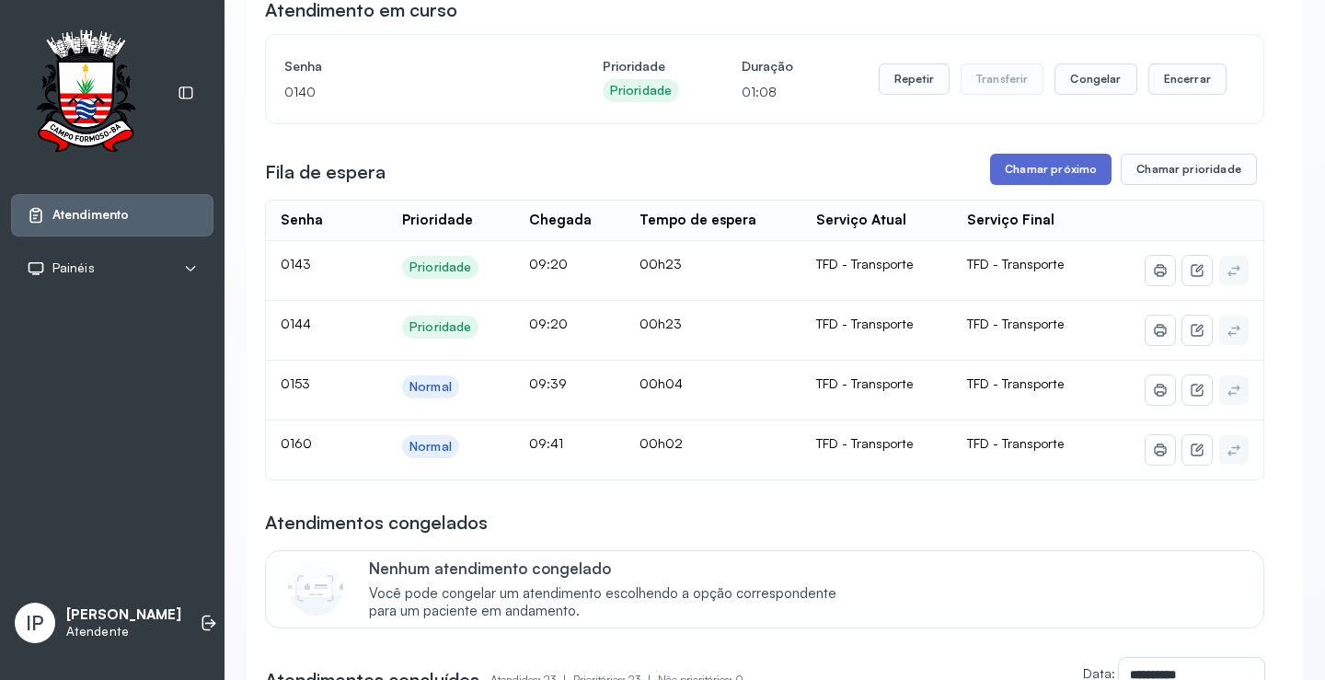
click at [1027, 164] on button "Chamar próximo" at bounding box center [1050, 169] width 121 height 31
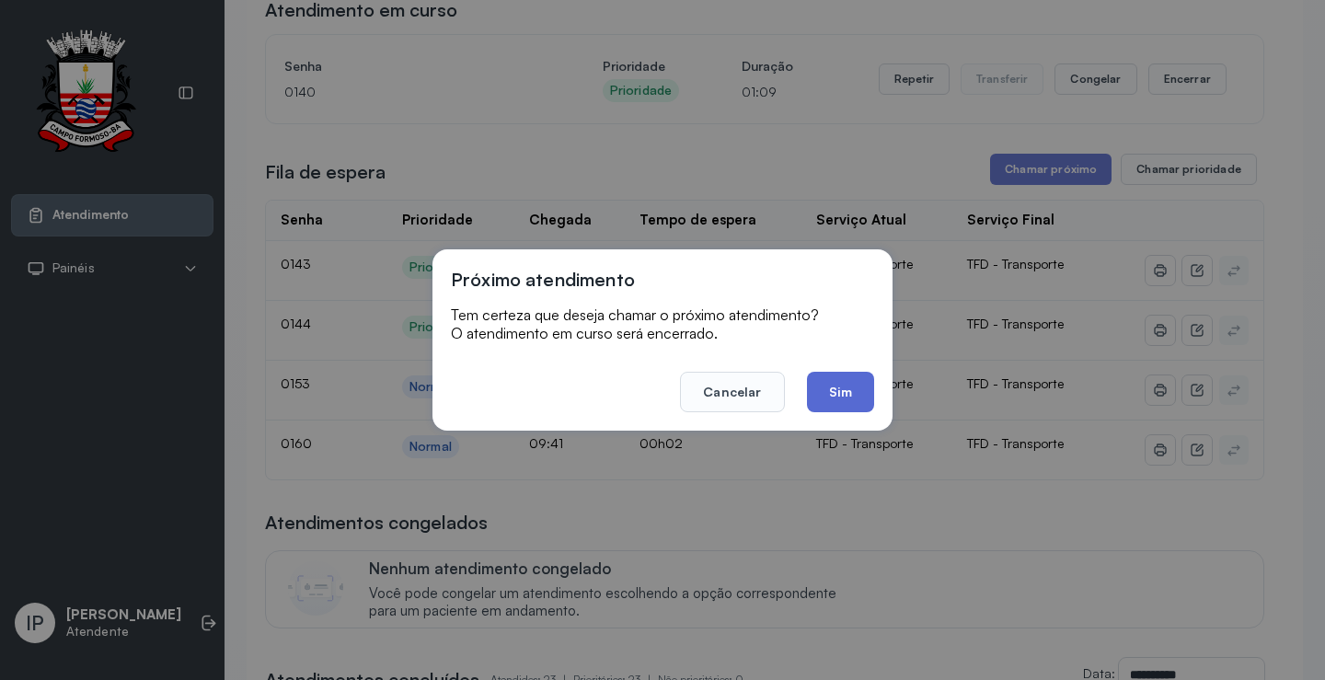
click at [834, 390] on button "Sim" at bounding box center [840, 392] width 67 height 40
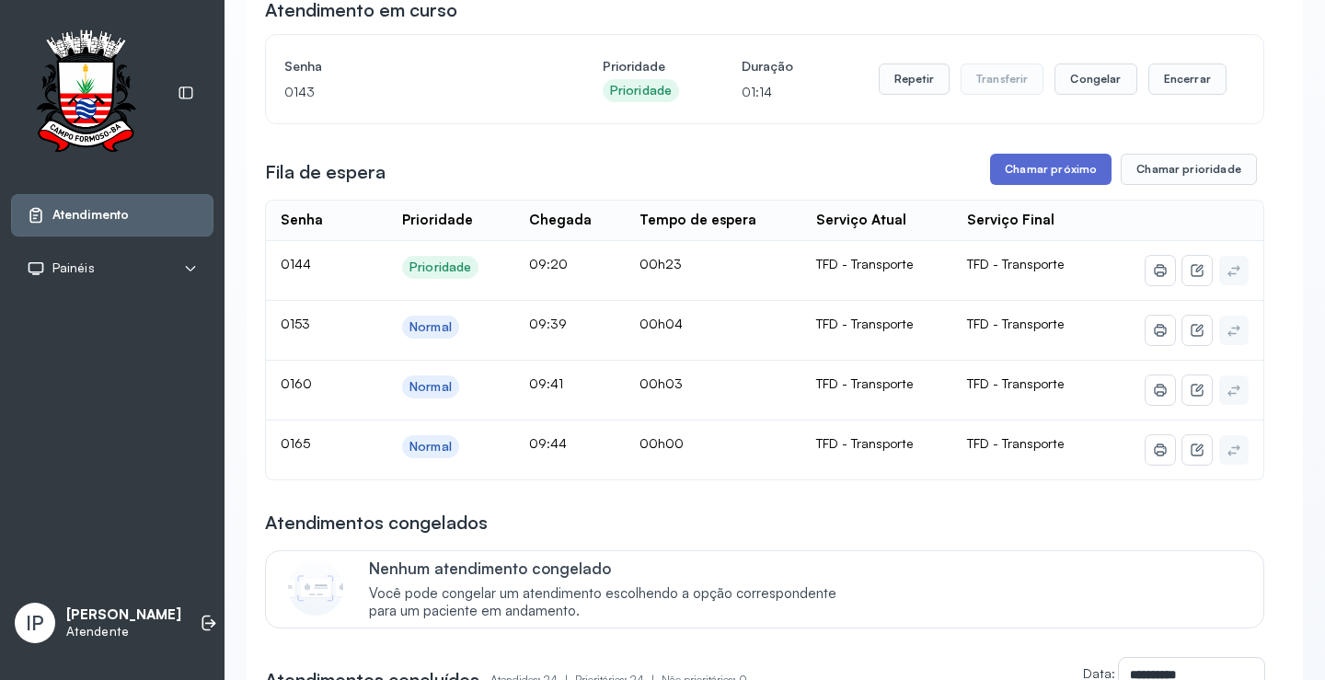
click at [1030, 159] on button "Chamar próximo" at bounding box center [1050, 169] width 121 height 31
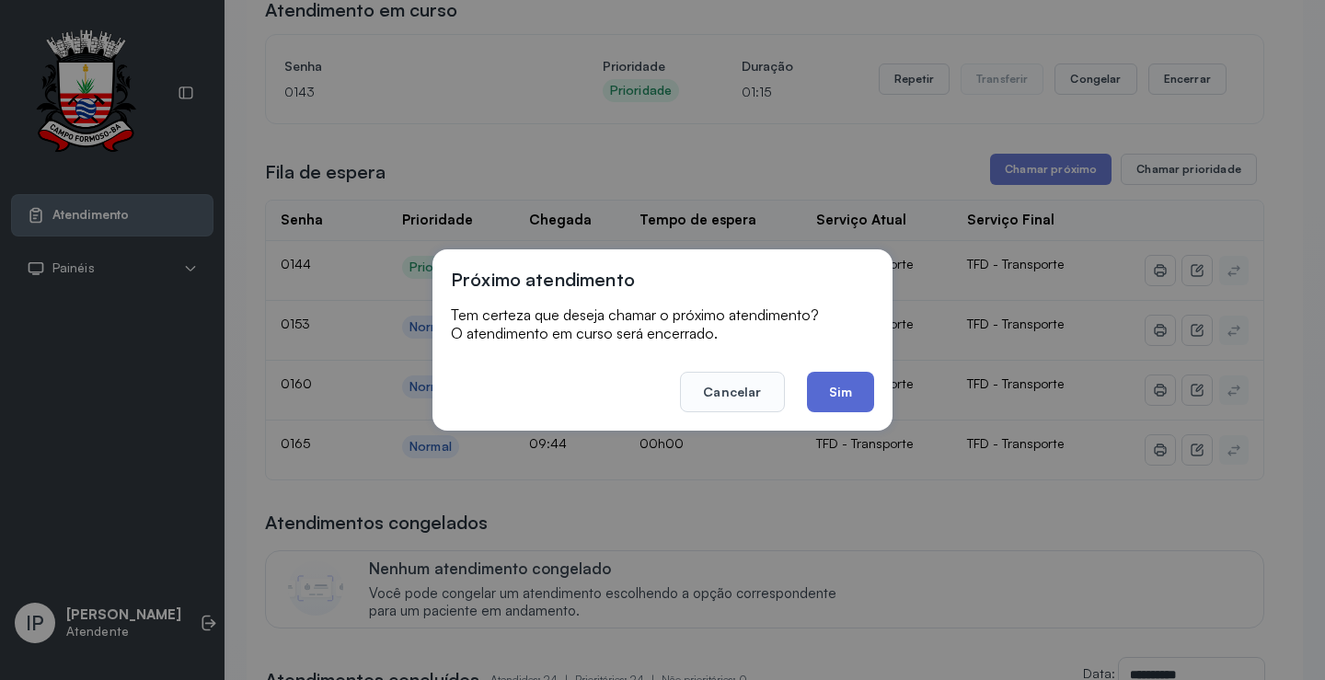
click at [857, 392] on button "Sim" at bounding box center [840, 392] width 67 height 40
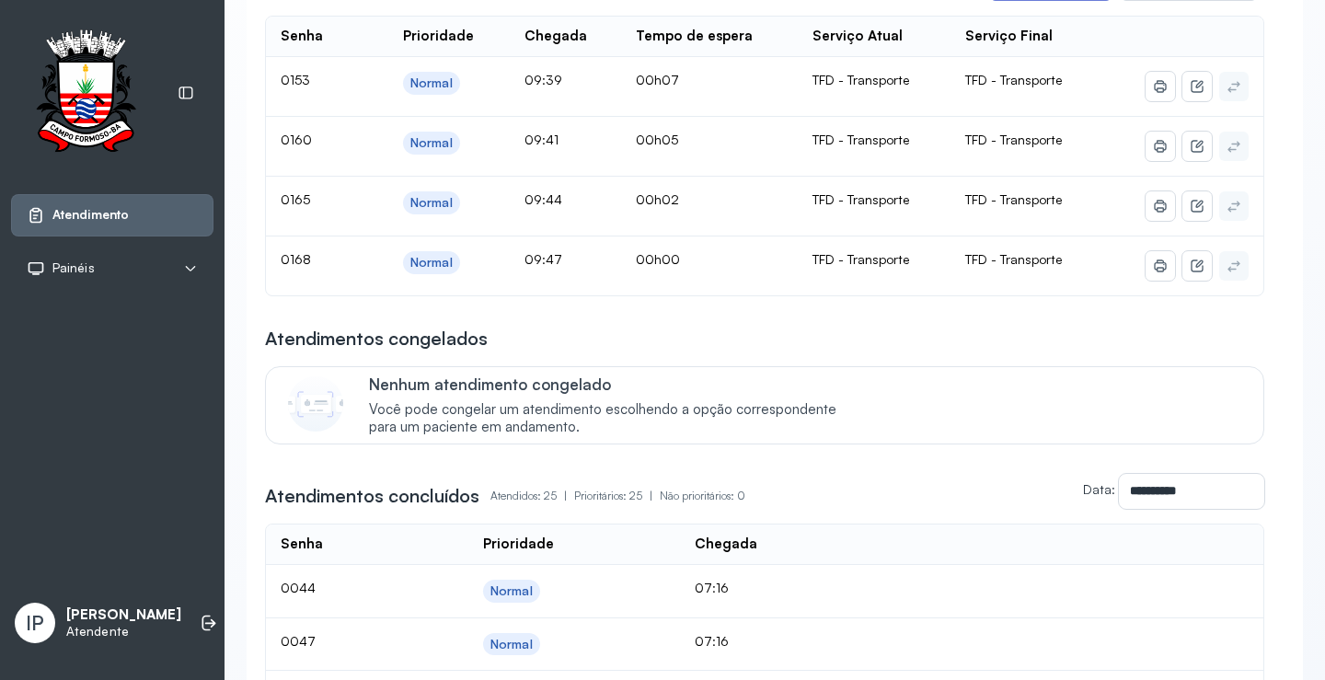
scroll to position [92, 0]
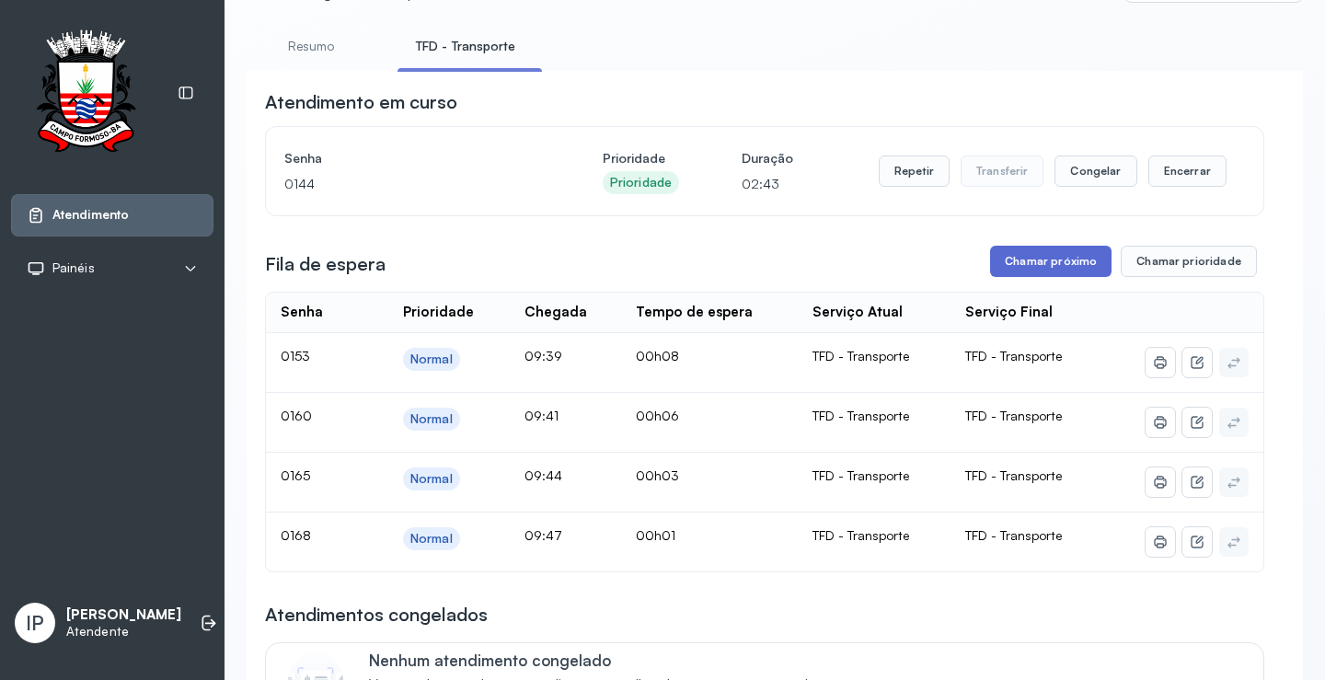
click at [1025, 261] on button "Chamar próximo" at bounding box center [1050, 261] width 121 height 31
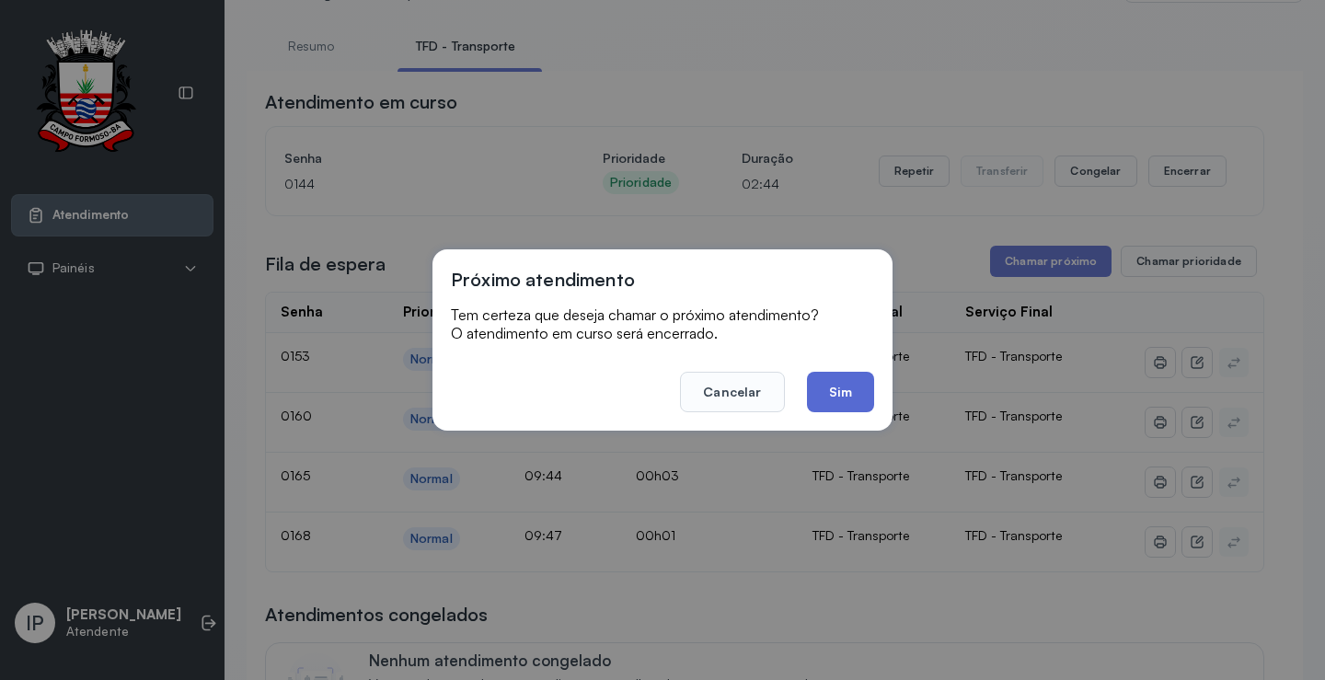
click at [843, 382] on button "Sim" at bounding box center [840, 392] width 67 height 40
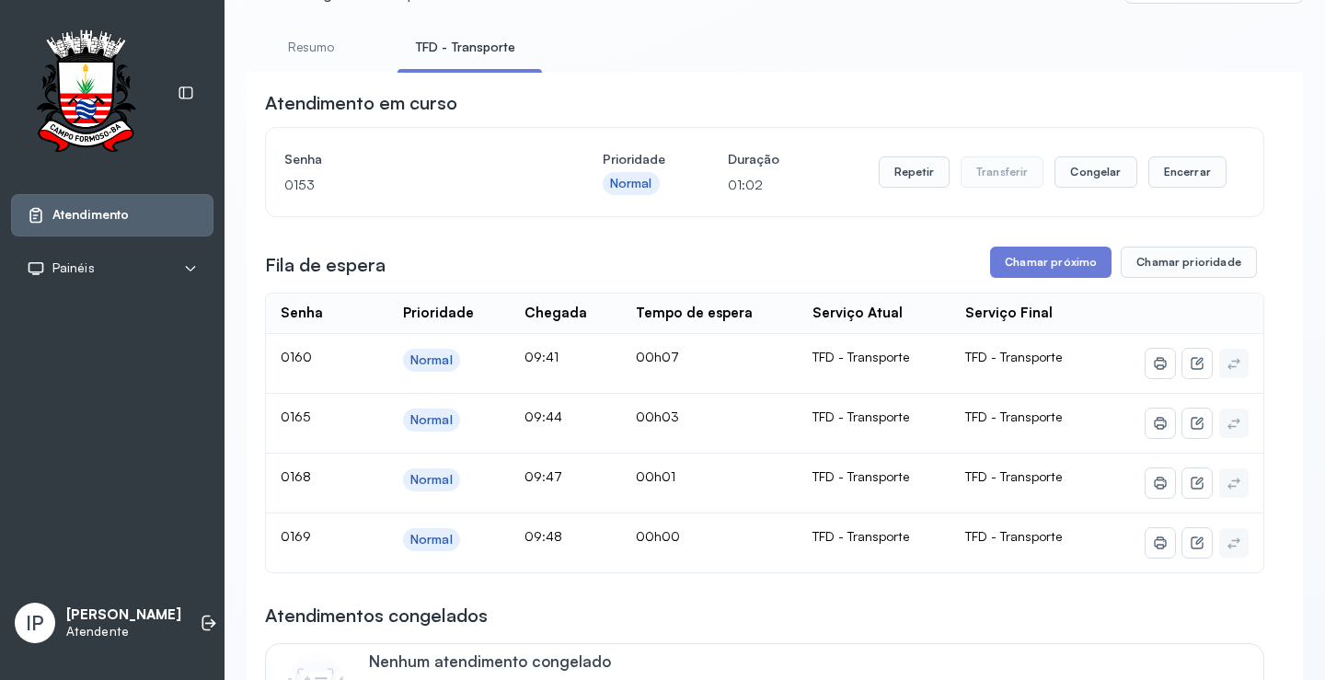
scroll to position [276, 0]
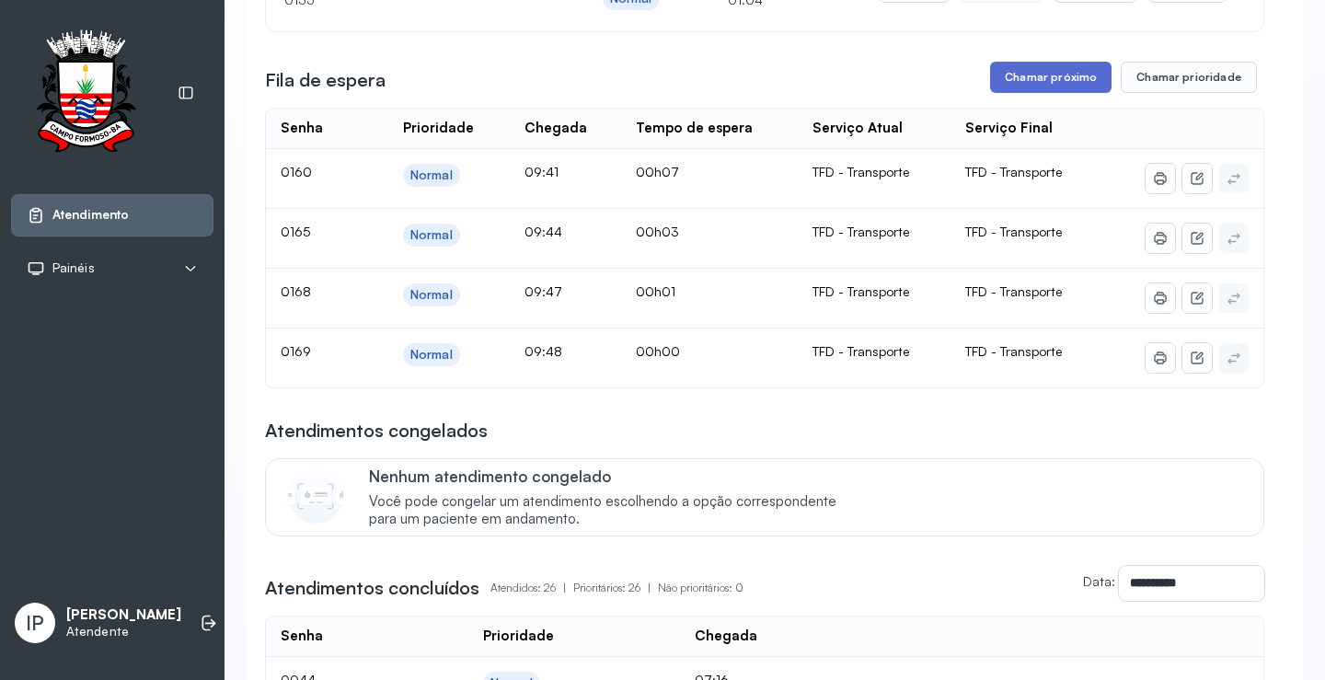
click at [1014, 77] on button "Chamar próximo" at bounding box center [1050, 77] width 121 height 31
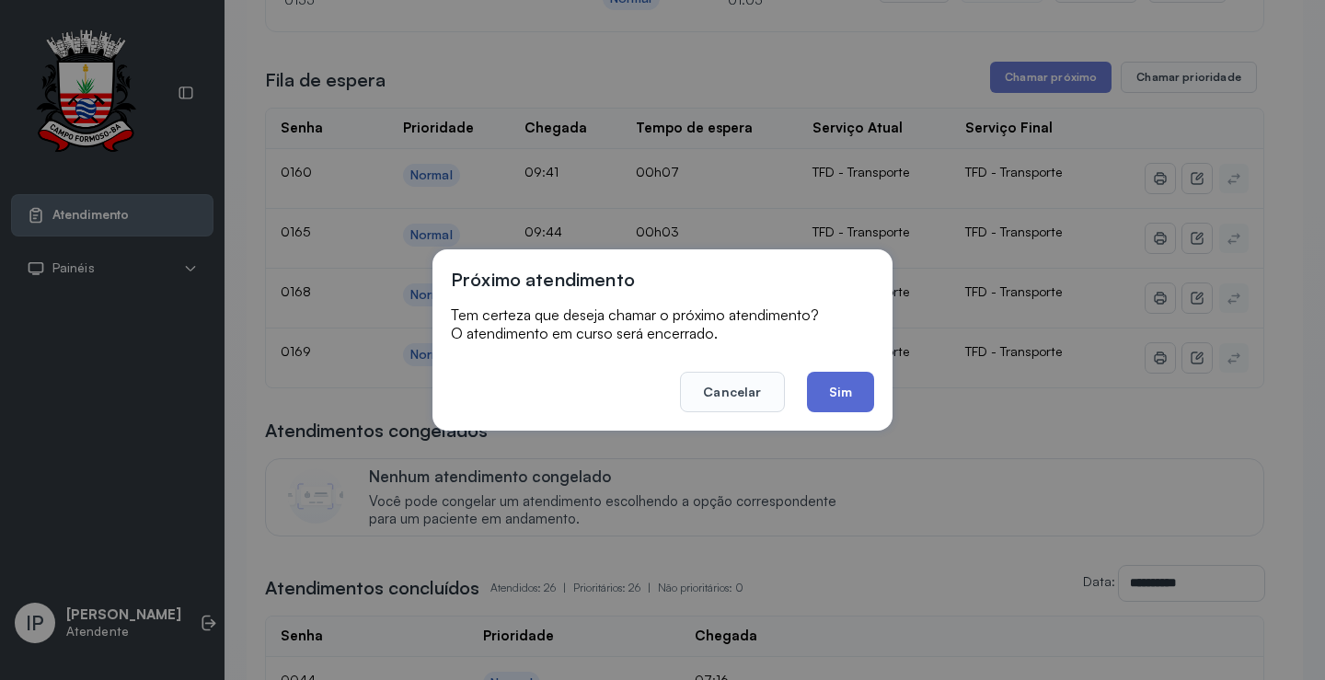
click at [841, 391] on button "Sim" at bounding box center [840, 392] width 67 height 40
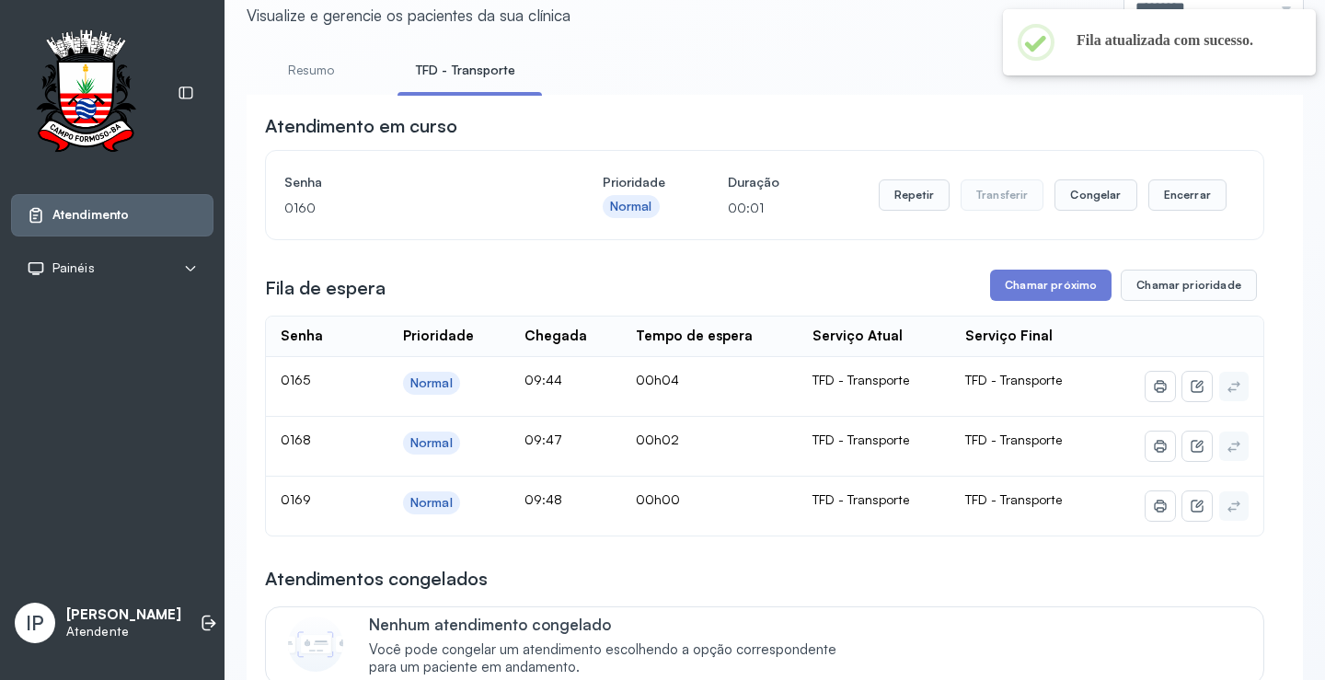
scroll to position [0, 0]
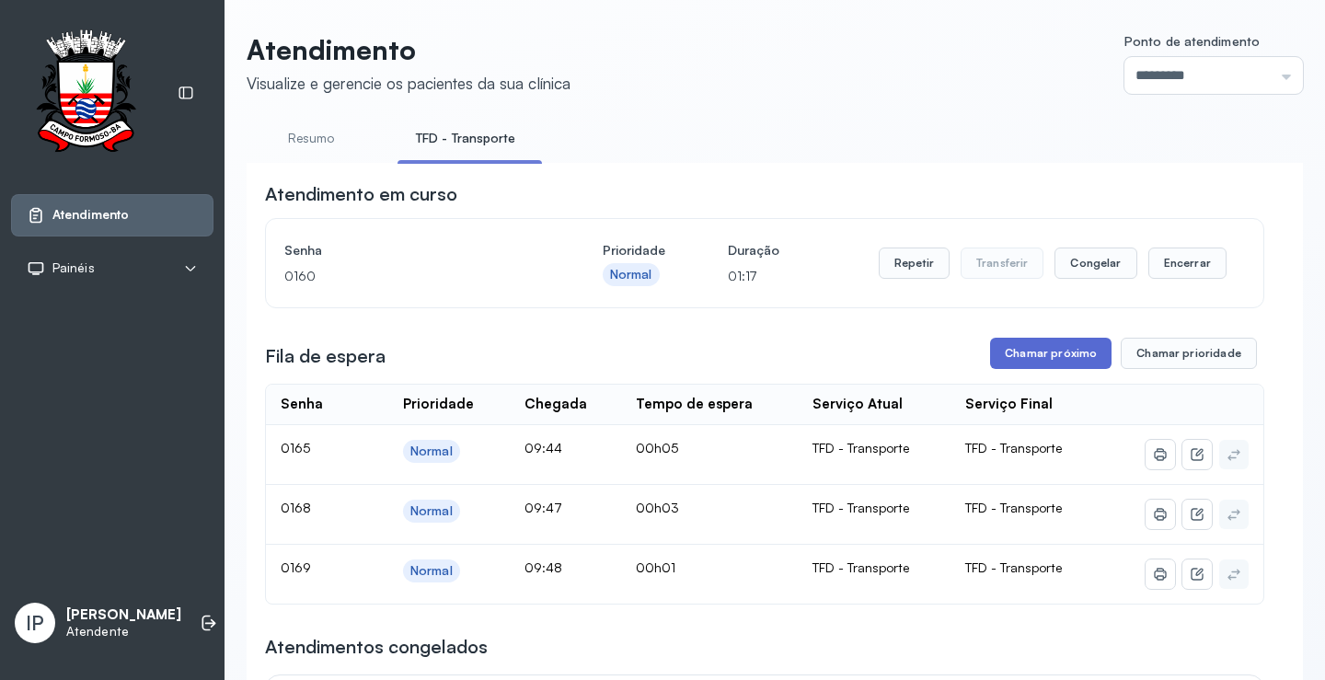
click at [1041, 349] on button "Chamar próximo" at bounding box center [1050, 353] width 121 height 31
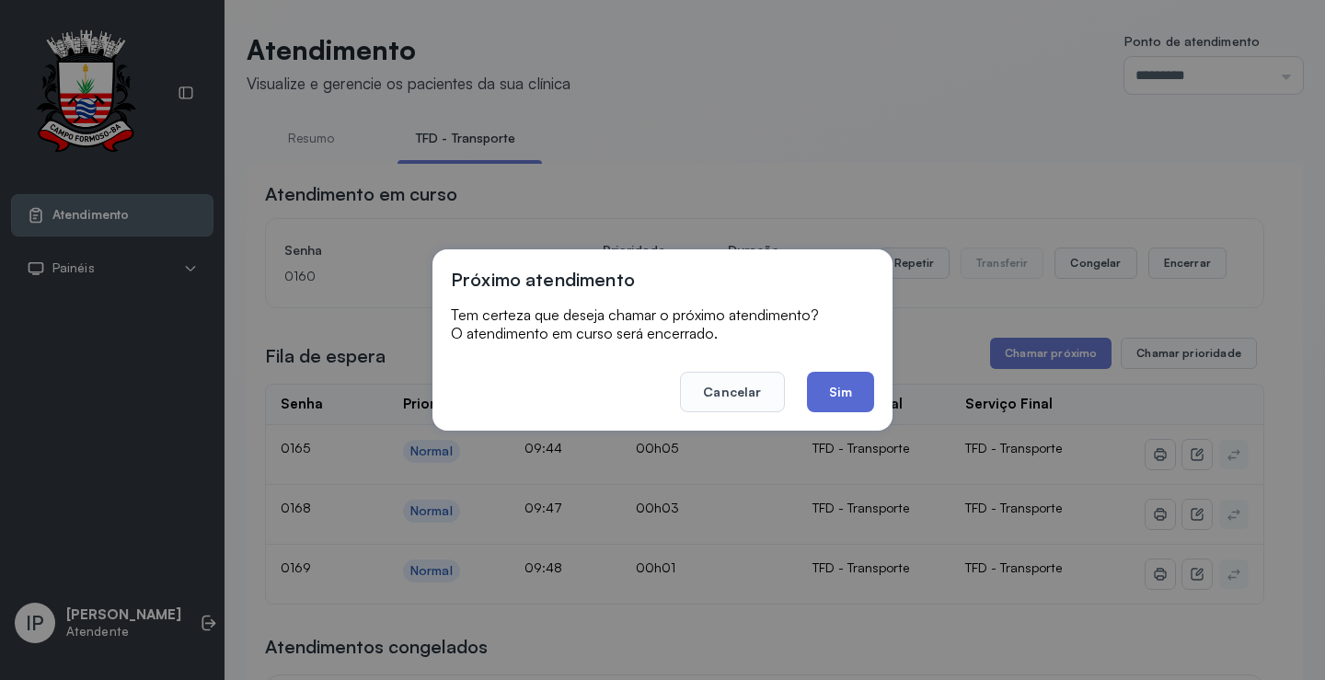
click at [838, 377] on button "Sim" at bounding box center [840, 392] width 67 height 40
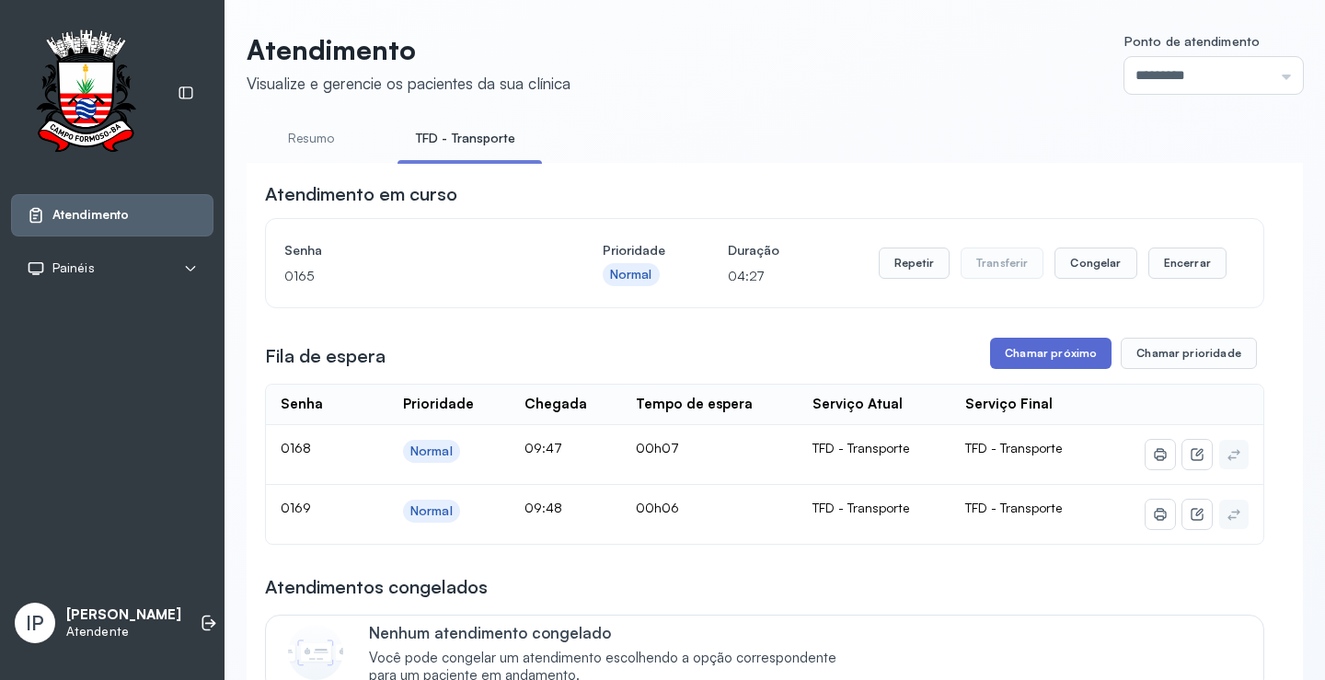
click at [1011, 368] on button "Chamar próximo" at bounding box center [1050, 353] width 121 height 31
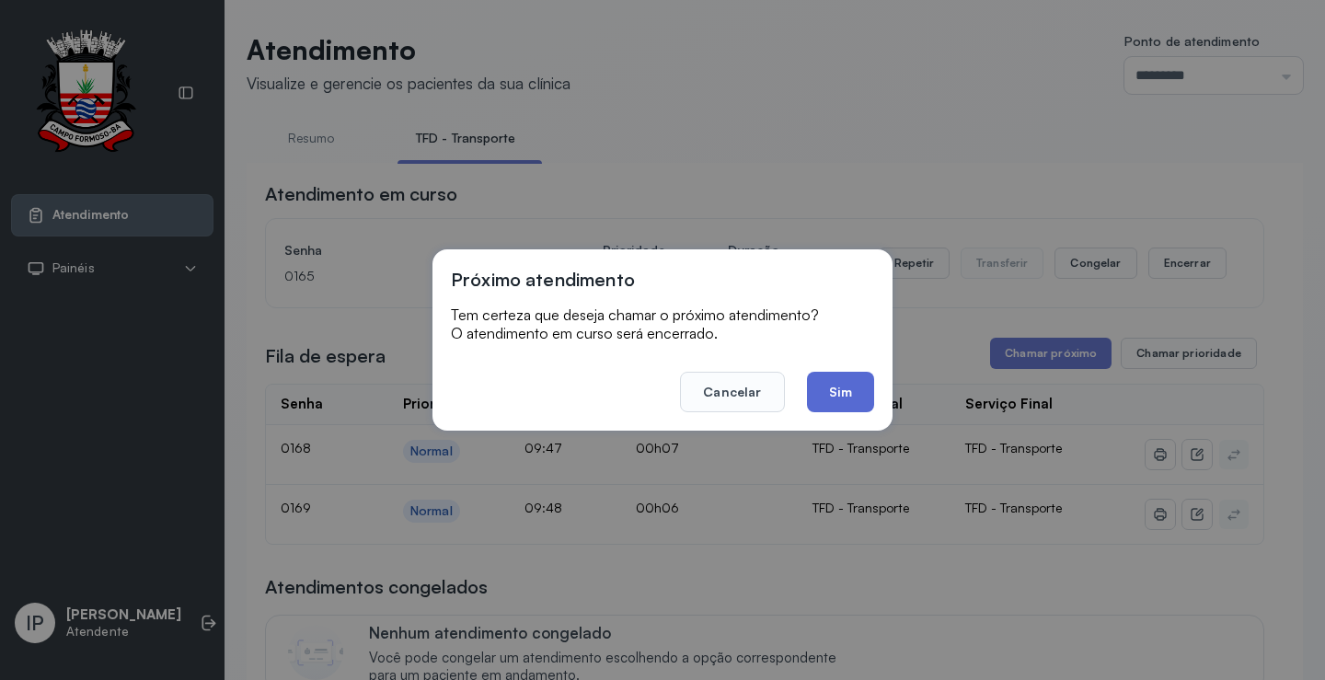
click at [843, 393] on button "Sim" at bounding box center [840, 392] width 67 height 40
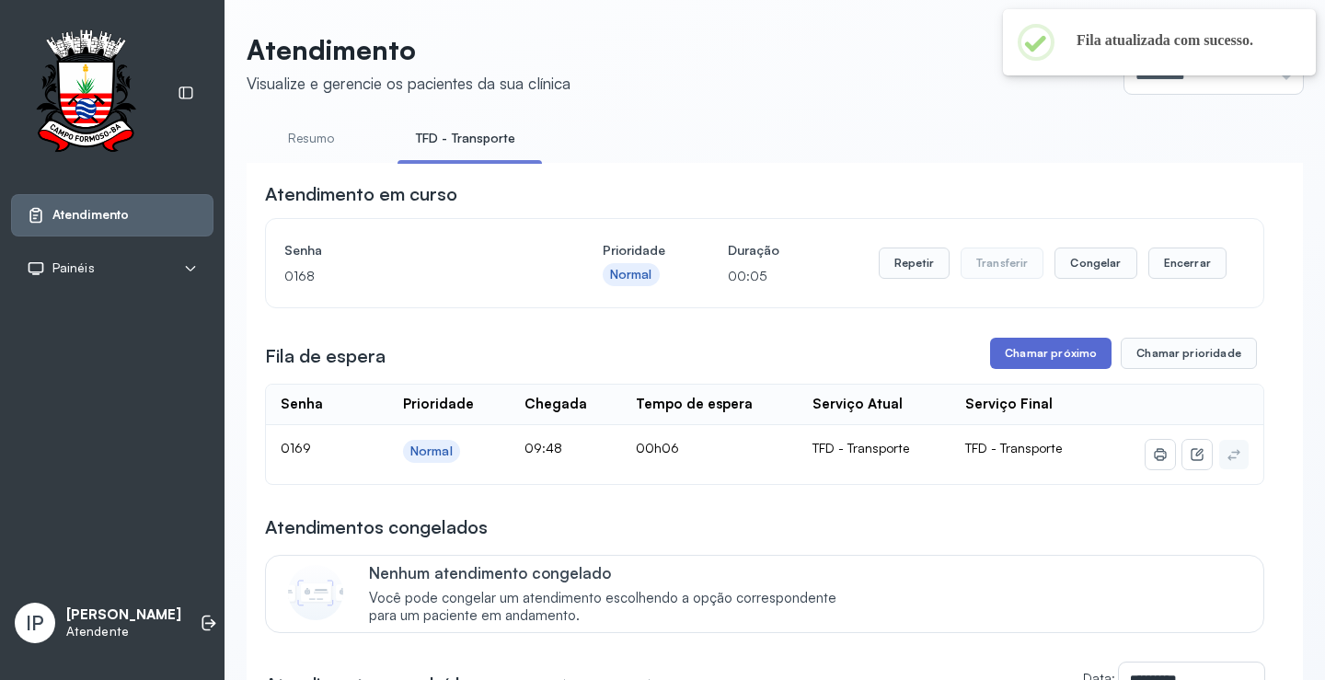
click at [1039, 346] on button "Chamar próximo" at bounding box center [1050, 353] width 121 height 31
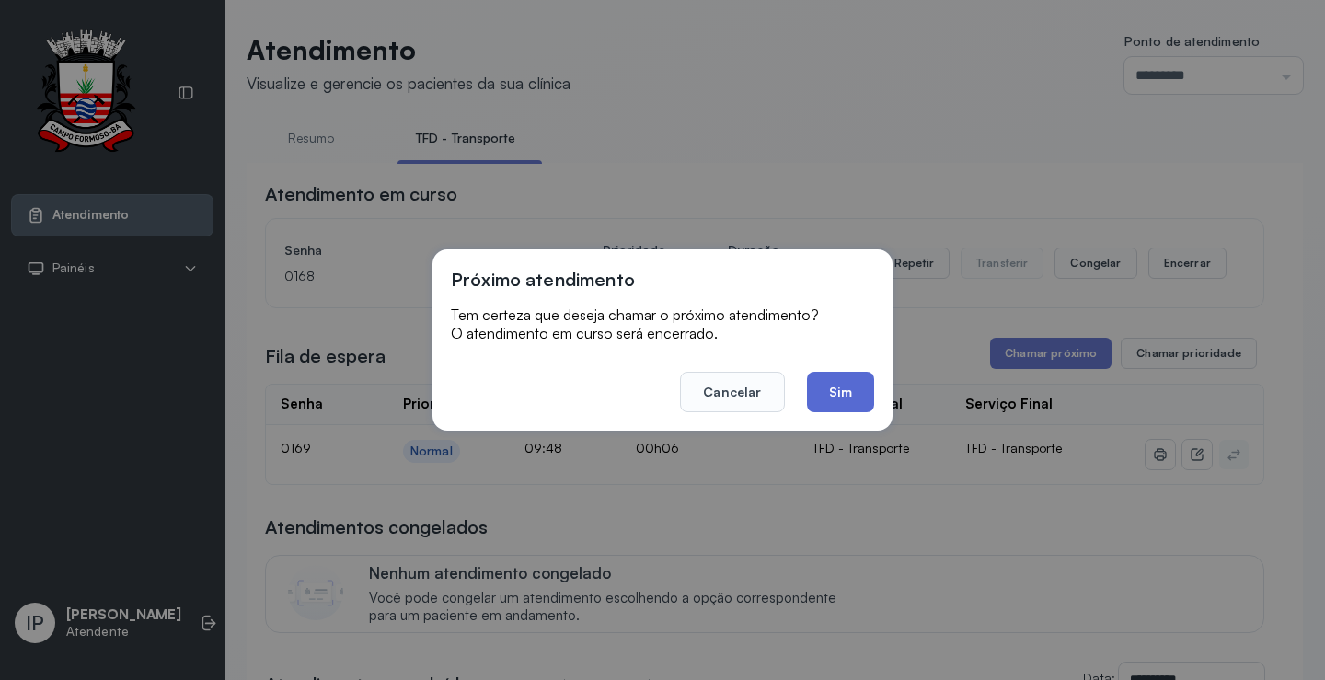
click at [859, 394] on button "Sim" at bounding box center [840, 392] width 67 height 40
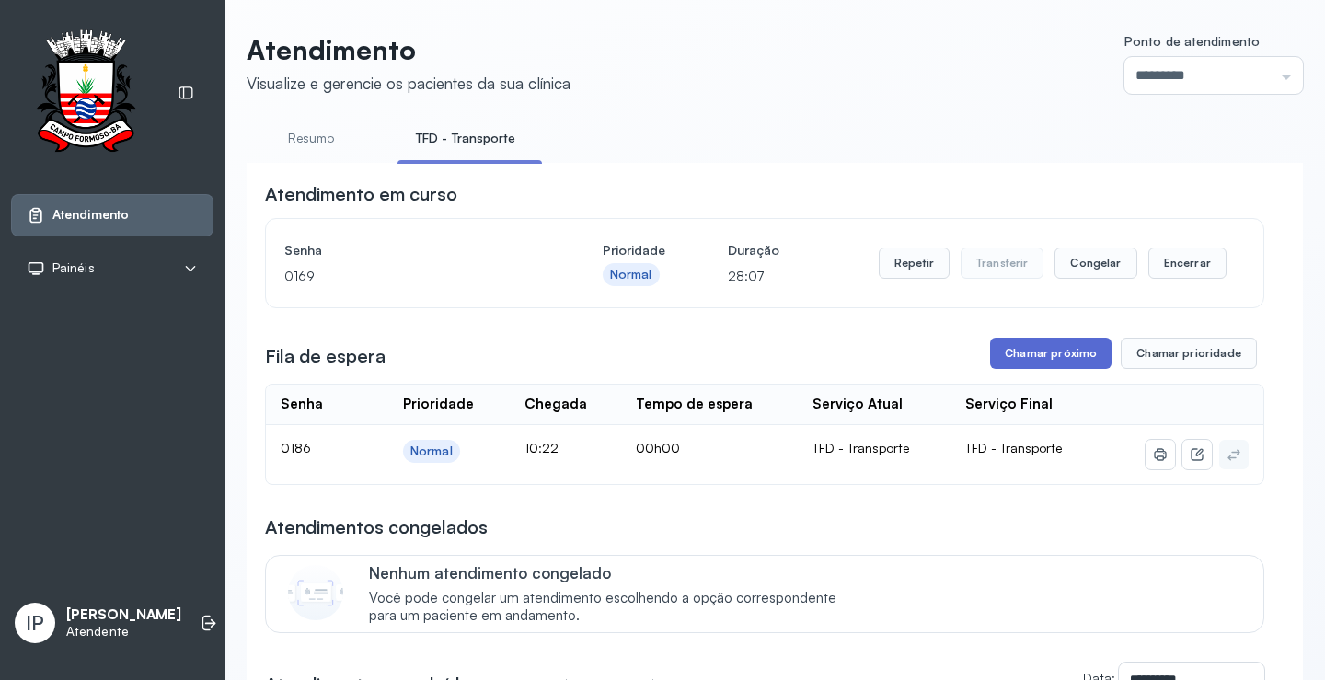
click at [1046, 351] on button "Chamar próximo" at bounding box center [1050, 353] width 121 height 31
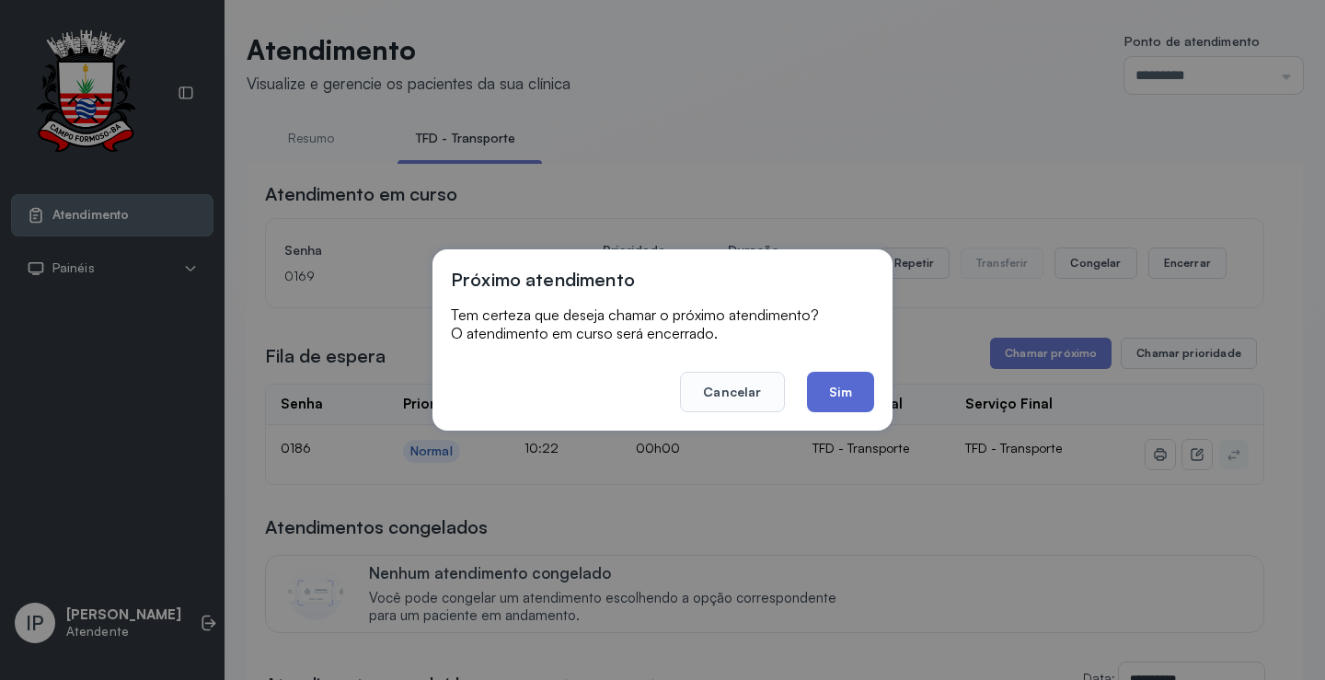
click at [833, 396] on button "Sim" at bounding box center [840, 392] width 67 height 40
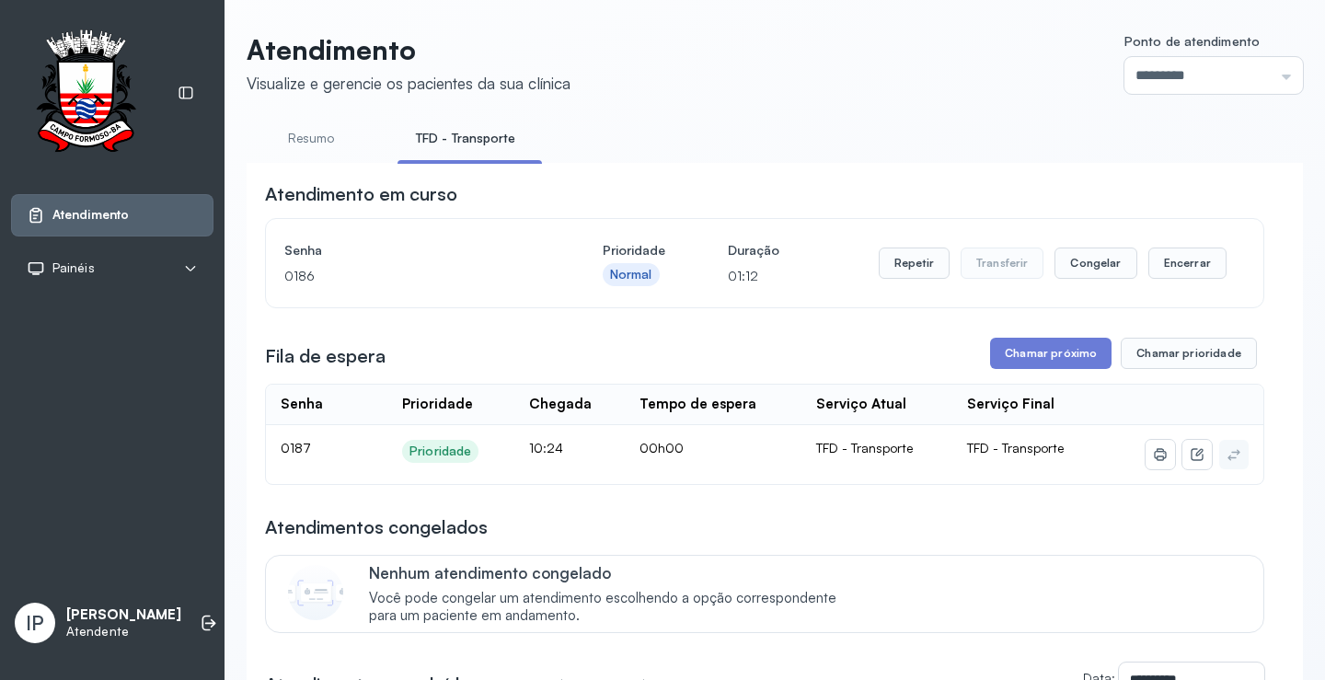
click at [1041, 359] on button "Chamar próximo" at bounding box center [1050, 353] width 121 height 31
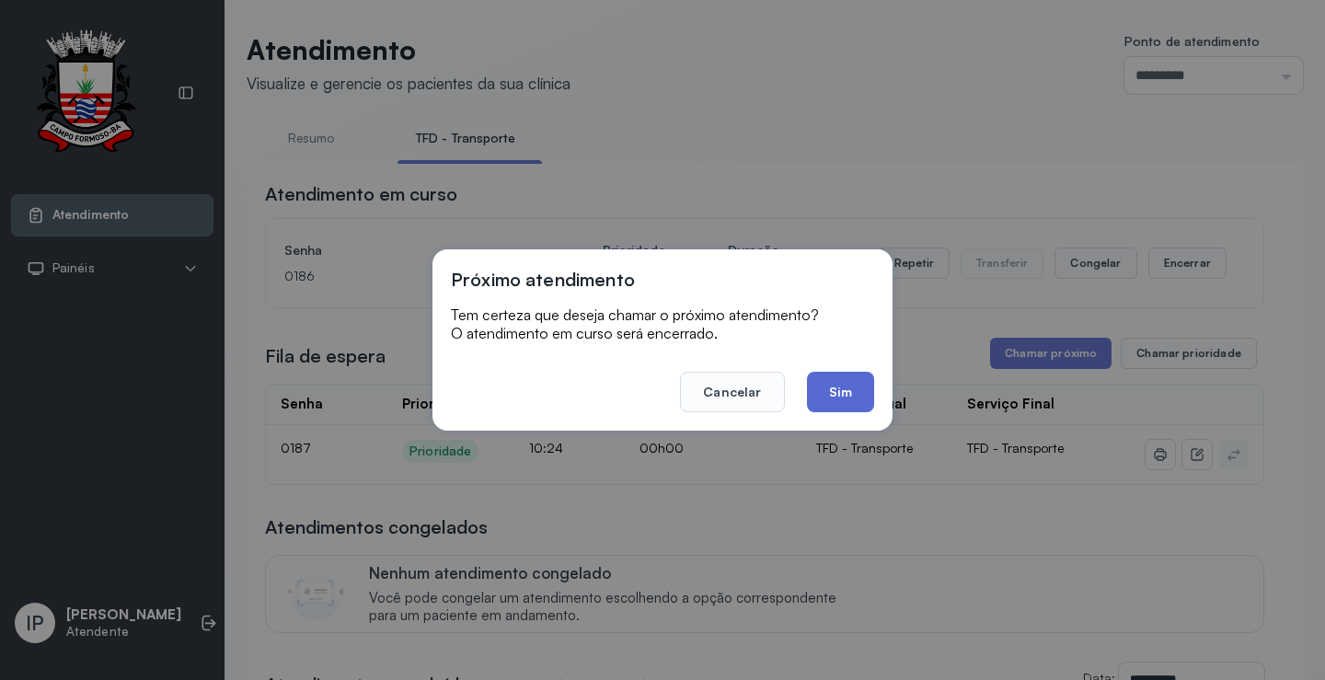
click at [865, 399] on button "Sim" at bounding box center [840, 392] width 67 height 40
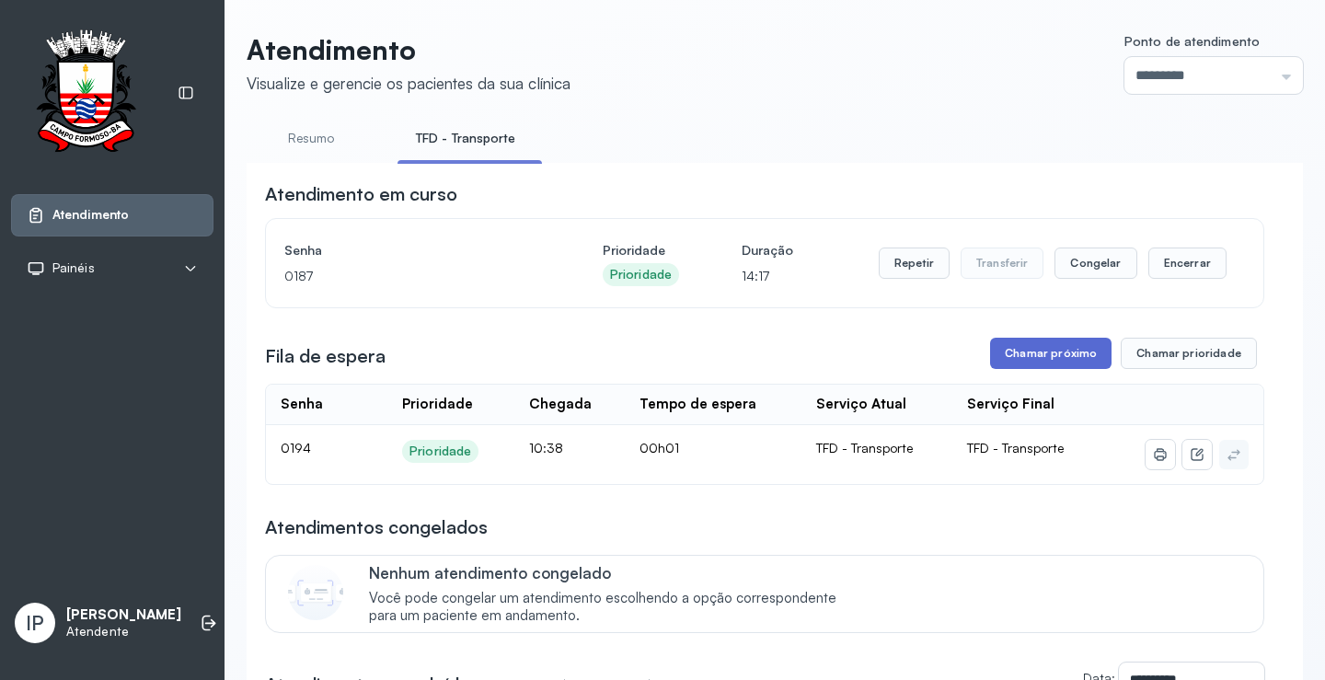
click at [1081, 347] on button "Chamar próximo" at bounding box center [1050, 353] width 121 height 31
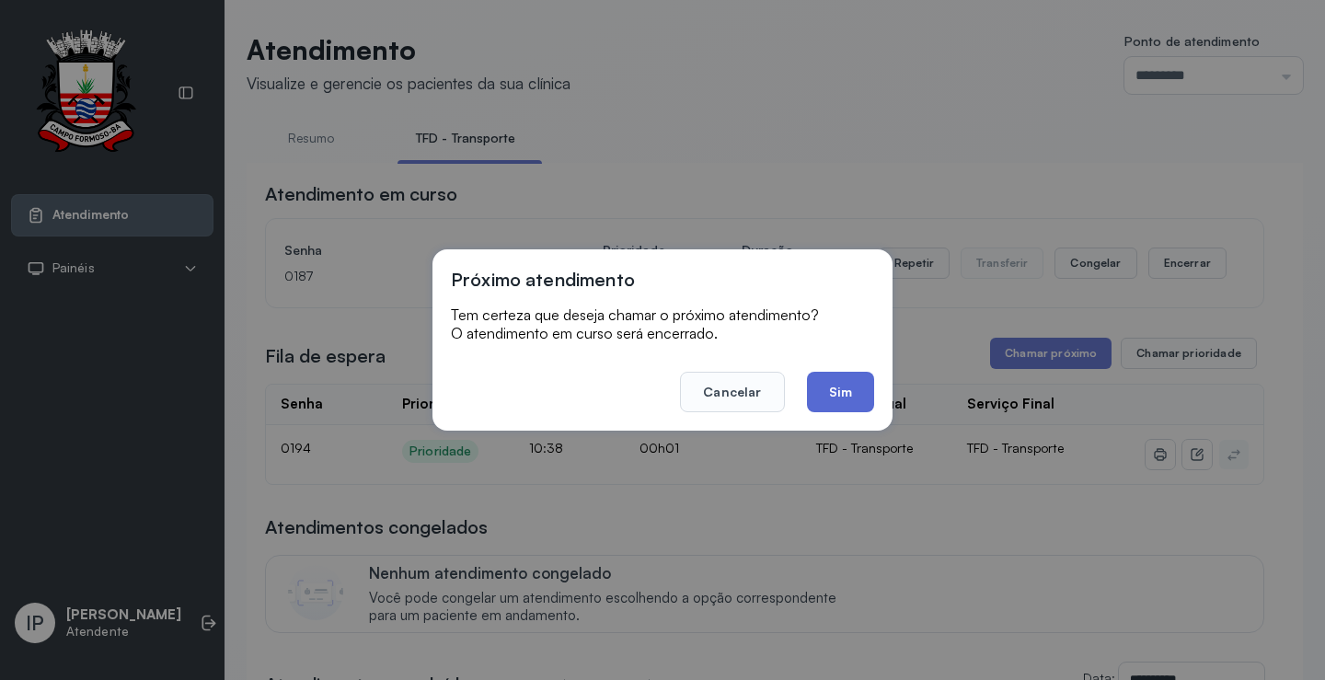
click at [823, 387] on button "Sim" at bounding box center [840, 392] width 67 height 40
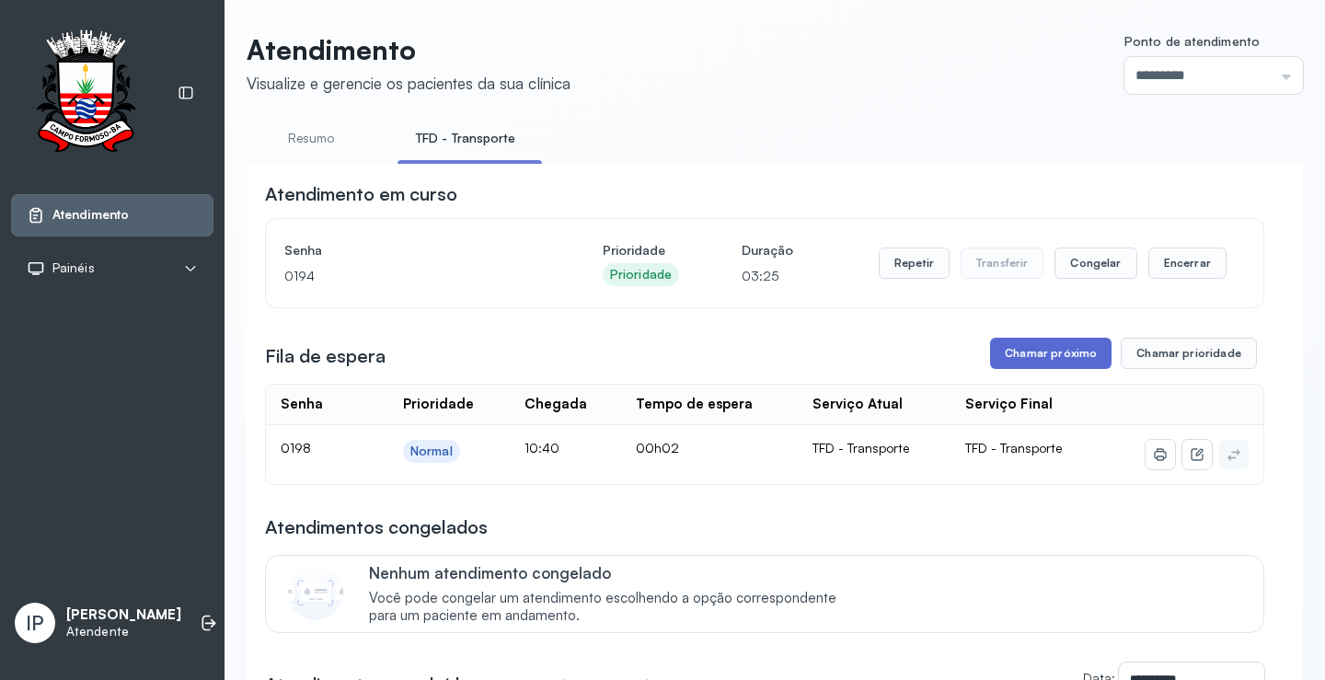
click at [1012, 356] on button "Chamar próximo" at bounding box center [1050, 353] width 121 height 31
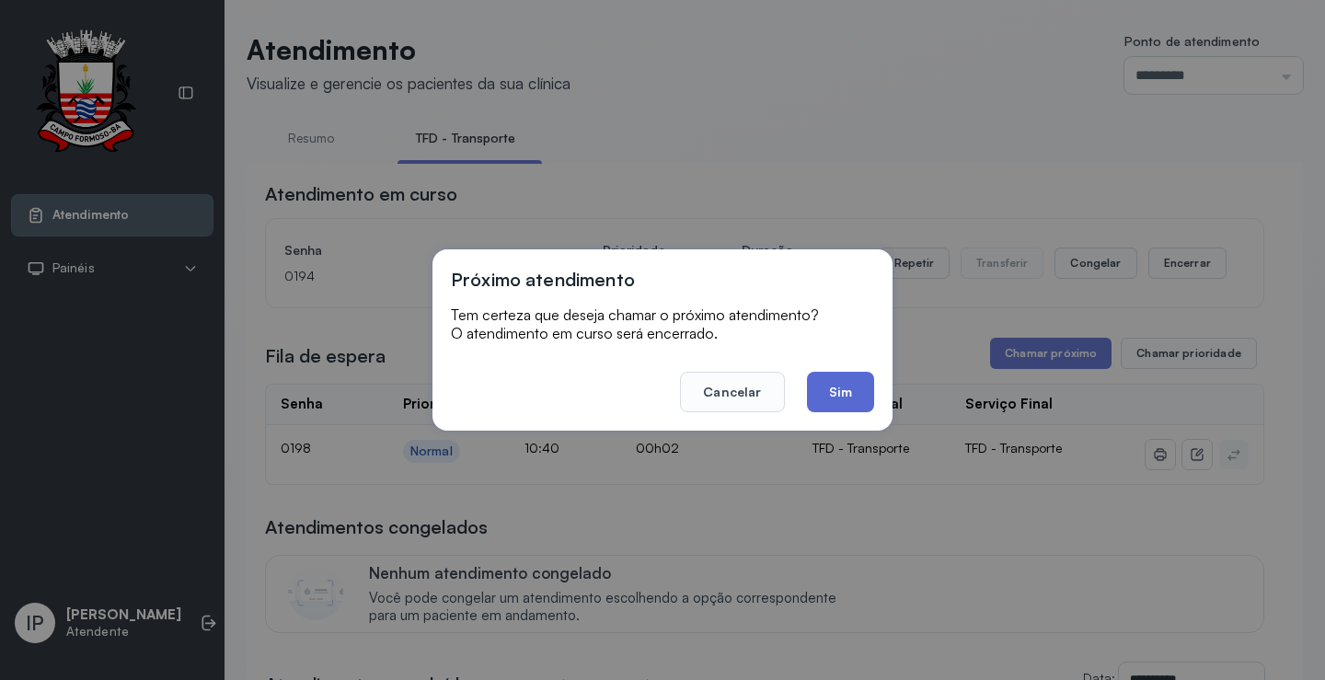
click at [843, 378] on button "Sim" at bounding box center [840, 392] width 67 height 40
